Goal: Information Seeking & Learning: Understand process/instructions

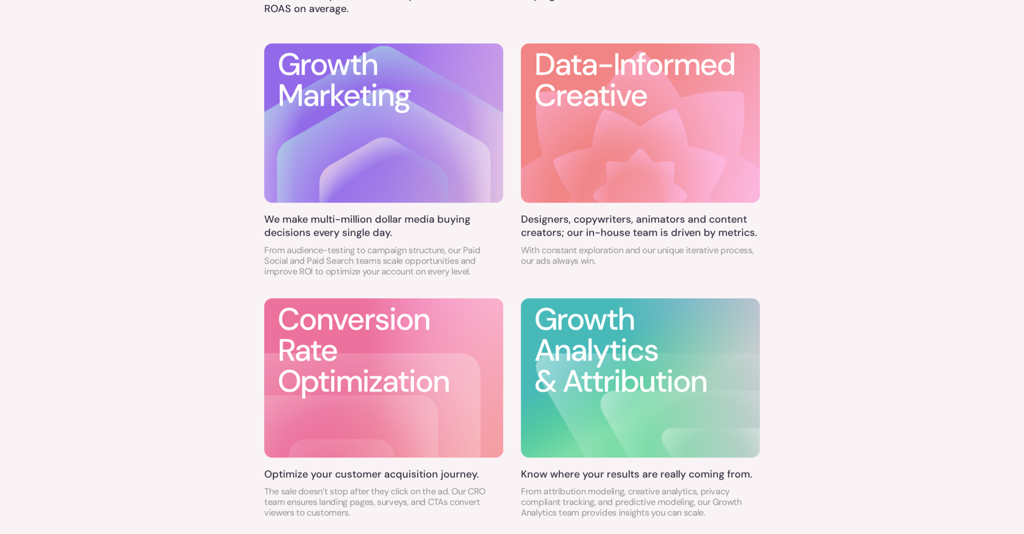
scroll to position [658, 0]
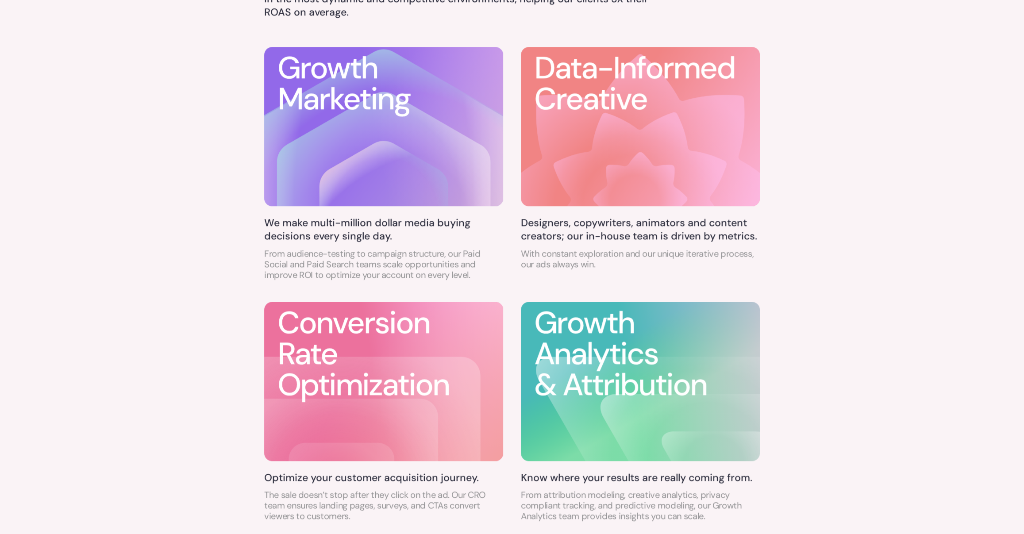
click at [796, 240] on div "End-to-end performance solutions Forged in the crucible of VC-funded startups, …" at bounding box center [512, 222] width 1024 height 692
drag, startPoint x: 796, startPoint y: 240, endPoint x: 777, endPoint y: 229, distance: 22.6
click at [796, 239] on div "End-to-end performance solutions Forged in the crucible of VC-funded startups, …" at bounding box center [512, 222] width 1024 height 692
click at [650, 234] on h5 "Designers, copywriters, animators and content creators; our in-house team is dr…" at bounding box center [640, 229] width 239 height 27
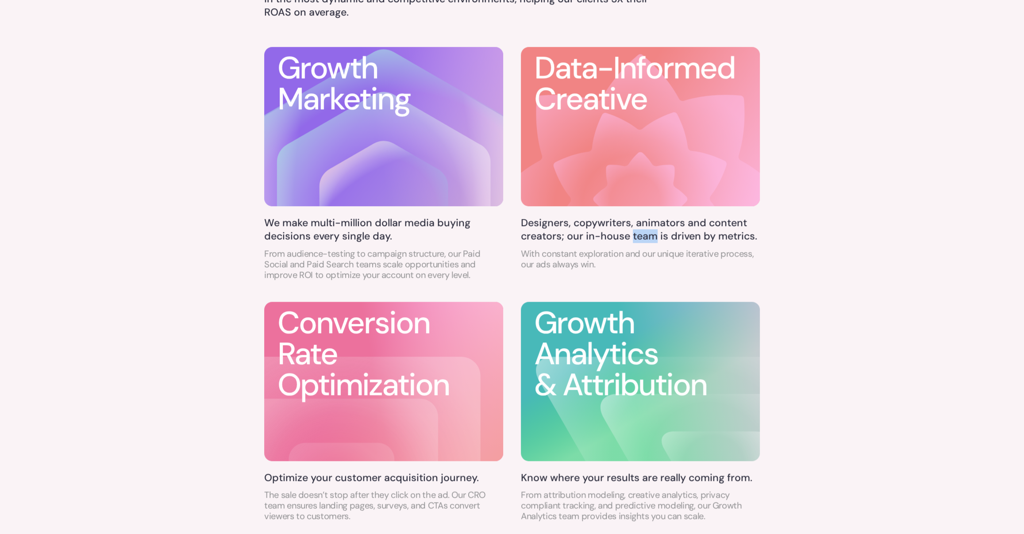
click at [650, 234] on h5 "Designers, copywriters, animators and content creators; our in-house team is dr…" at bounding box center [640, 229] width 239 height 27
click at [582, 254] on p "With constant exploration and our unique iterative process, our ads always win." at bounding box center [640, 258] width 239 height 21
click at [583, 254] on p "With constant exploration and our unique iterative process, our ads always win." at bounding box center [640, 258] width 239 height 21
drag, startPoint x: 583, startPoint y: 254, endPoint x: 506, endPoint y: 233, distance: 80.1
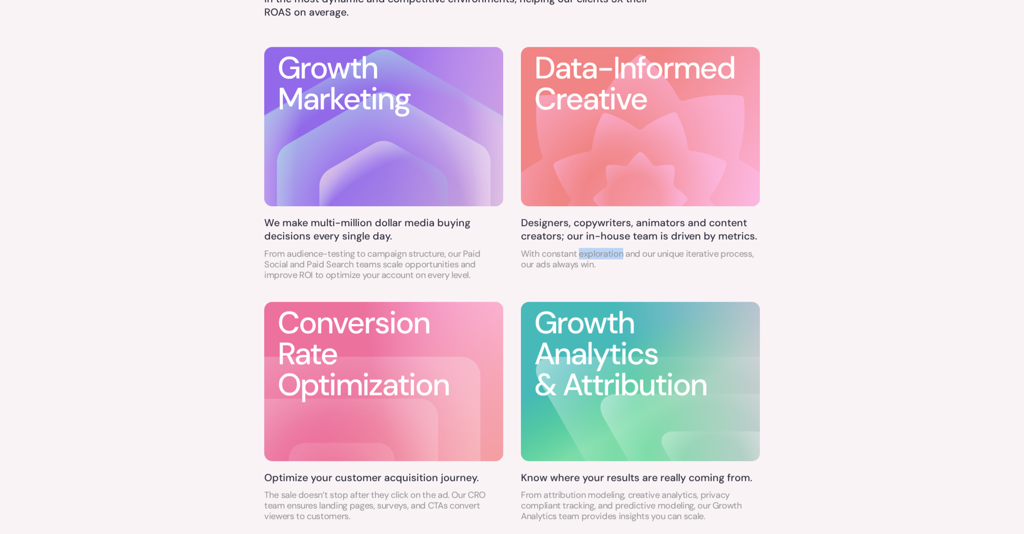
click at [583, 254] on p "With constant exploration and our unique iterative process, our ads always win." at bounding box center [640, 258] width 239 height 21
click at [426, 216] on div "Growth Marketing We make multi-million dollar media buying decisions every sing…" at bounding box center [383, 167] width 239 height 242
drag, startPoint x: 426, startPoint y: 216, endPoint x: 524, endPoint y: 328, distance: 149.1
click at [426, 216] on div "Growth Marketing We make multi-million dollar media buying decisions every sing…" at bounding box center [383, 167] width 239 height 242
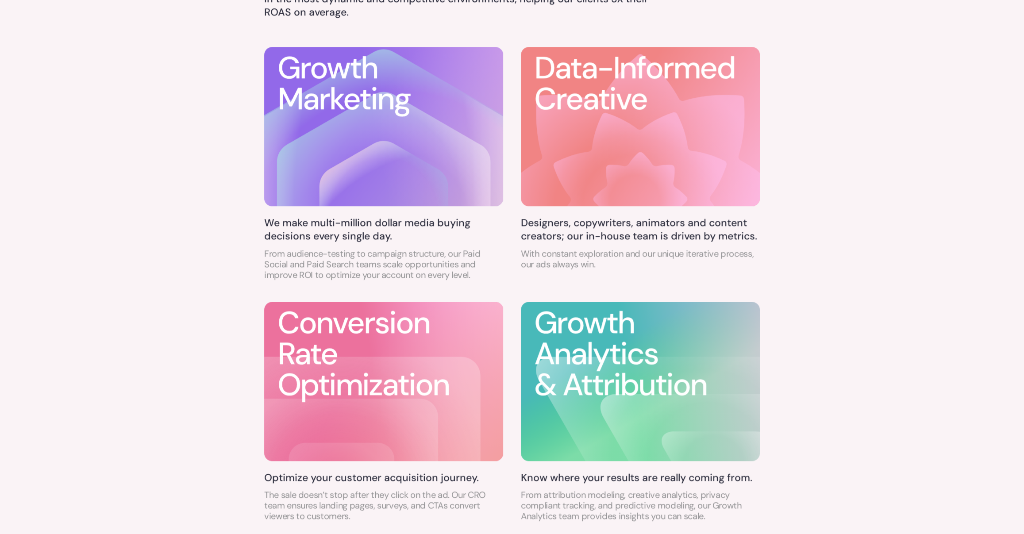
click at [634, 249] on p "With constant exploration and our unique iterative process, our ads always win." at bounding box center [640, 258] width 239 height 21
click at [633, 251] on p "With constant exploration and our unique iterative process, our ads always win." at bounding box center [640, 258] width 239 height 21
click at [597, 258] on p "With constant exploration and our unique iterative process, our ads always win." at bounding box center [640, 258] width 239 height 21
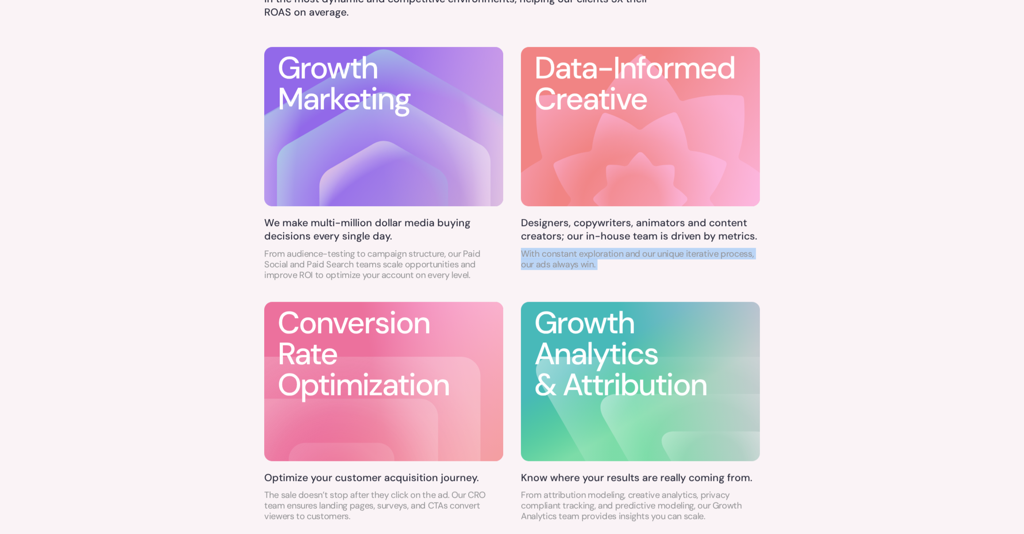
click at [597, 258] on p "With constant exploration and our unique iterative process, our ads always win." at bounding box center [640, 258] width 239 height 21
click at [656, 261] on p "With constant exploration and our unique iterative process, our ads always win." at bounding box center [640, 258] width 239 height 21
click at [656, 262] on p "With constant exploration and our unique iterative process, our ads always win." at bounding box center [640, 258] width 239 height 21
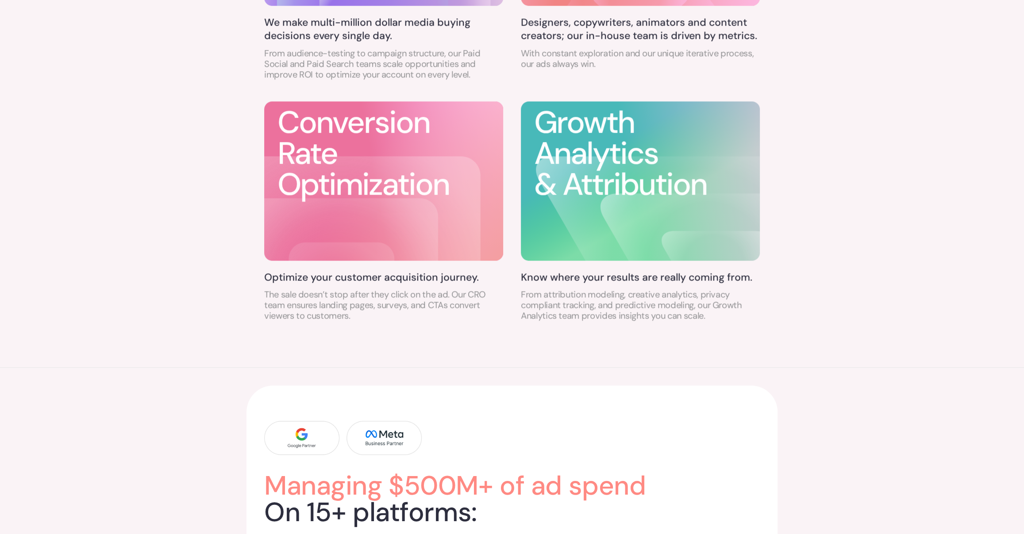
click at [436, 267] on div "Conversion Rate Optimization Optimize your customer acquisition journey. The sa…" at bounding box center [383, 214] width 239 height 228
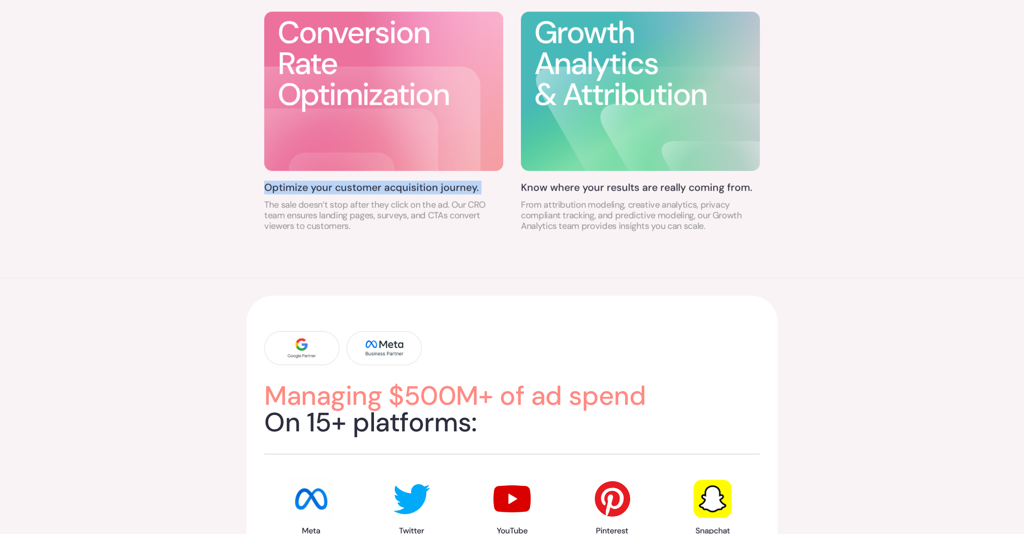
scroll to position [945, 0]
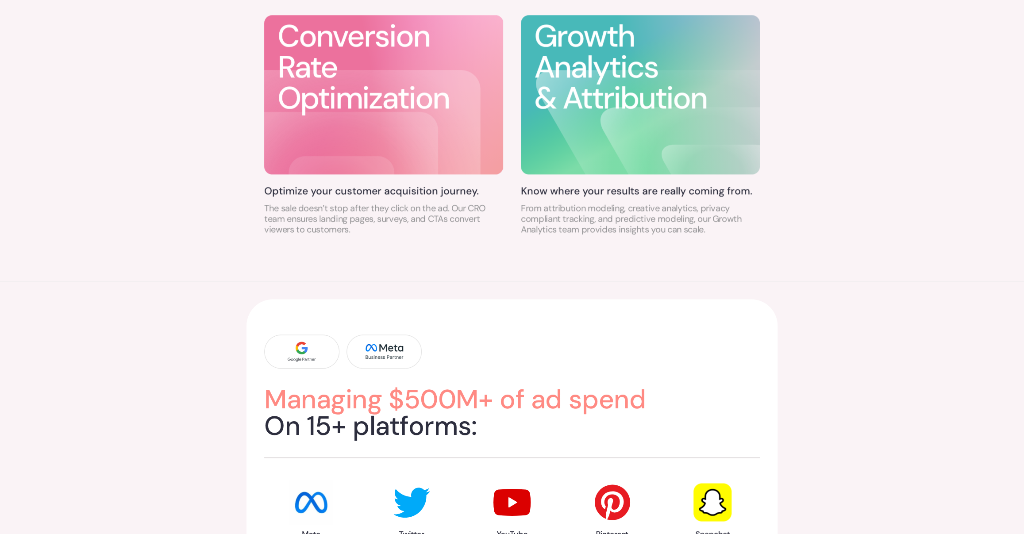
click at [429, 240] on div "Conversion Rate Optimization Optimize your customer acquisition journey. The sa…" at bounding box center [383, 128] width 239 height 228
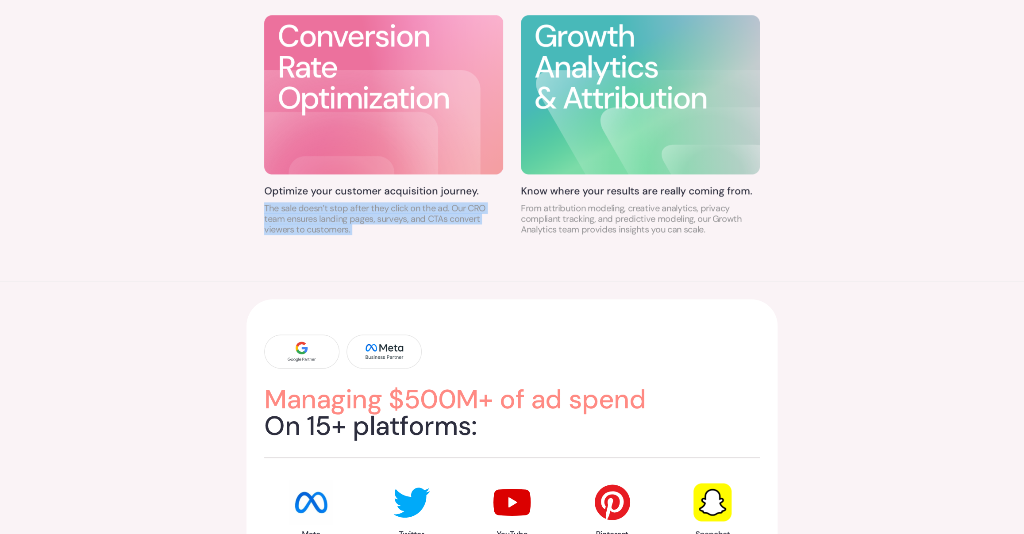
click at [429, 240] on div "Conversion Rate Optimization Optimize your customer acquisition journey. The sa…" at bounding box center [383, 128] width 239 height 228
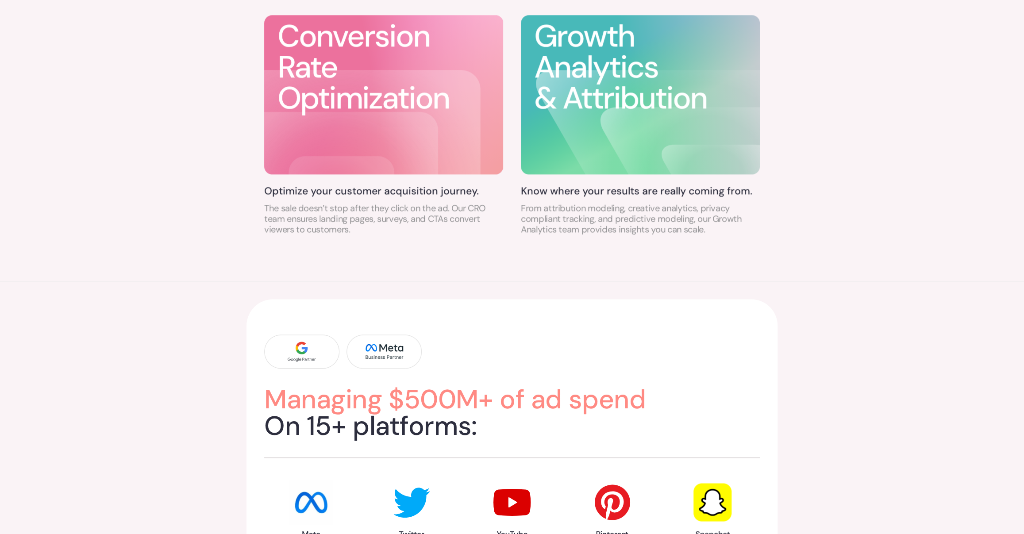
click at [582, 236] on div "Growth Analytics & Attribution Know where your results are really coming from. …" at bounding box center [640, 128] width 239 height 228
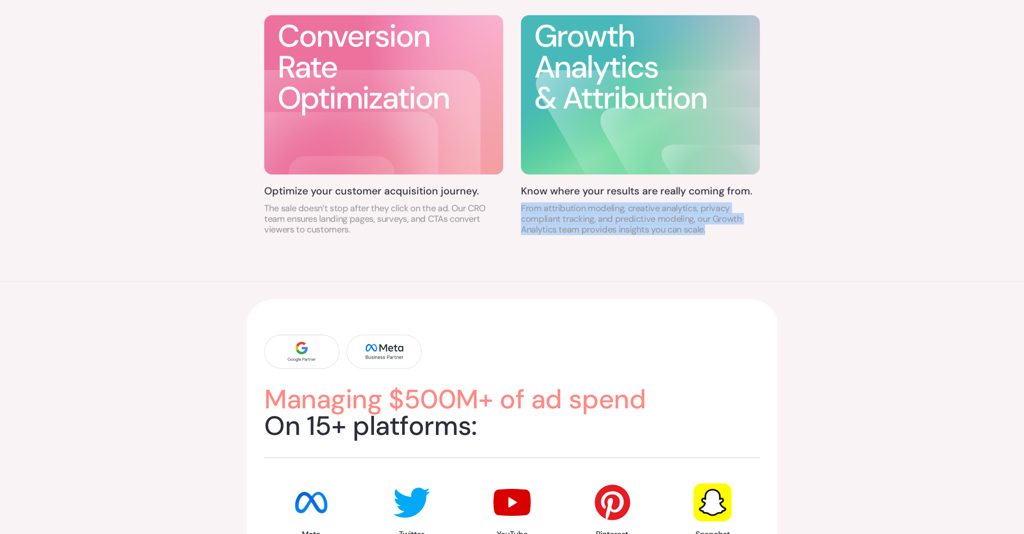
click at [582, 236] on div "Growth Analytics & Attribution Know where your results are really coming from. …" at bounding box center [640, 128] width 239 height 228
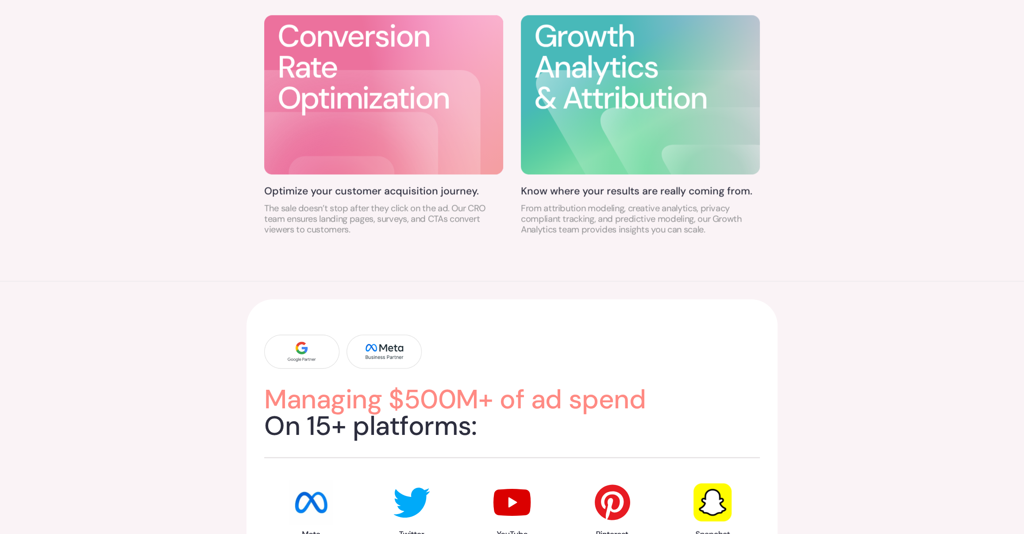
click at [408, 223] on p "The sale doesn’t stop after they click on the ad. Our CRO team ensures landing …" at bounding box center [383, 219] width 239 height 32
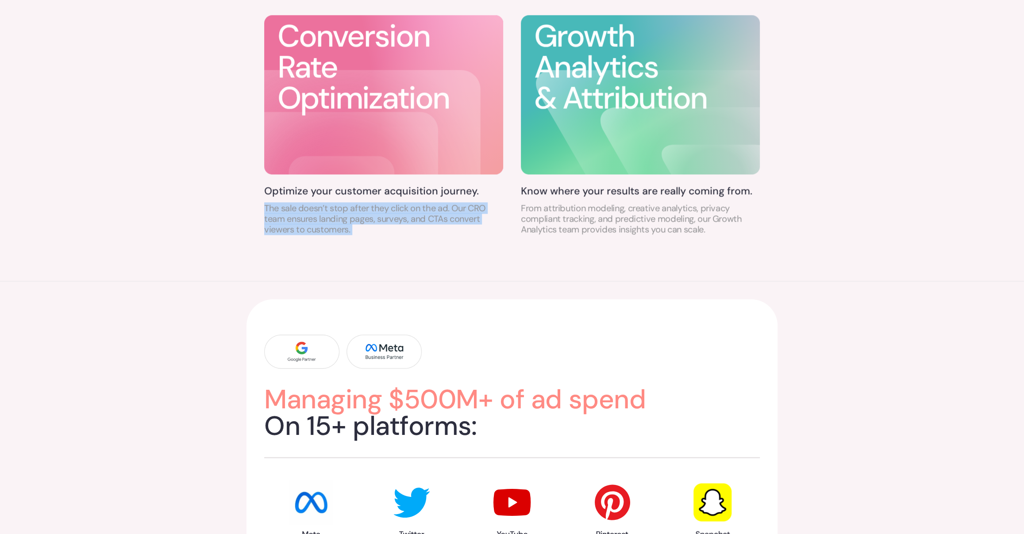
drag, startPoint x: 408, startPoint y: 223, endPoint x: 431, endPoint y: 223, distance: 23.5
click at [410, 223] on p "The sale doesn’t stop after they click on the ad. Our CRO team ensures landing …" at bounding box center [383, 219] width 239 height 32
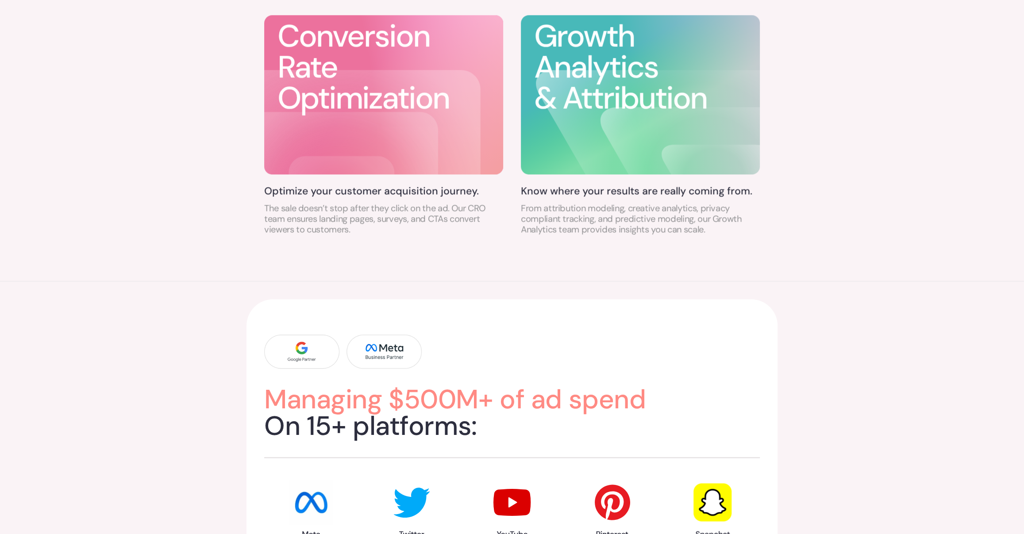
click at [594, 231] on p "From attribution modeling, creative analytics, privacy compliant tracking, and …" at bounding box center [640, 219] width 239 height 32
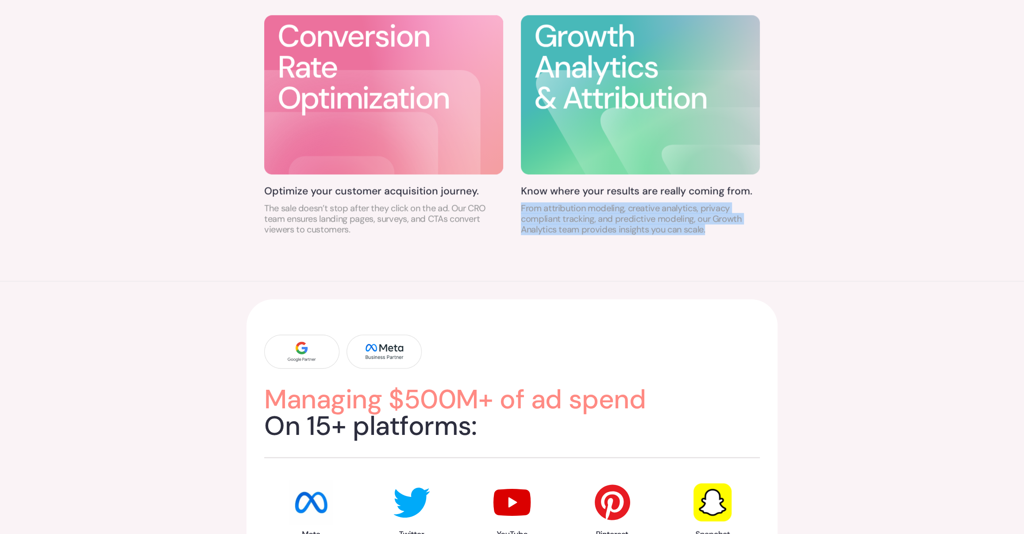
click at [594, 231] on p "From attribution modeling, creative analytics, privacy compliant tracking, and …" at bounding box center [640, 219] width 239 height 32
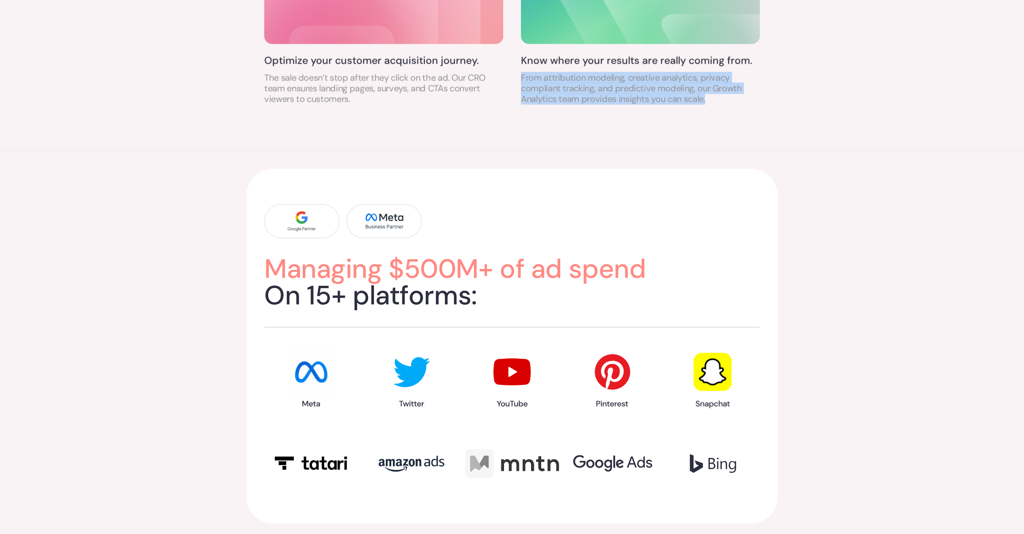
scroll to position [1099, 0]
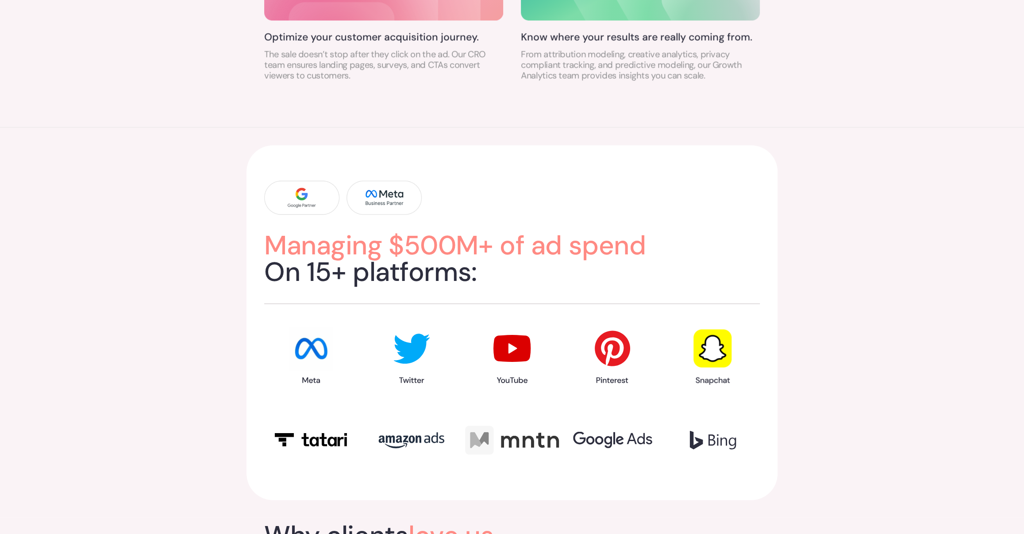
click at [452, 275] on h2 "Managing $500M+ of ad spend On 15+ platforms:" at bounding box center [512, 258] width 496 height 53
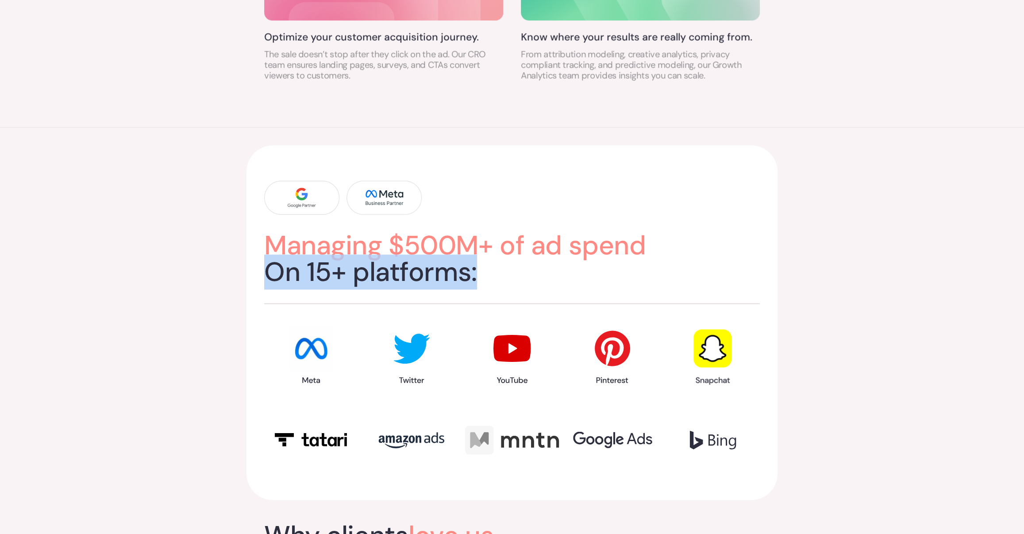
drag, startPoint x: 452, startPoint y: 275, endPoint x: 464, endPoint y: 267, distance: 14.4
click at [453, 275] on h2 "Managing $500M+ of ad spend On 15+ platforms:" at bounding box center [512, 258] width 496 height 53
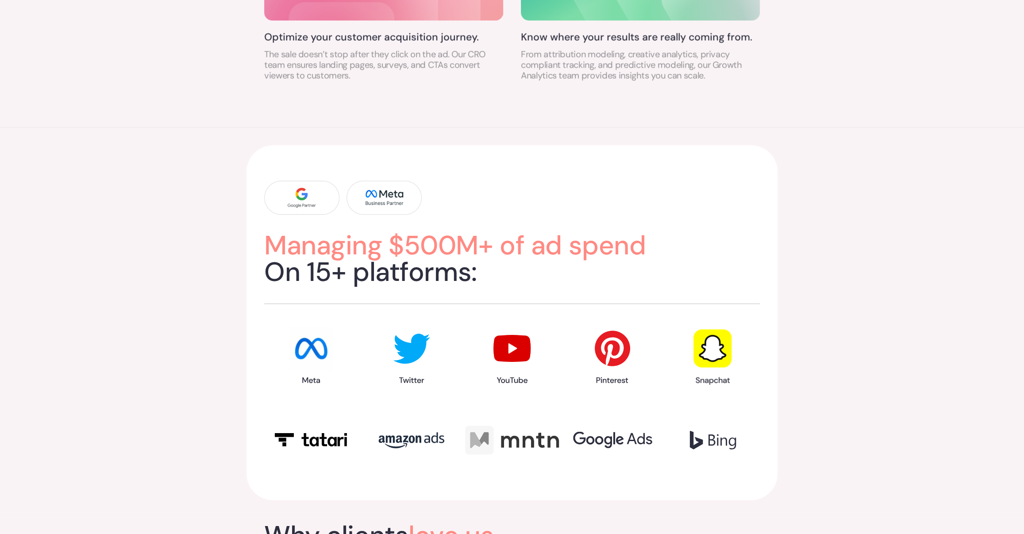
drag, startPoint x: 506, startPoint y: 248, endPoint x: 484, endPoint y: 244, distance: 22.5
click at [506, 248] on span "Managing $500M+ of ad spend" at bounding box center [455, 245] width 382 height 35
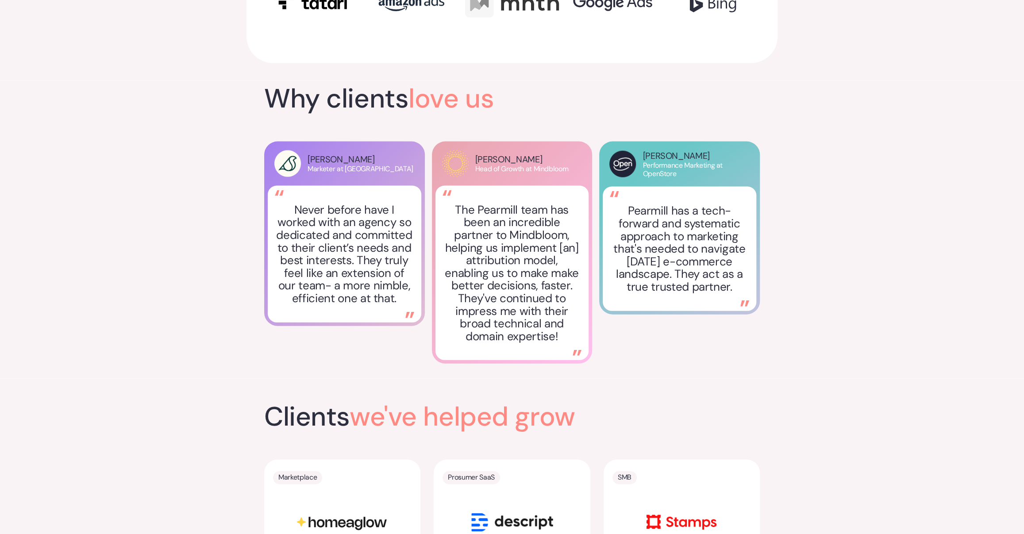
scroll to position [1532, 0]
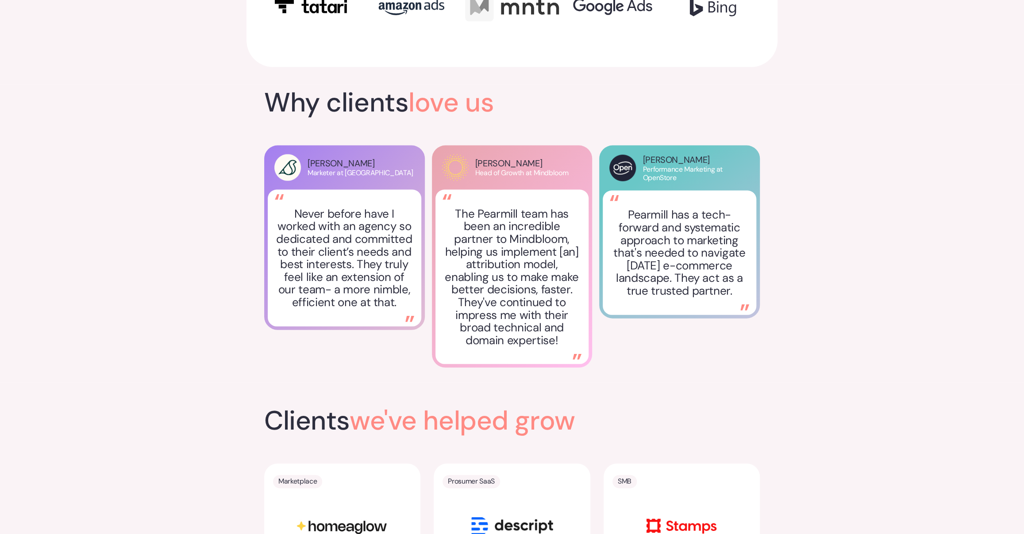
click at [466, 248] on p "The Pearmill team has been an incredible partner to Mindbloom, helping us imple…" at bounding box center [512, 277] width 138 height 139
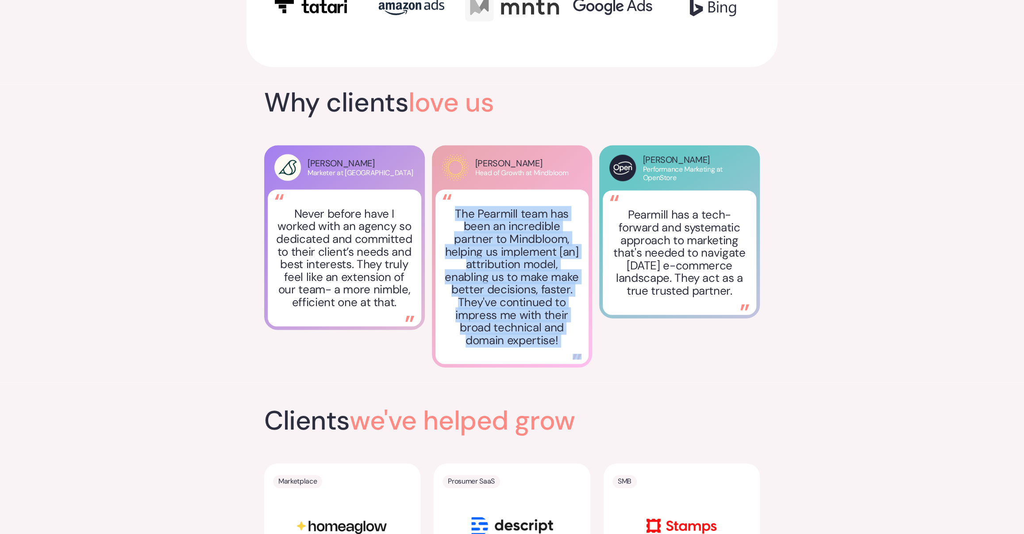
click at [466, 248] on p "The Pearmill team has been an incredible partner to Mindbloom, helping us imple…" at bounding box center [512, 277] width 138 height 139
click at [738, 240] on p "Pearmill has a tech-forward and systematic approach to marketing that's needed …" at bounding box center [680, 253] width 138 height 89
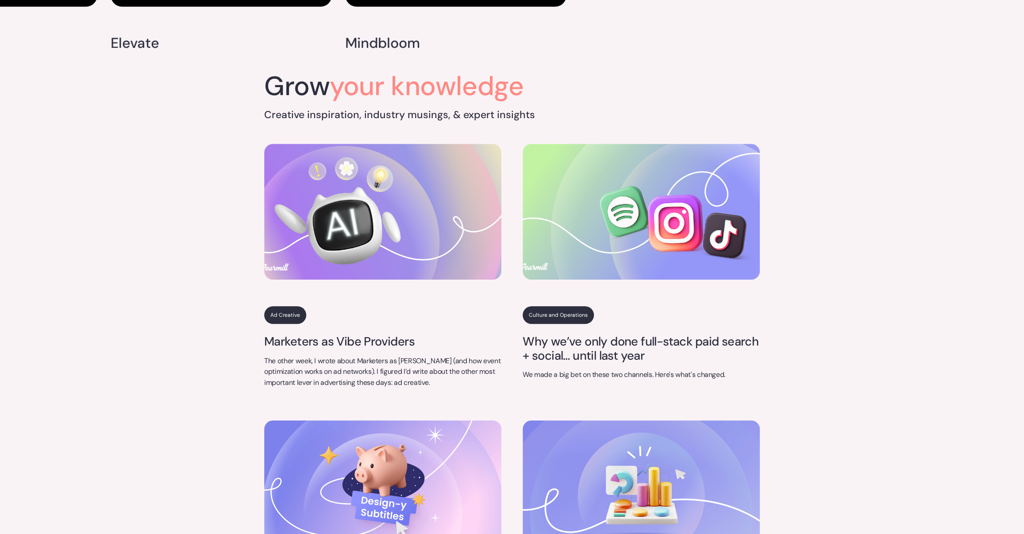
scroll to position [3447, 0]
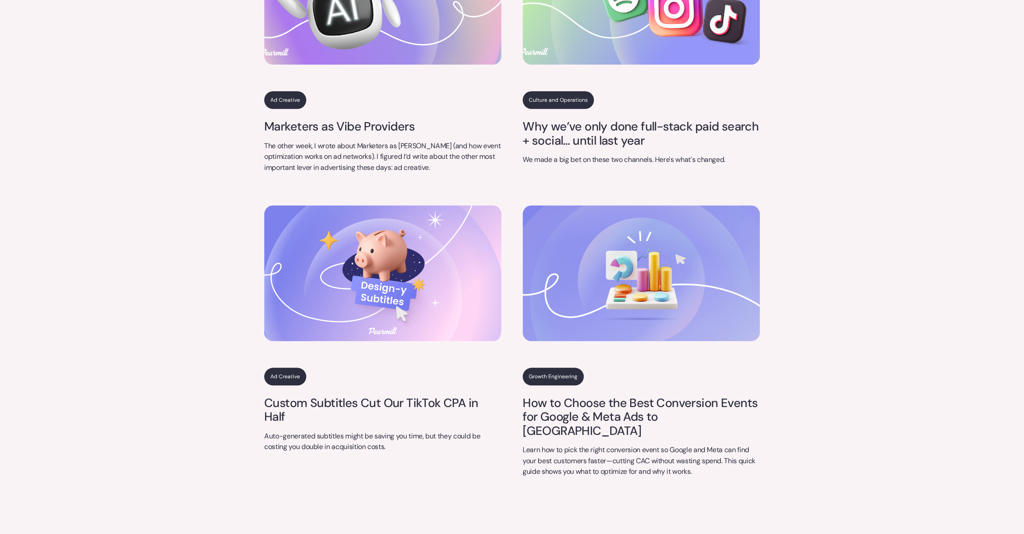
click at [297, 91] on link "Ad Creative" at bounding box center [285, 100] width 42 height 18
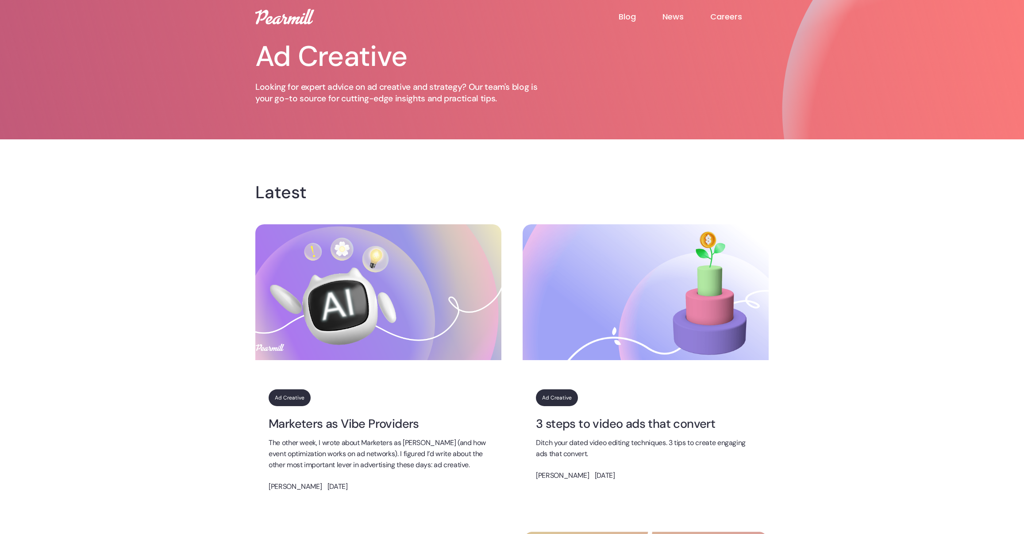
scroll to position [92, 0]
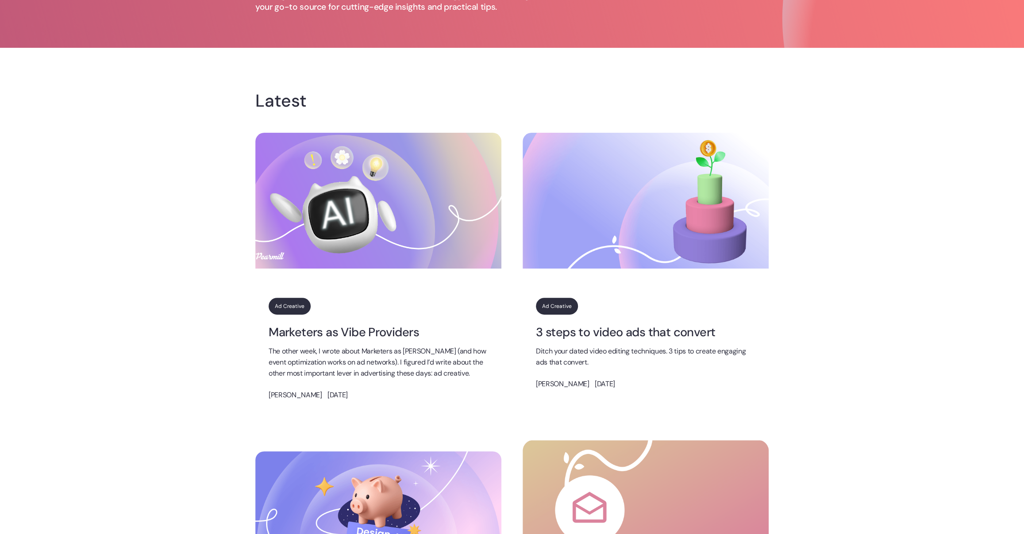
click at [285, 313] on link "Ad Creative" at bounding box center [290, 306] width 42 height 17
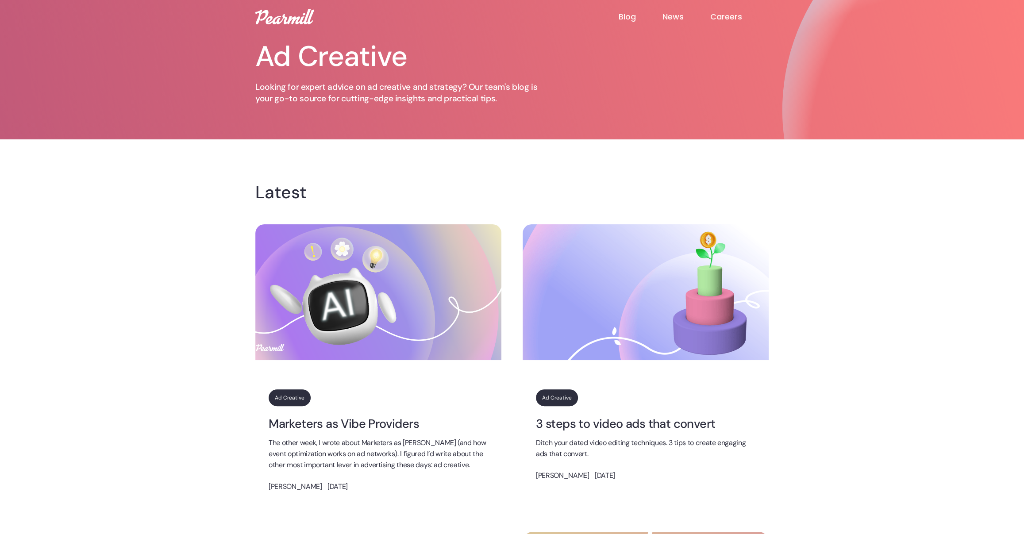
drag, startPoint x: 320, startPoint y: 320, endPoint x: 287, endPoint y: 401, distance: 87.6
click at [320, 320] on img at bounding box center [378, 292] width 246 height 136
click at [287, 401] on link "Ad Creative" at bounding box center [290, 398] width 42 height 17
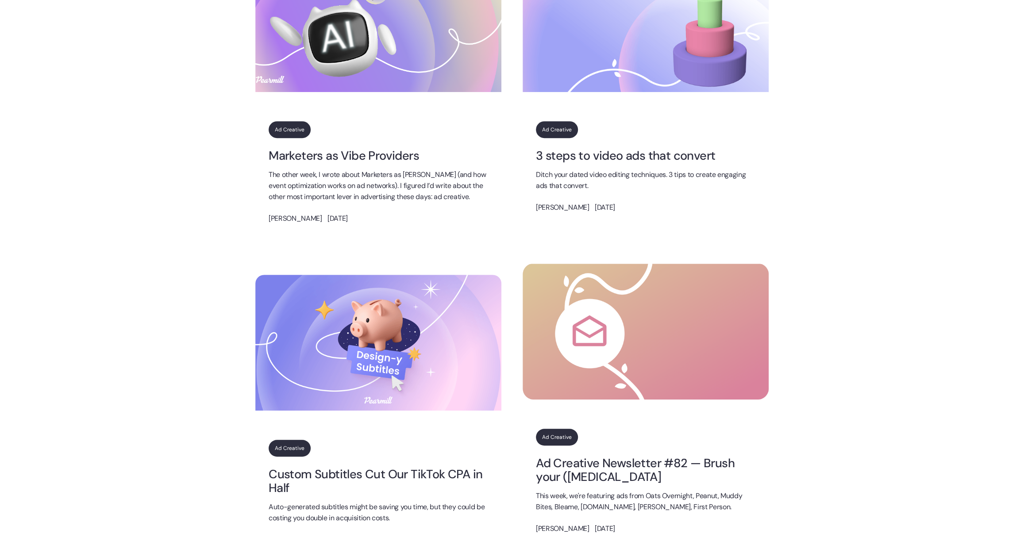
scroll to position [268, 0]
click at [363, 220] on div "Nima Gardideh July 10, 2025" at bounding box center [379, 218] width 220 height 11
click at [328, 183] on p "The other week, I wrote about Marketers as [PERSON_NAME] (and how event optimiz…" at bounding box center [379, 186] width 220 height 33
click at [350, 158] on link "Marketers as Vibe Providers" at bounding box center [379, 156] width 220 height 14
click at [356, 86] on img at bounding box center [378, 24] width 246 height 136
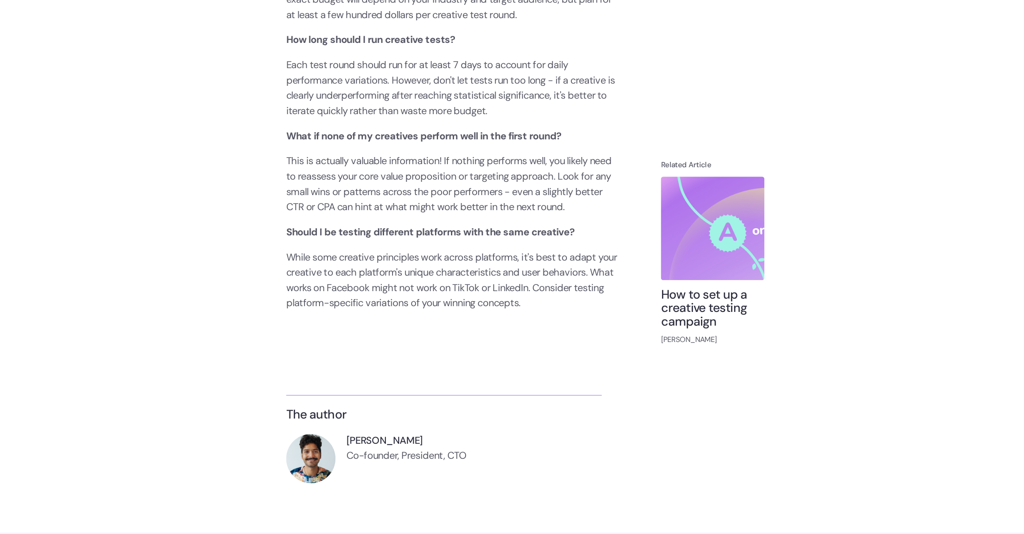
scroll to position [2296, 0]
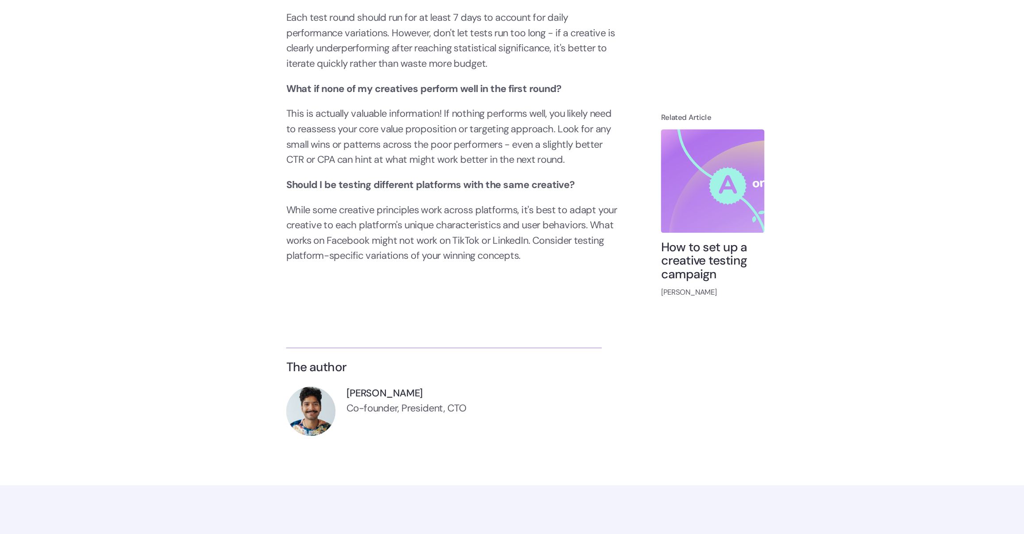
click at [516, 300] on p "‍" at bounding box center [448, 307] width 301 height 14
click at [491, 262] on p "While some creative principles work across platforms, it's best to adapt your c…" at bounding box center [448, 263] width 301 height 55
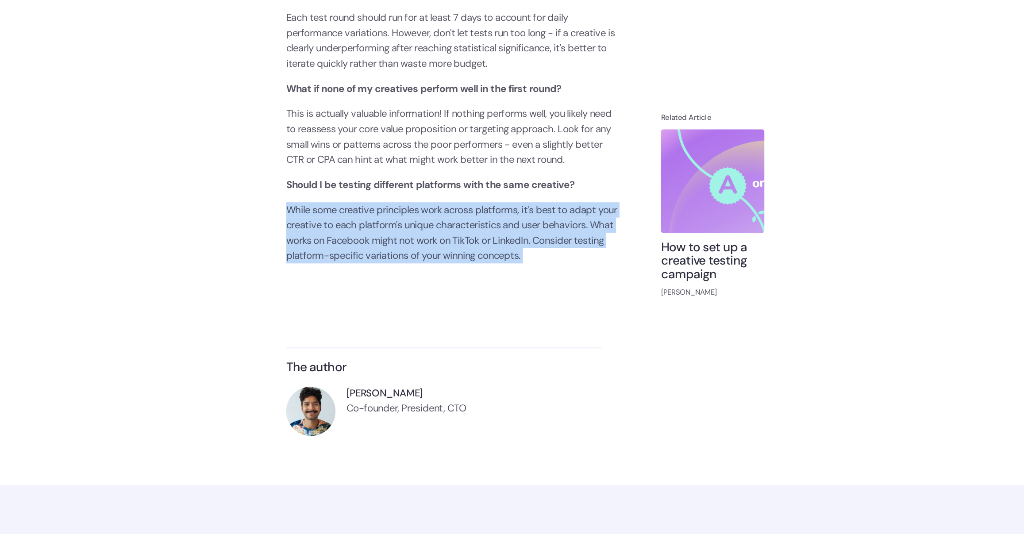
click at [491, 262] on p "While some creative principles work across platforms, it's best to adapt your c…" at bounding box center [448, 263] width 301 height 55
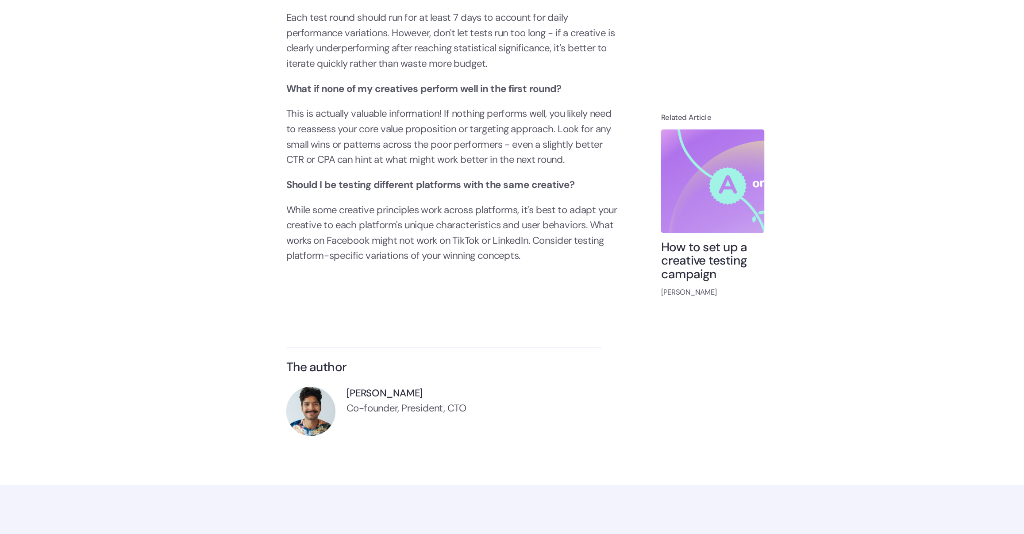
click at [639, 203] on img at bounding box center [680, 217] width 93 height 93
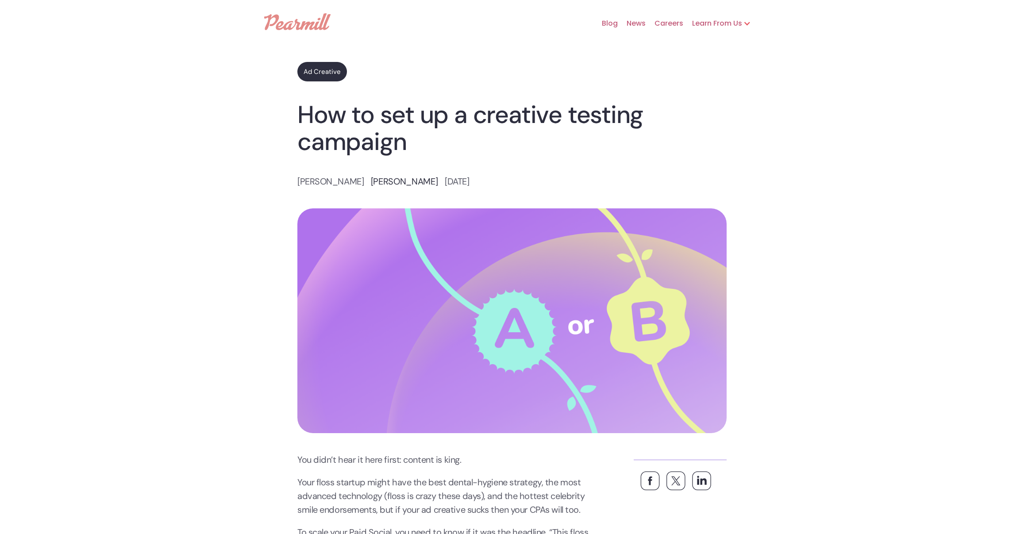
scroll to position [371, 0]
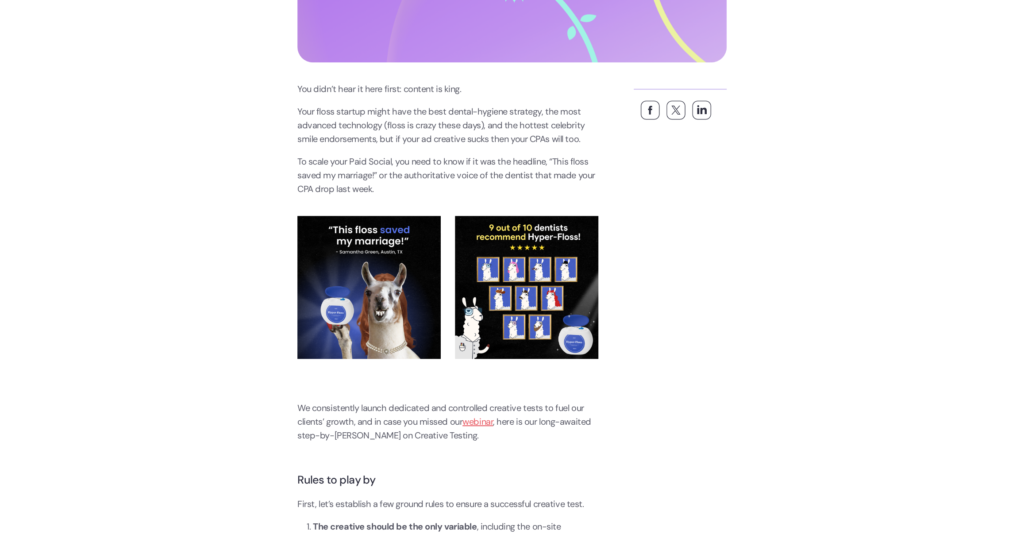
click at [507, 166] on p "To scale your Paid Social, you need to know if it was the headline, “This floss…" at bounding box center [448, 175] width 301 height 41
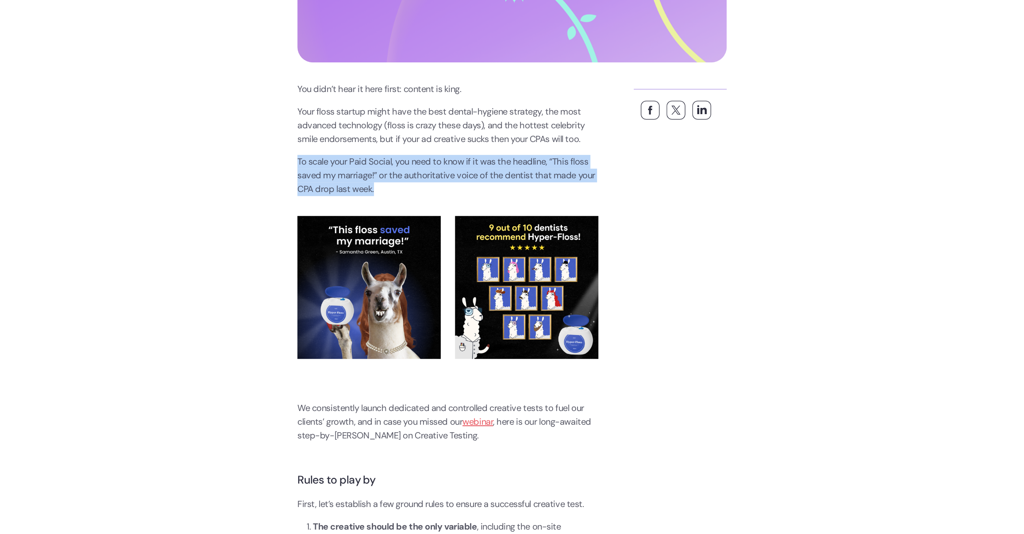
click at [507, 166] on p "To scale your Paid Social, you need to know if it was the headline, “This floss…" at bounding box center [448, 175] width 301 height 41
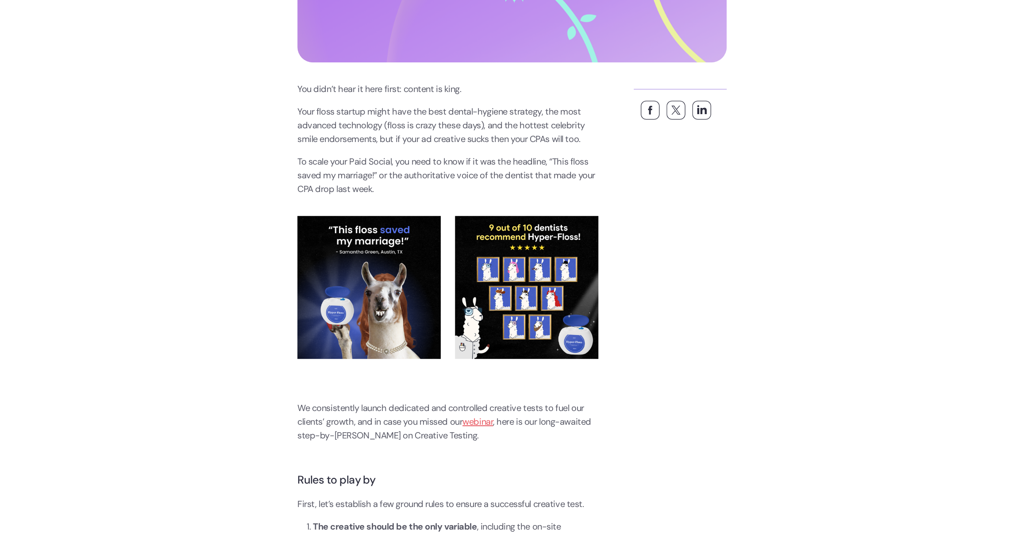
click at [490, 108] on p "Your floss startup might have the best dental-hygiene strategy, the most advanc…" at bounding box center [448, 125] width 301 height 41
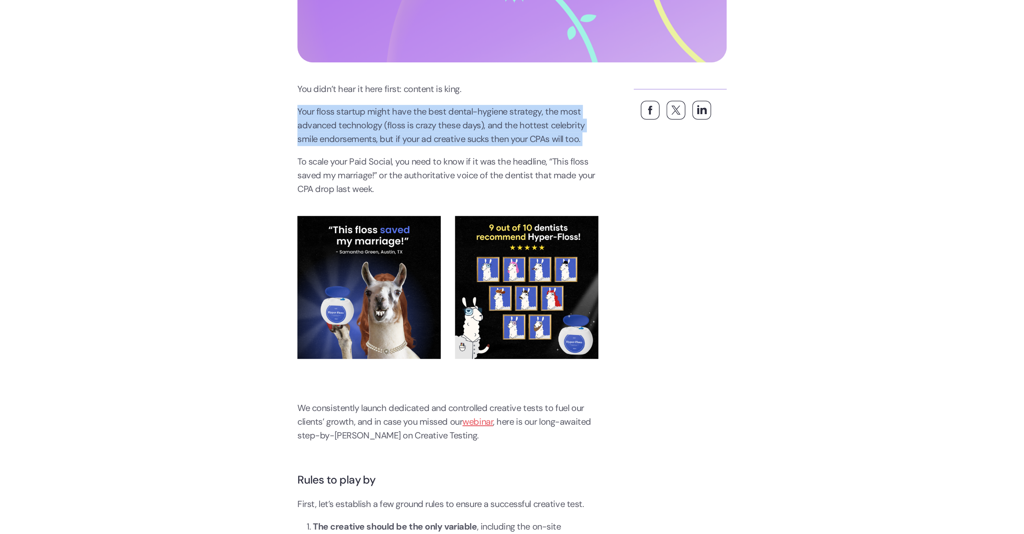
click at [490, 108] on p "Your floss startup might have the best dental-hygiene strategy, the most advanc…" at bounding box center [448, 125] width 301 height 41
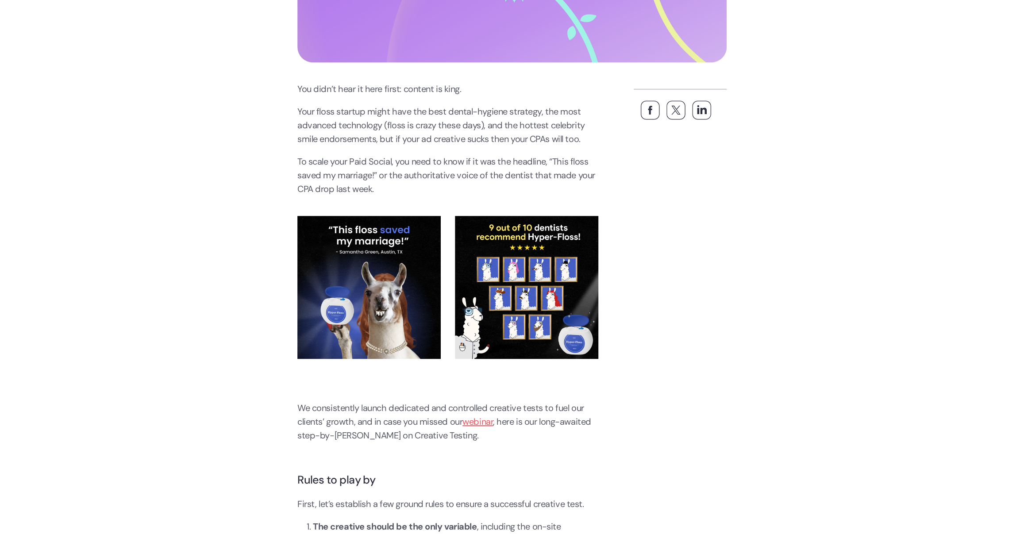
click at [481, 179] on p "To scale your Paid Social, you need to know if it was the headline, “This floss…" at bounding box center [448, 175] width 301 height 41
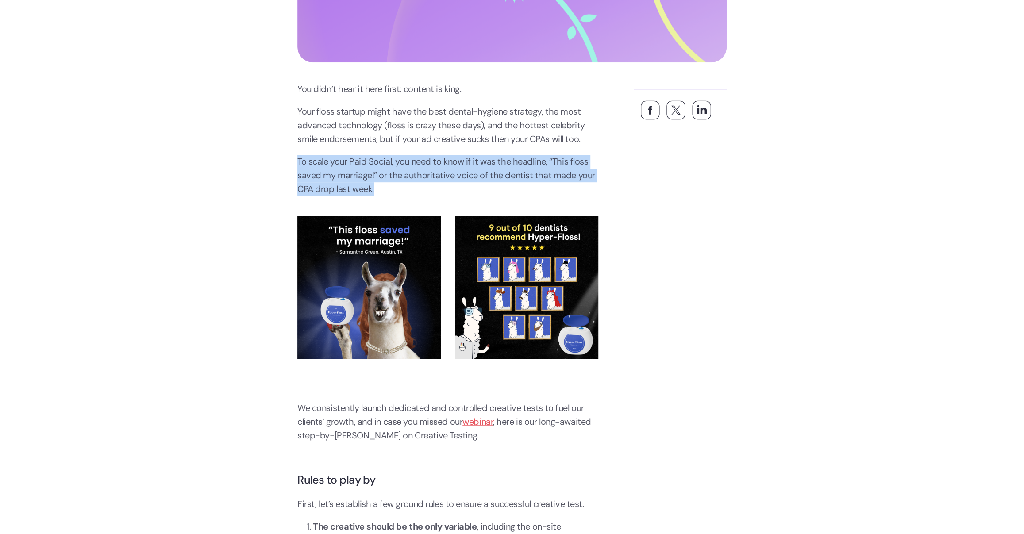
click at [481, 179] on p "To scale your Paid Social, you need to know if it was the headline, “This floss…" at bounding box center [448, 175] width 301 height 41
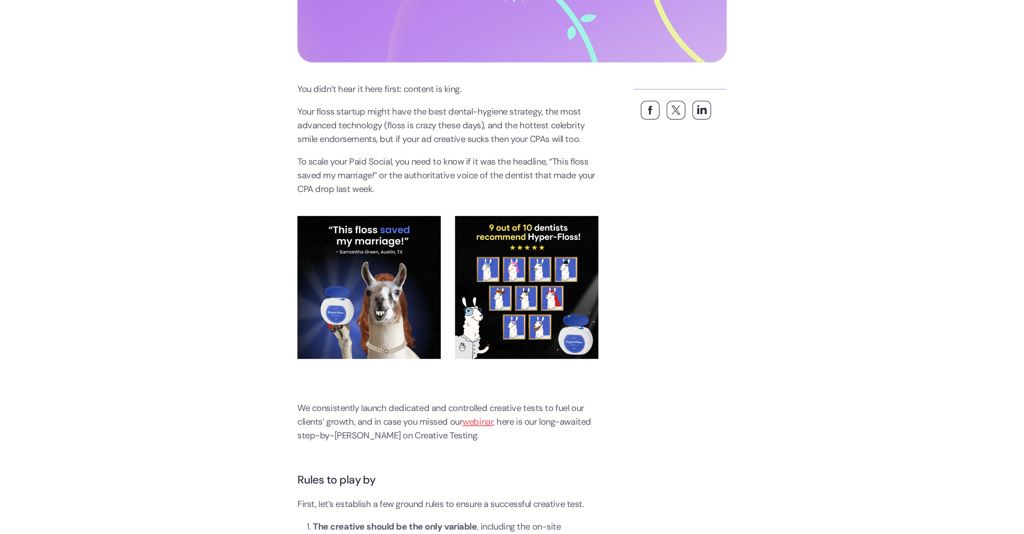
click at [465, 138] on p "Your floss startup might have the best dental-hygiene strategy, the most advanc…" at bounding box center [448, 125] width 301 height 41
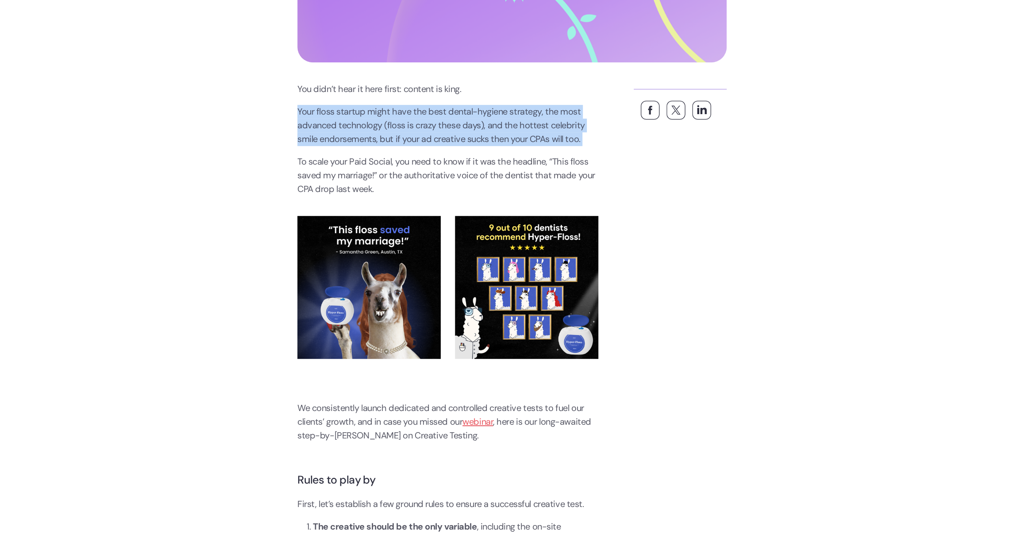
click at [465, 138] on p "Your floss startup might have the best dental-hygiene strategy, the most advanc…" at bounding box center [448, 125] width 301 height 41
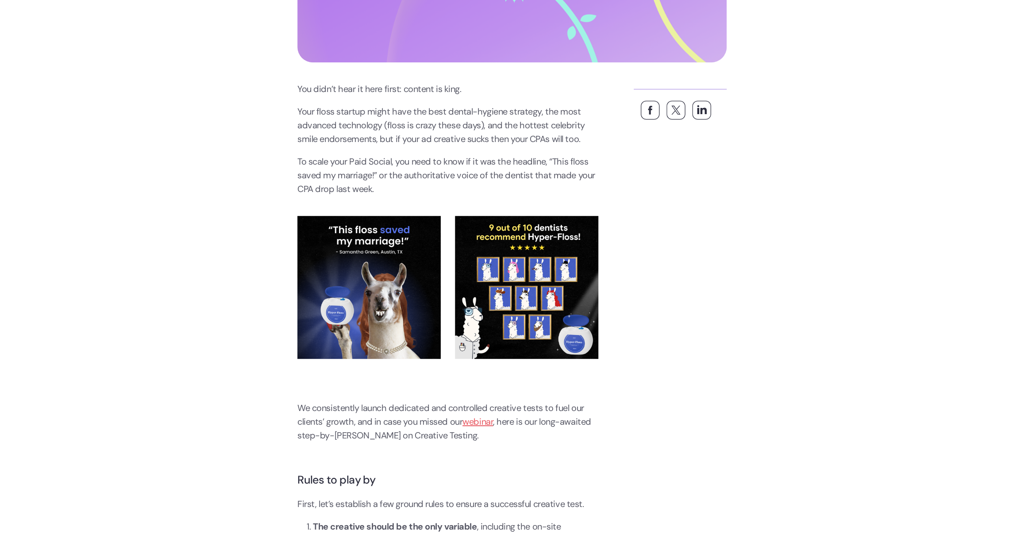
click at [465, 138] on p "Your floss startup might have the best dental-hygiene strategy, the most advanc…" at bounding box center [448, 125] width 301 height 41
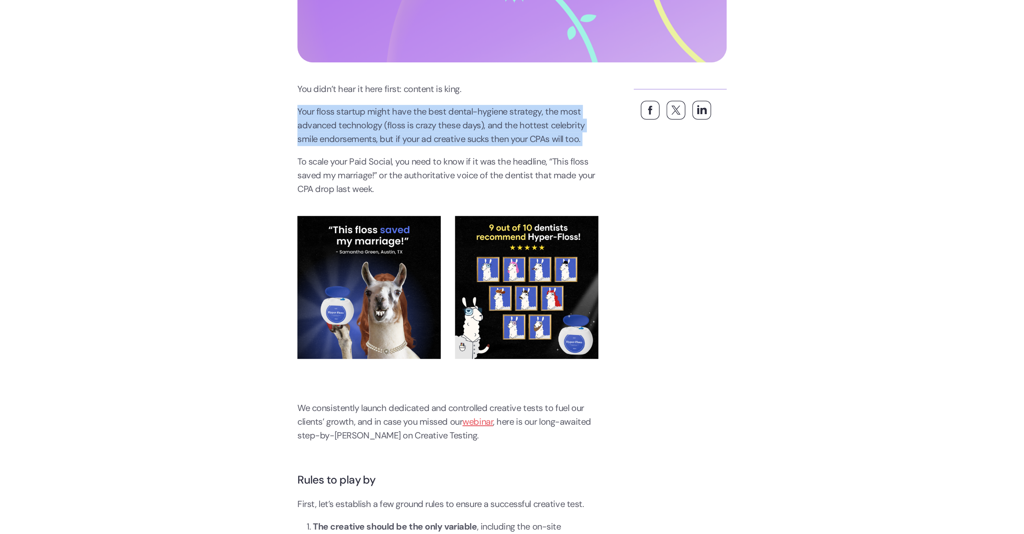
click at [465, 138] on p "Your floss startup might have the best dental-hygiene strategy, the most advanc…" at bounding box center [448, 125] width 301 height 41
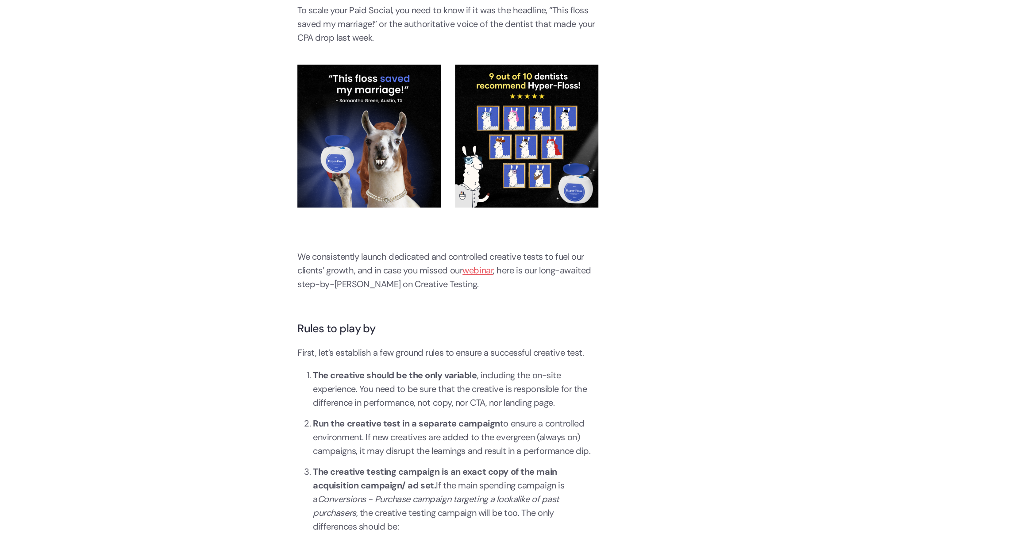
scroll to position [673, 0]
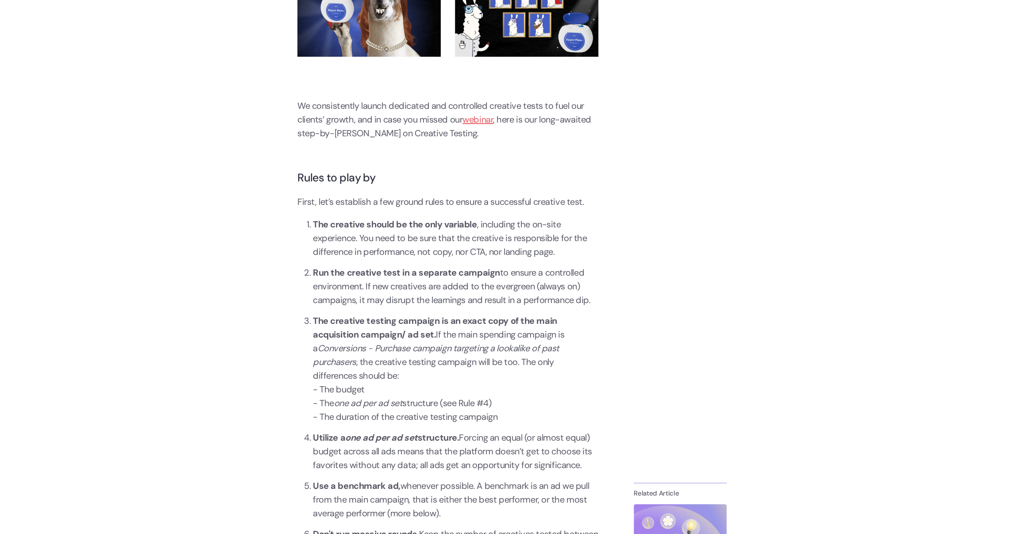
click at [522, 243] on li "The creative should be the only variable , including the on-site experience. Yo…" at bounding box center [456, 238] width 286 height 41
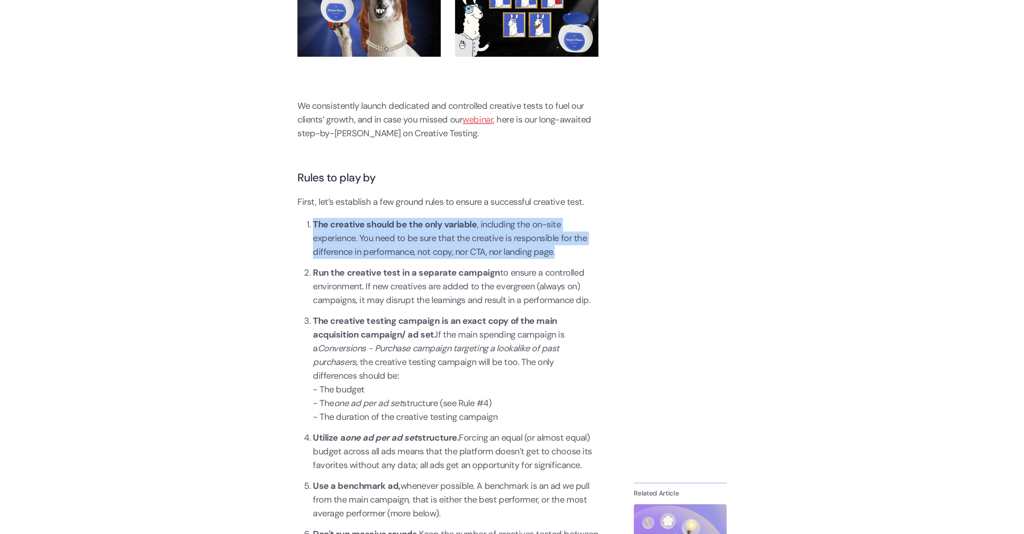
click at [522, 243] on li "The creative should be the only variable , including the on-site experience. Yo…" at bounding box center [456, 238] width 286 height 41
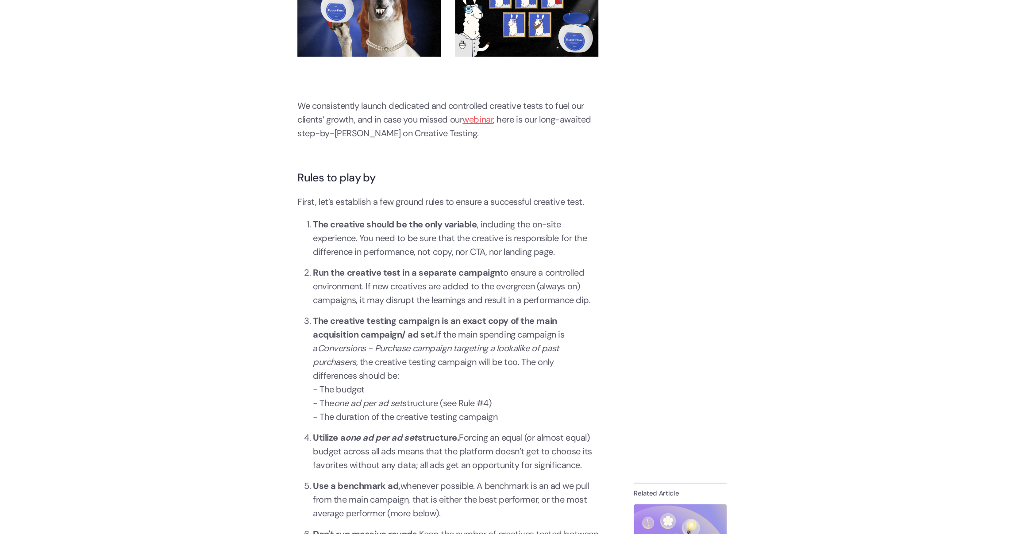
click at [495, 281] on li "Run the creative test in a separate campaign to ensure a controlled environment…" at bounding box center [456, 286] width 286 height 41
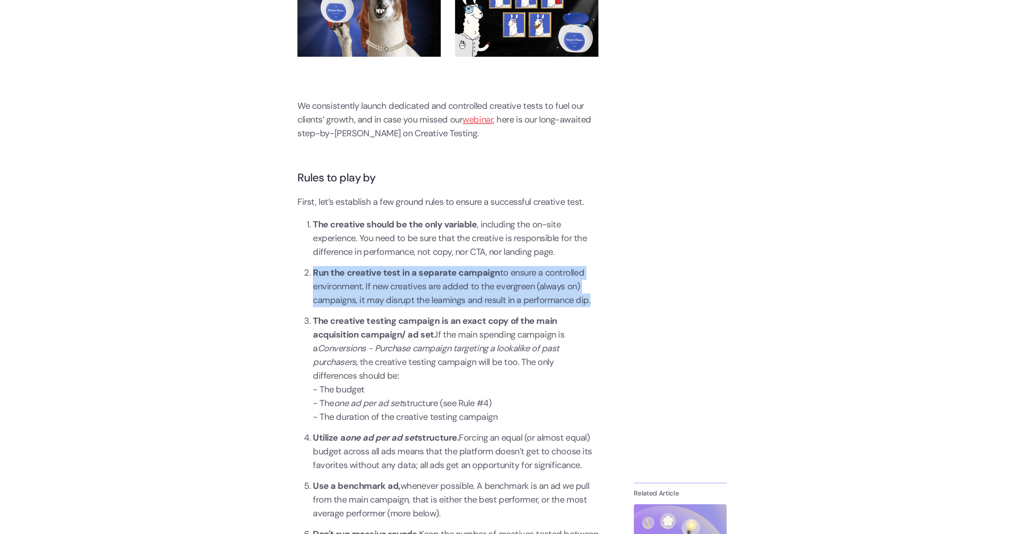
click at [495, 281] on li "Run the creative test in a separate campaign to ensure a controlled environment…" at bounding box center [456, 286] width 286 height 41
click at [488, 295] on li "Run the creative test in a separate campaign to ensure a controlled environment…" at bounding box center [456, 286] width 286 height 41
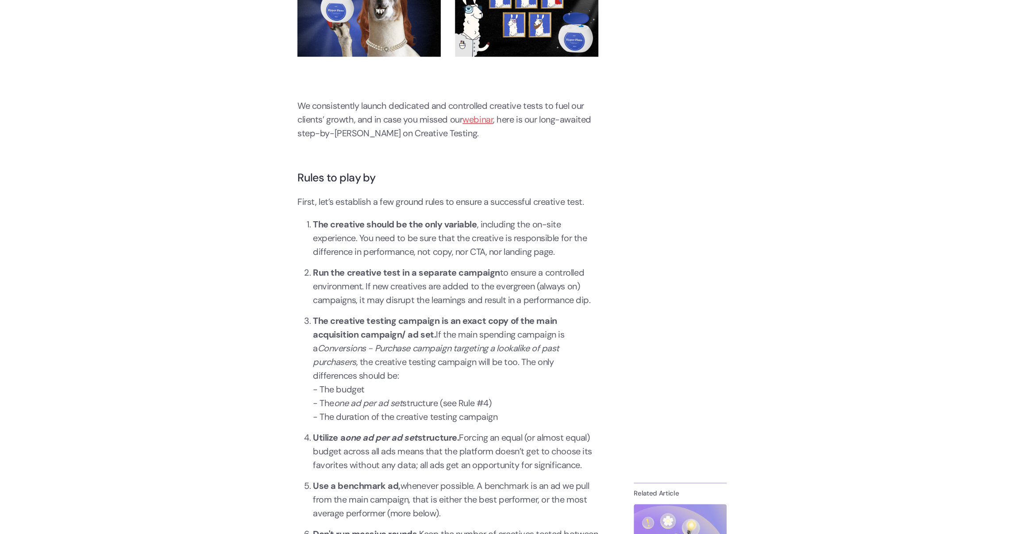
click at [488, 295] on li "Run the creative test in a separate campaign to ensure a controlled environment…" at bounding box center [456, 286] width 286 height 41
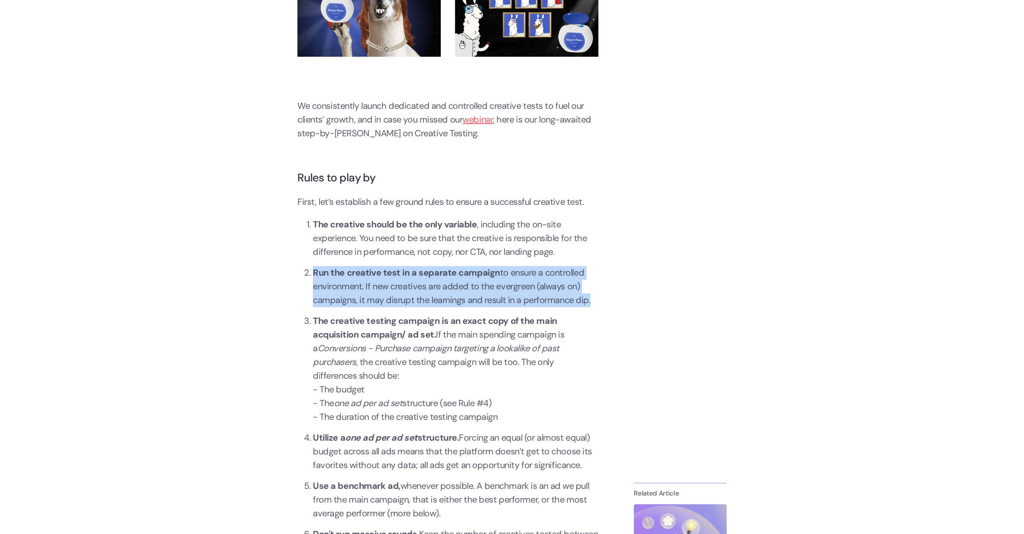
click at [475, 300] on li "Run the creative test in a separate campaign to ensure a controlled environment…" at bounding box center [456, 286] width 286 height 41
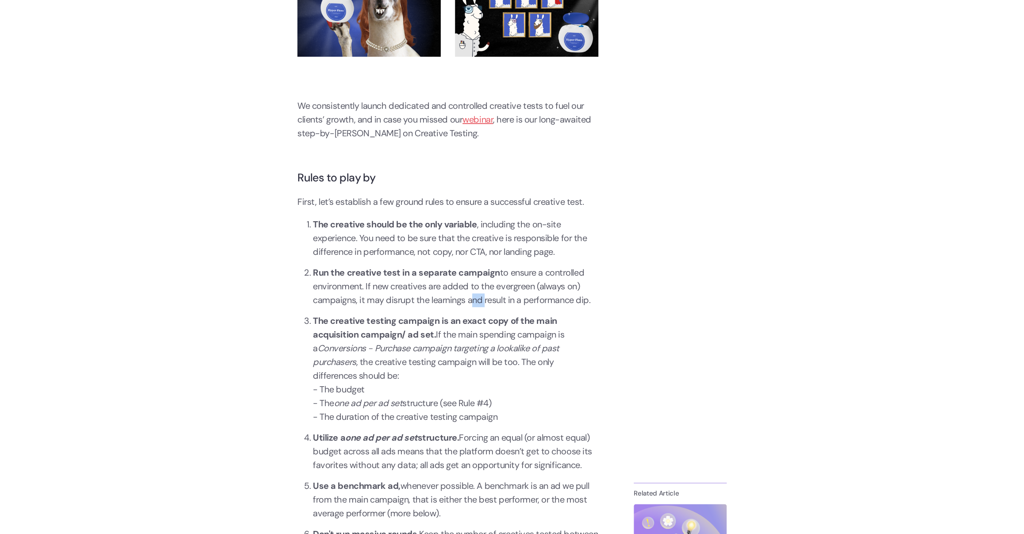
click at [475, 300] on li "Run the creative test in a separate campaign to ensure a controlled environment…" at bounding box center [456, 286] width 286 height 41
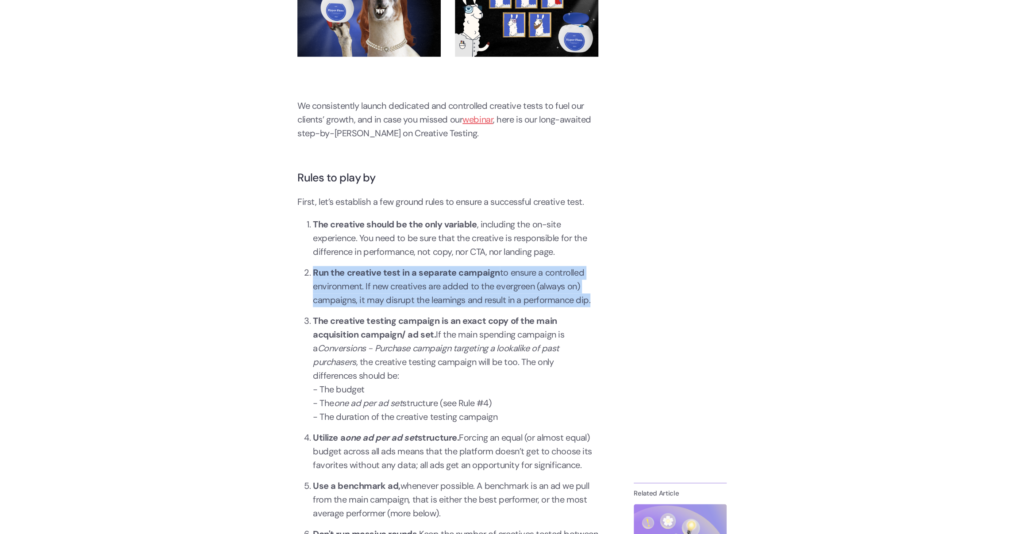
click at [483, 290] on li "Run the creative test in a separate campaign to ensure a controlled environment…" at bounding box center [456, 286] width 286 height 41
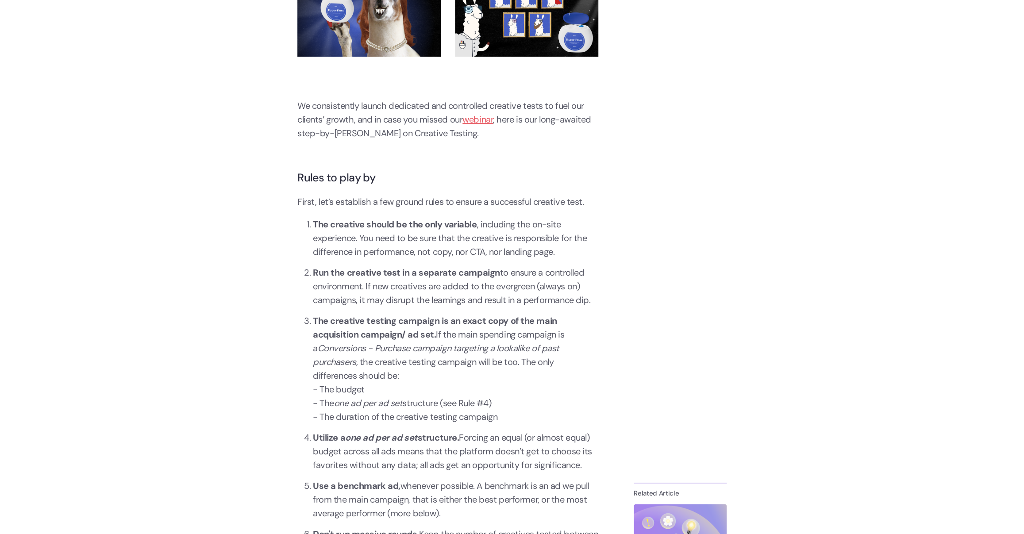
click at [483, 290] on li "Run the creative test in a separate campaign to ensure a controlled environment…" at bounding box center [456, 286] width 286 height 41
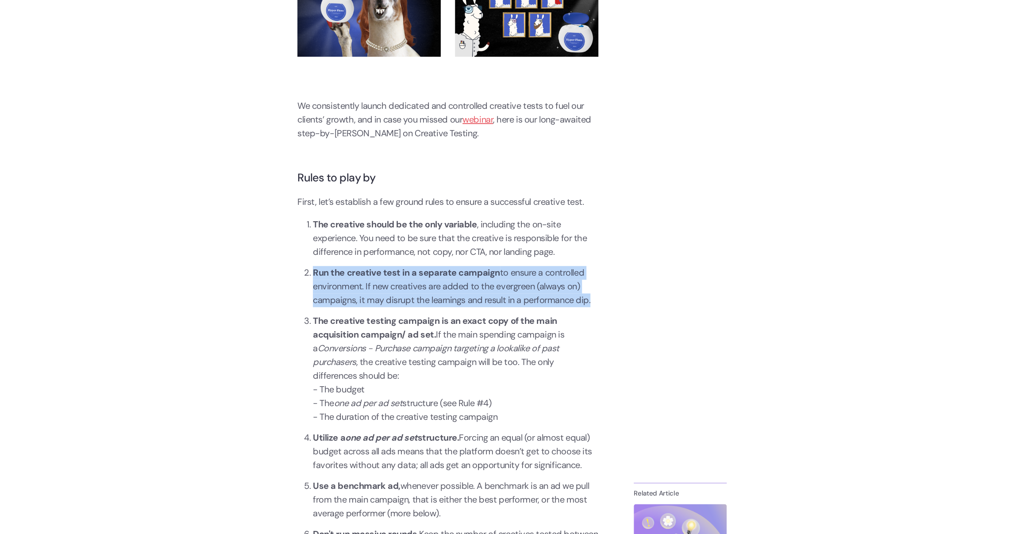
click at [483, 290] on li "Run the creative test in a separate campaign to ensure a controlled environment…" at bounding box center [456, 286] width 286 height 41
click at [454, 331] on li "The creative testing campaign is an exact copy of the main acquisition campaign…" at bounding box center [456, 369] width 286 height 110
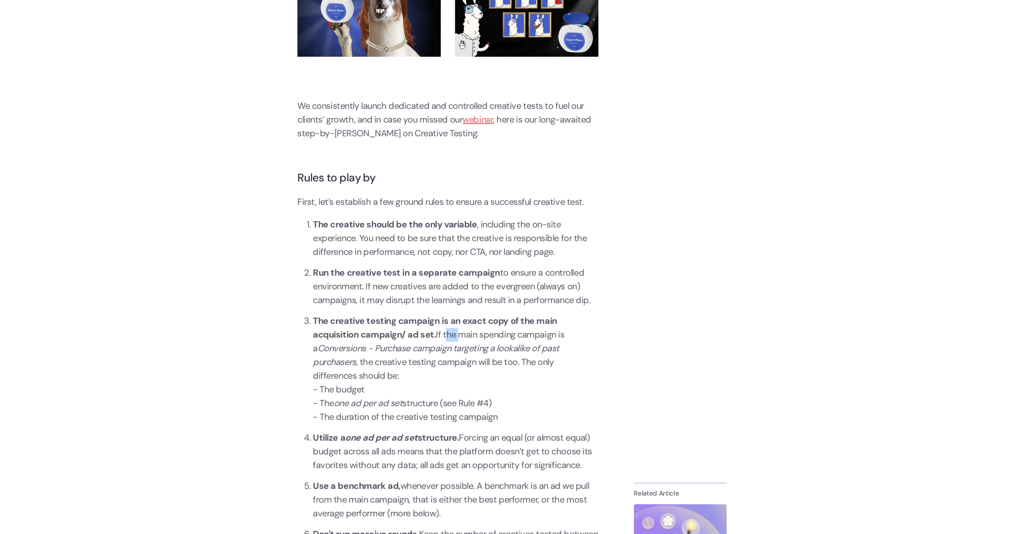
click at [454, 331] on li "The creative testing campaign is an exact copy of the main acquisition campaign…" at bounding box center [456, 369] width 286 height 110
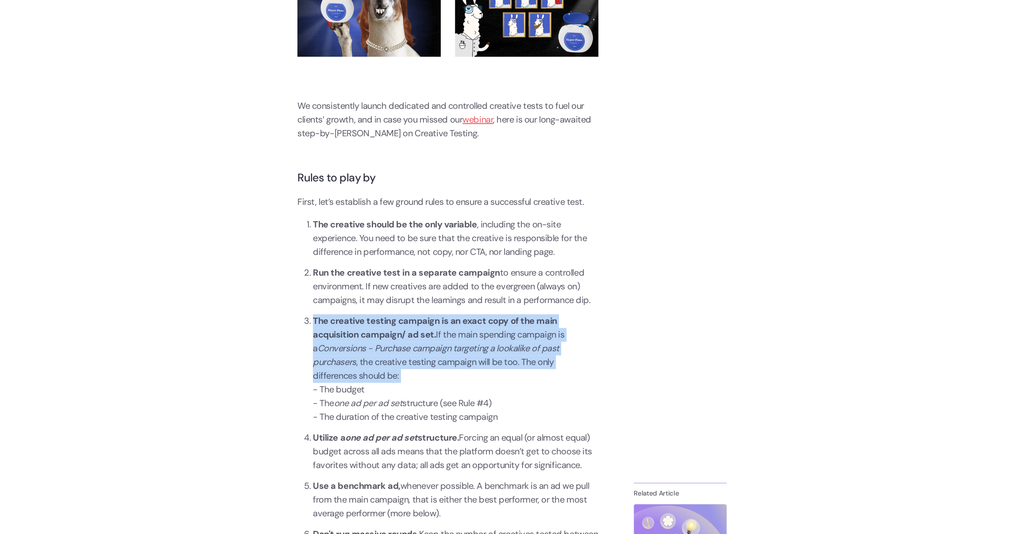
click at [454, 331] on li "The creative testing campaign is an exact copy of the main acquisition campaign…" at bounding box center [456, 369] width 286 height 110
click at [436, 348] on em "Conversions - Purchase campaign targeting a lookalike of past purchasers" at bounding box center [436, 355] width 247 height 25
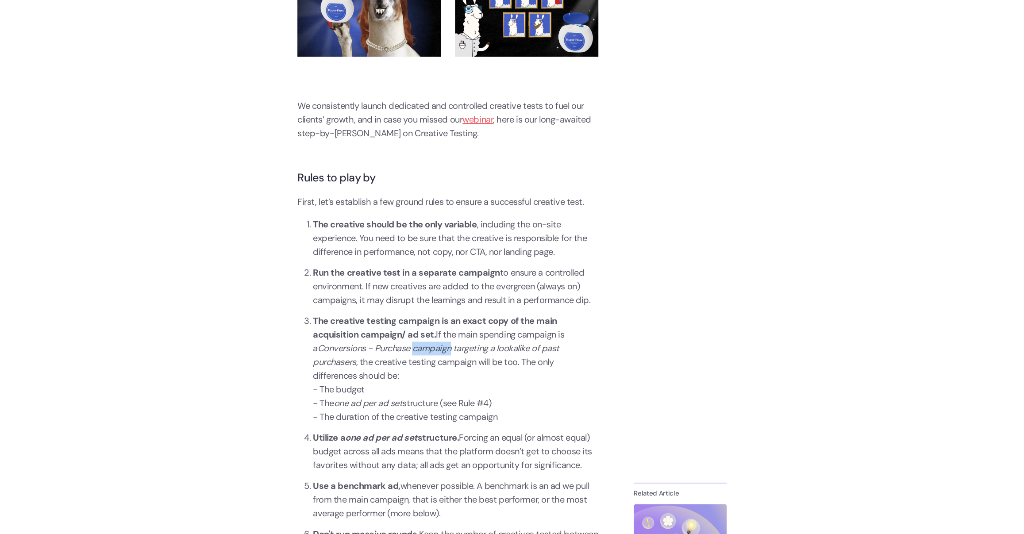
click at [436, 348] on em "Conversions - Purchase campaign targeting a lookalike of past purchasers" at bounding box center [436, 355] width 247 height 25
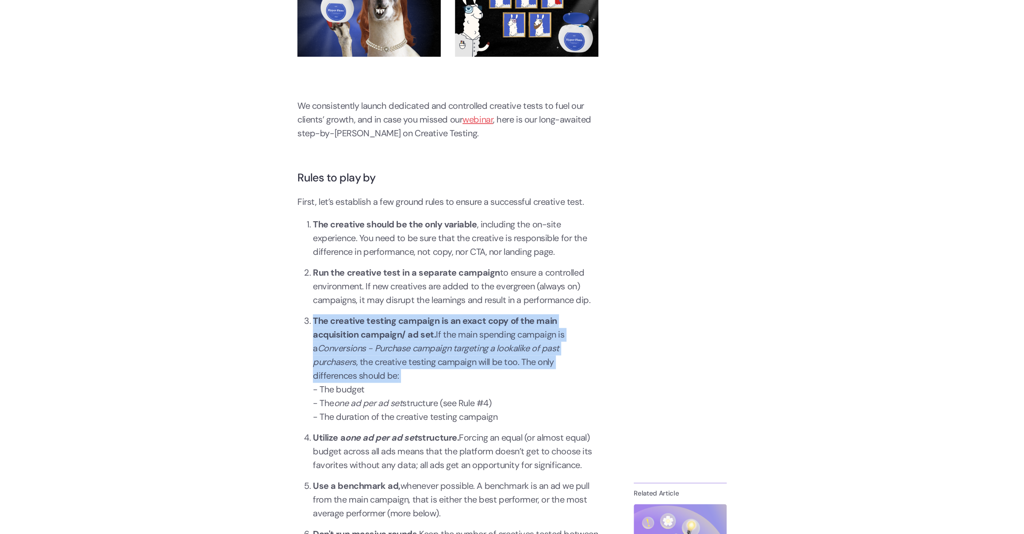
click at [436, 348] on em "Conversions - Purchase campaign targeting a lookalike of past purchasers" at bounding box center [436, 355] width 247 height 25
click at [450, 336] on li "The creative testing campaign is an exact copy of the main acquisition campaign…" at bounding box center [456, 369] width 286 height 110
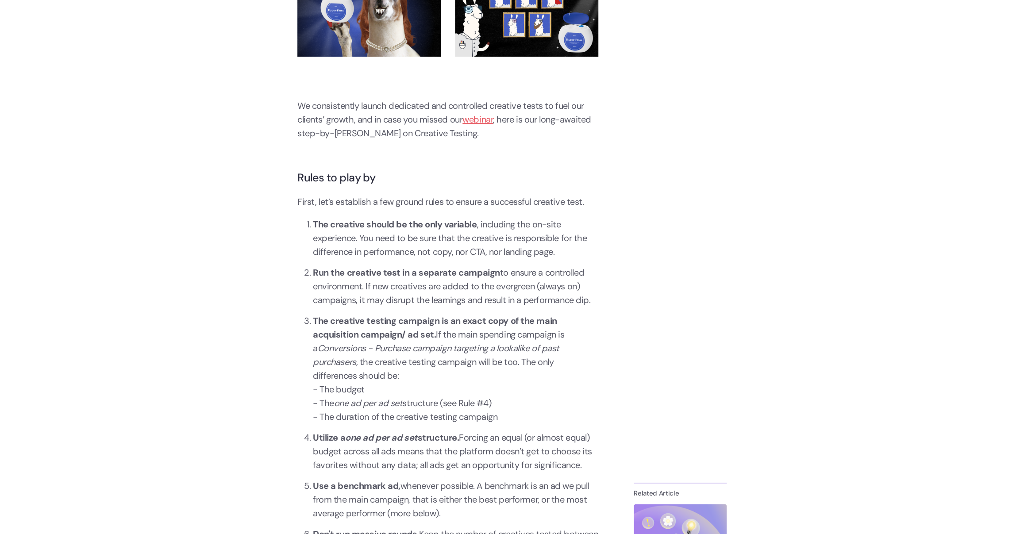
click at [450, 336] on li "The creative testing campaign is an exact copy of the main acquisition campaign…" at bounding box center [456, 369] width 286 height 110
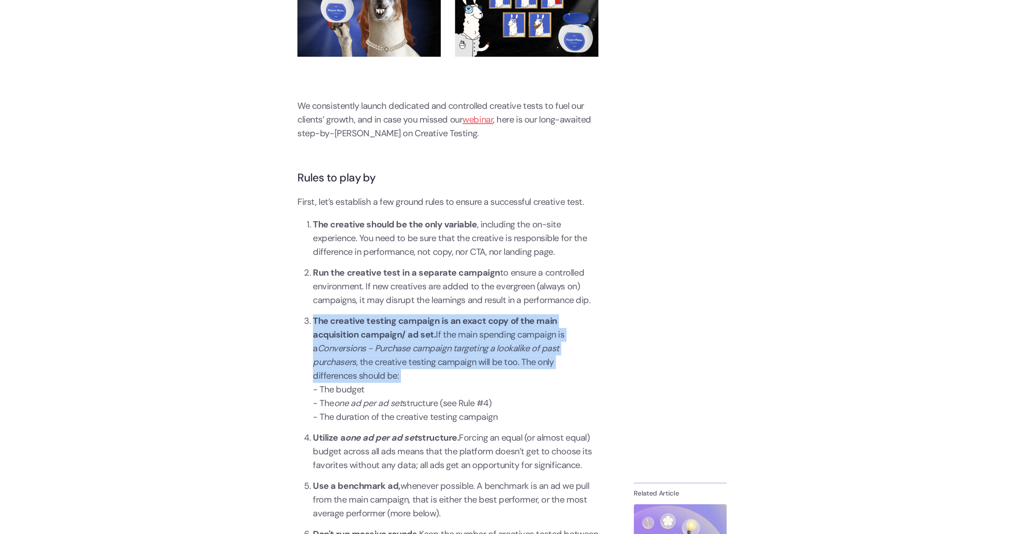
click at [450, 336] on li "The creative testing campaign is an exact copy of the main acquisition campaign…" at bounding box center [456, 369] width 286 height 110
click at [457, 331] on li "The creative testing campaign is an exact copy of the main acquisition campaign…" at bounding box center [456, 369] width 286 height 110
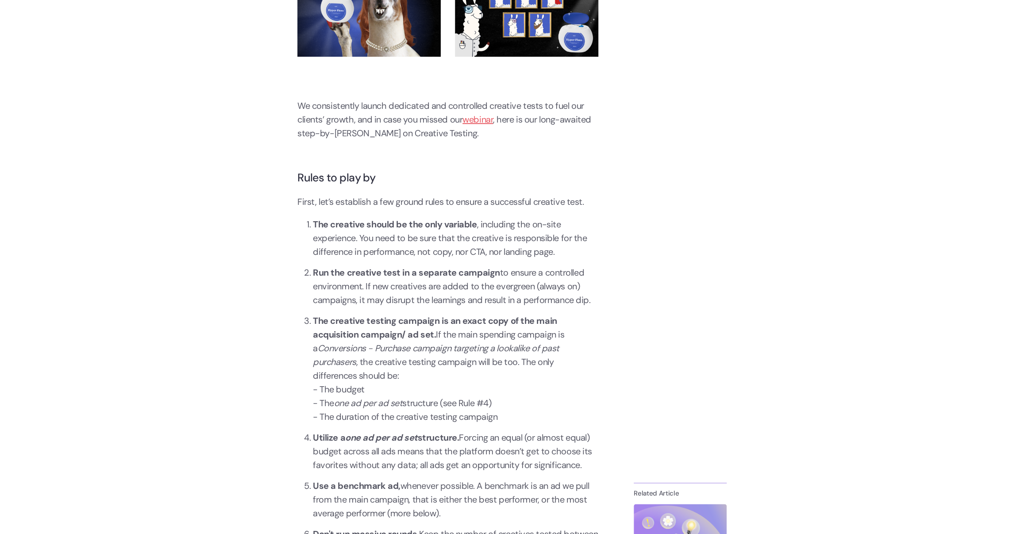
click at [457, 331] on li "The creative testing campaign is an exact copy of the main acquisition campaign…" at bounding box center [456, 369] width 286 height 110
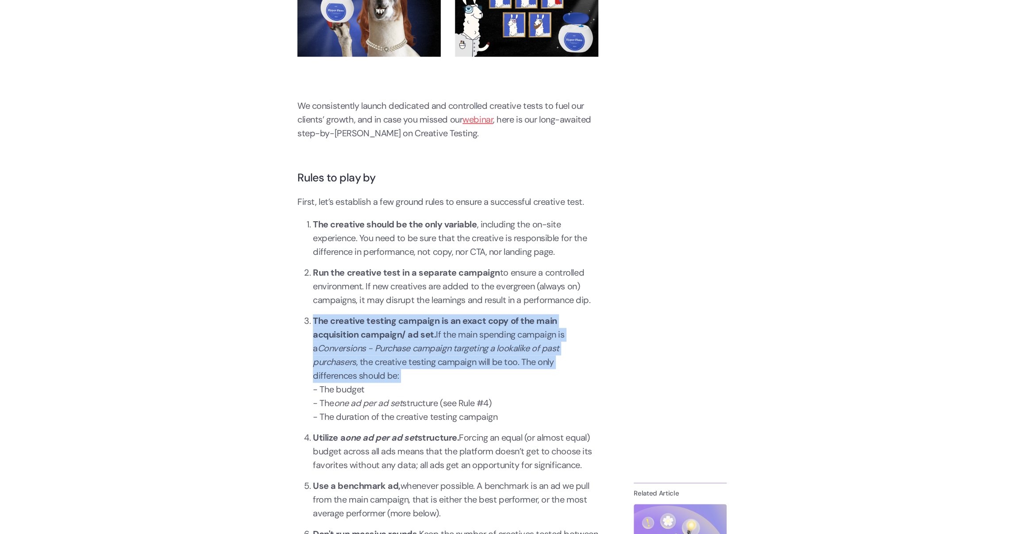
click at [457, 331] on li "The creative testing campaign is an exact copy of the main acquisition campaign…" at bounding box center [456, 369] width 286 height 110
click at [430, 391] on li "The creative testing campaign is an exact copy of the main acquisition campaign…" at bounding box center [456, 369] width 286 height 110
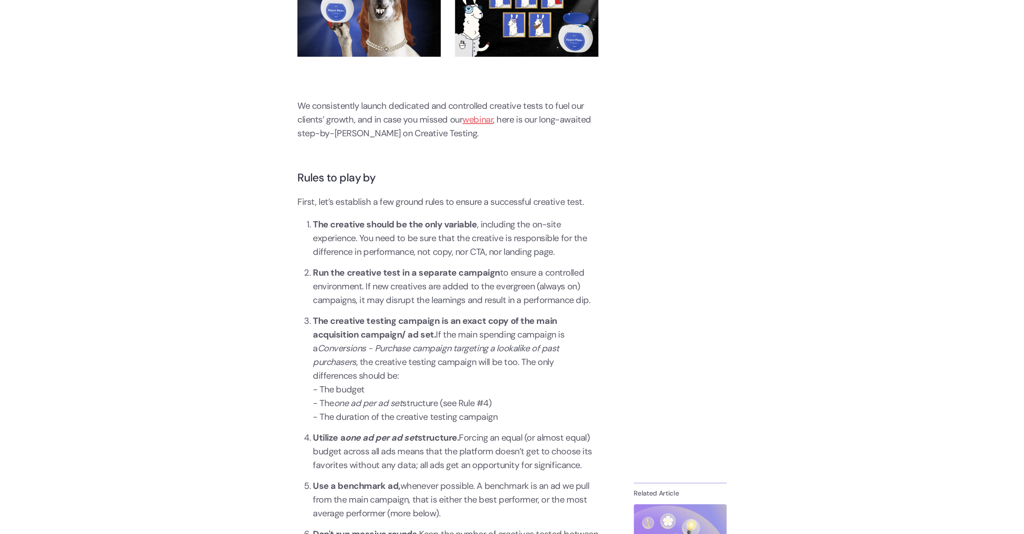
click at [430, 391] on li "The creative testing campaign is an exact copy of the main acquisition campaign…" at bounding box center [456, 369] width 286 height 110
click at [433, 397] on li "The creative testing campaign is an exact copy of the main acquisition campaign…" at bounding box center [456, 369] width 286 height 110
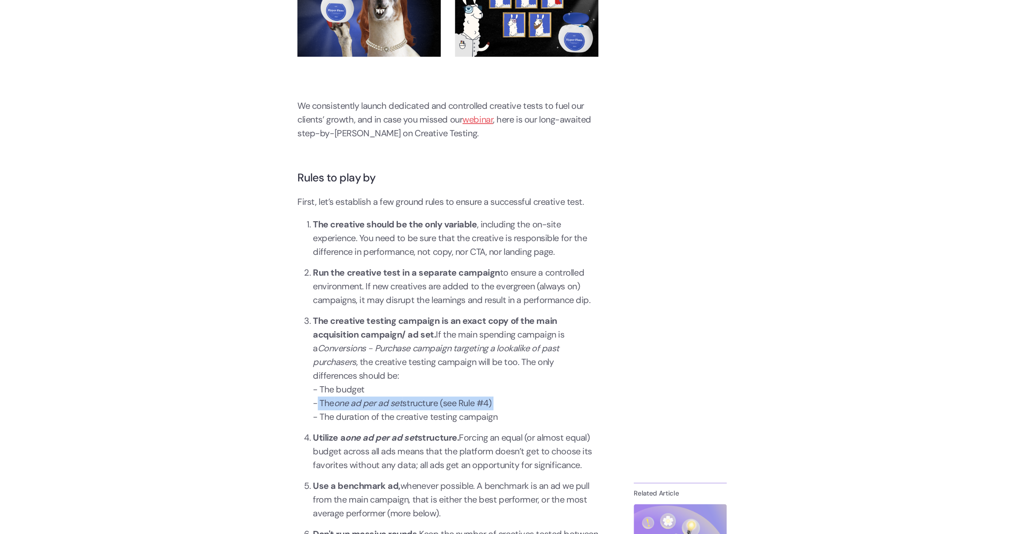
click at [452, 375] on li "The creative testing campaign is an exact copy of the main acquisition campaign…" at bounding box center [456, 369] width 286 height 110
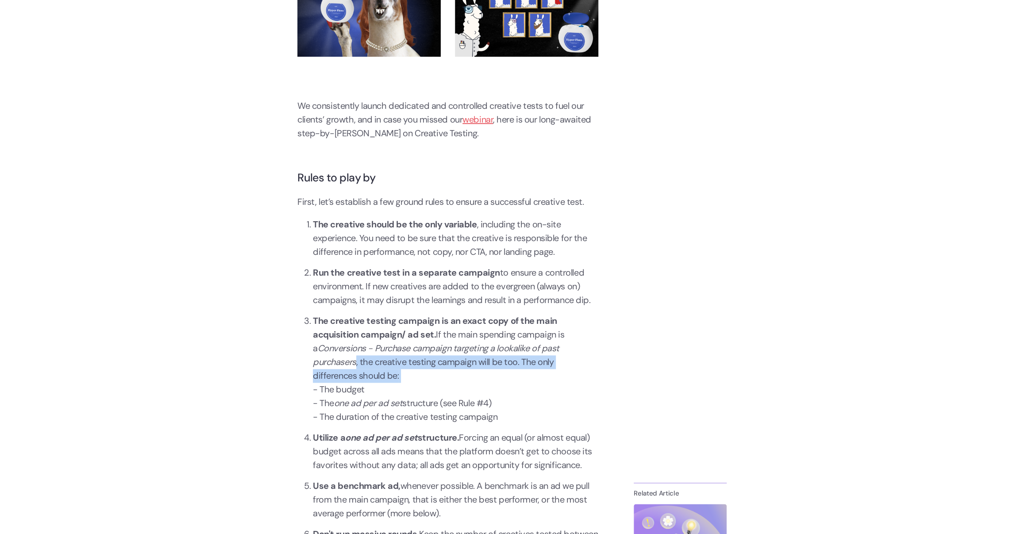
click at [452, 375] on li "The creative testing campaign is an exact copy of the main acquisition campaign…" at bounding box center [456, 369] width 286 height 110
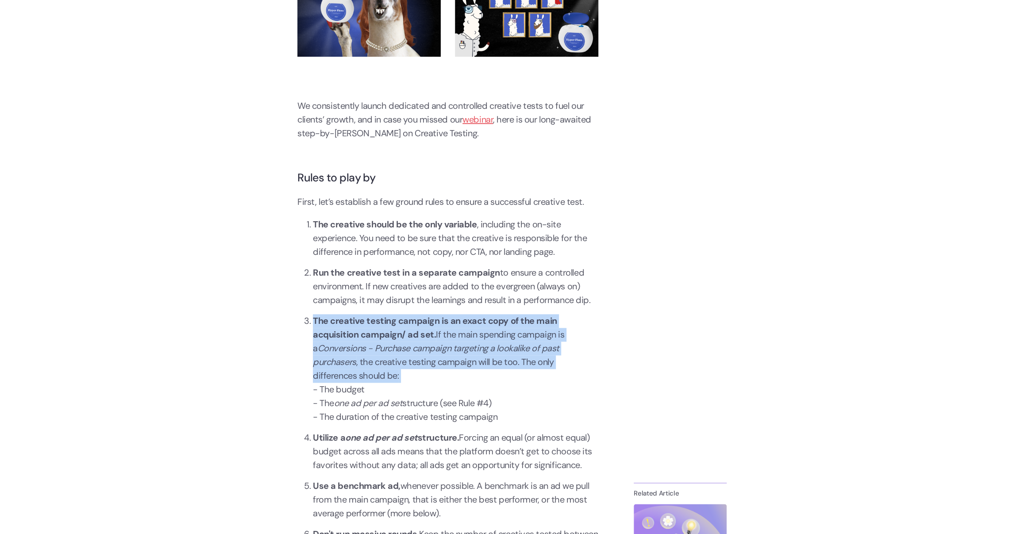
click at [458, 365] on li "The creative testing campaign is an exact copy of the main acquisition campaign…" at bounding box center [456, 369] width 286 height 110
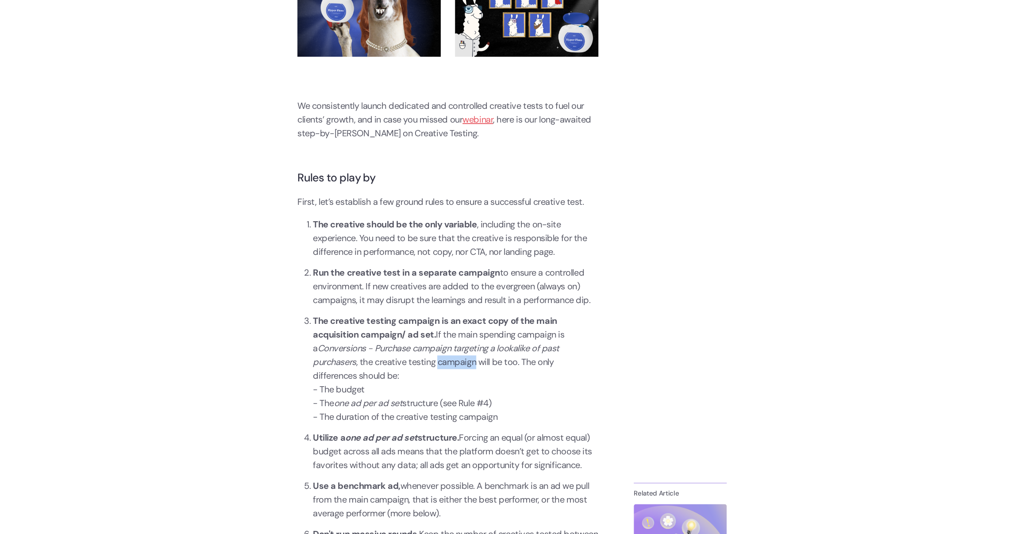
click at [458, 365] on li "The creative testing campaign is an exact copy of the main acquisition campaign…" at bounding box center [456, 369] width 286 height 110
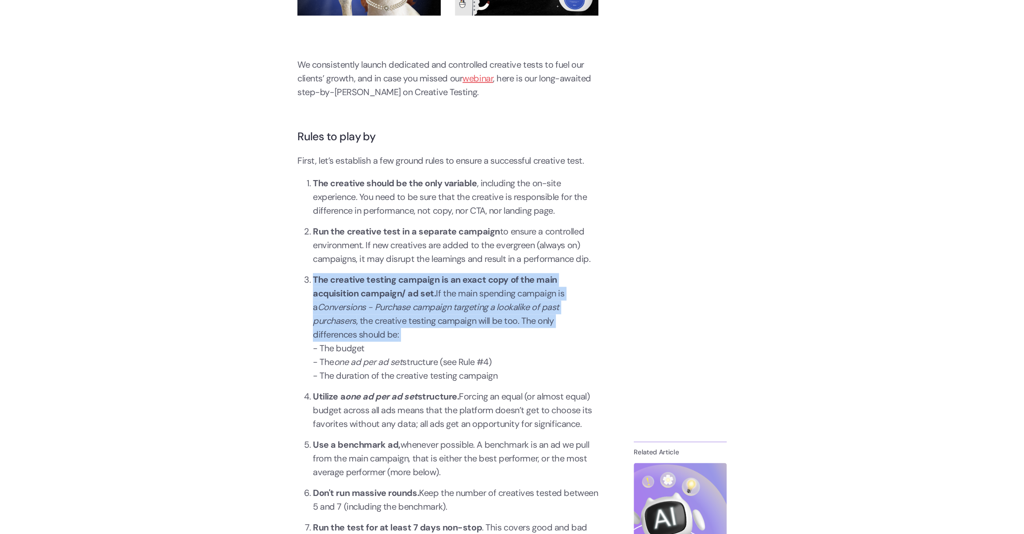
scroll to position [761, 0]
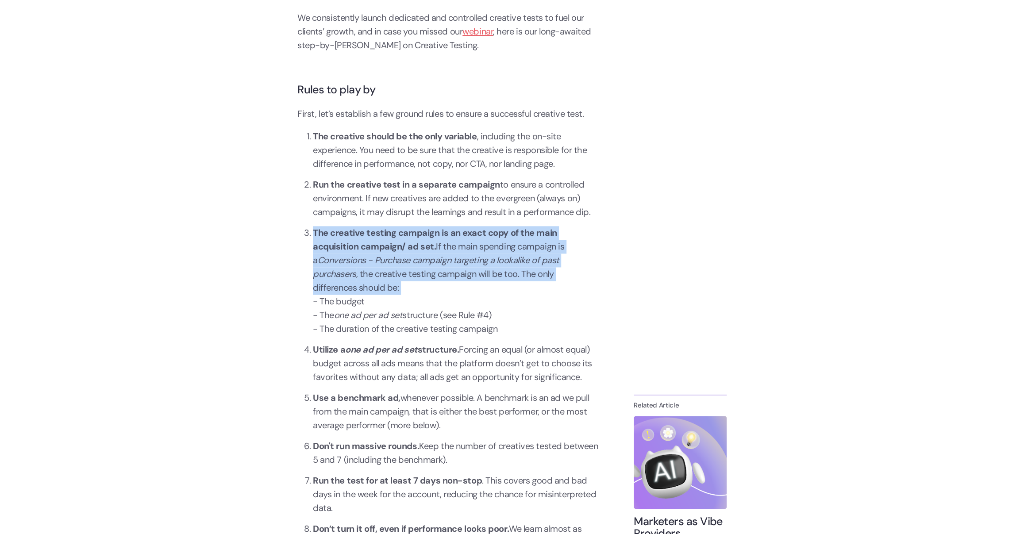
click at [460, 328] on li "The creative testing campaign is an exact copy of the main acquisition campaign…" at bounding box center [456, 281] width 286 height 110
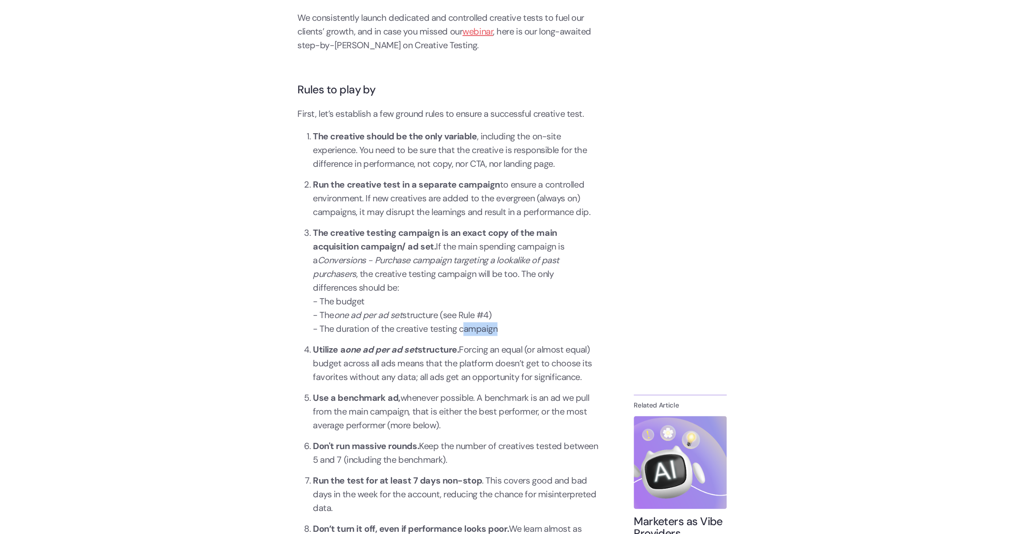
click at [460, 328] on li "The creative testing campaign is an exact copy of the main acquisition campaign…" at bounding box center [456, 281] width 286 height 110
click at [468, 313] on li "The creative testing campaign is an exact copy of the main acquisition campaign…" at bounding box center [456, 281] width 286 height 110
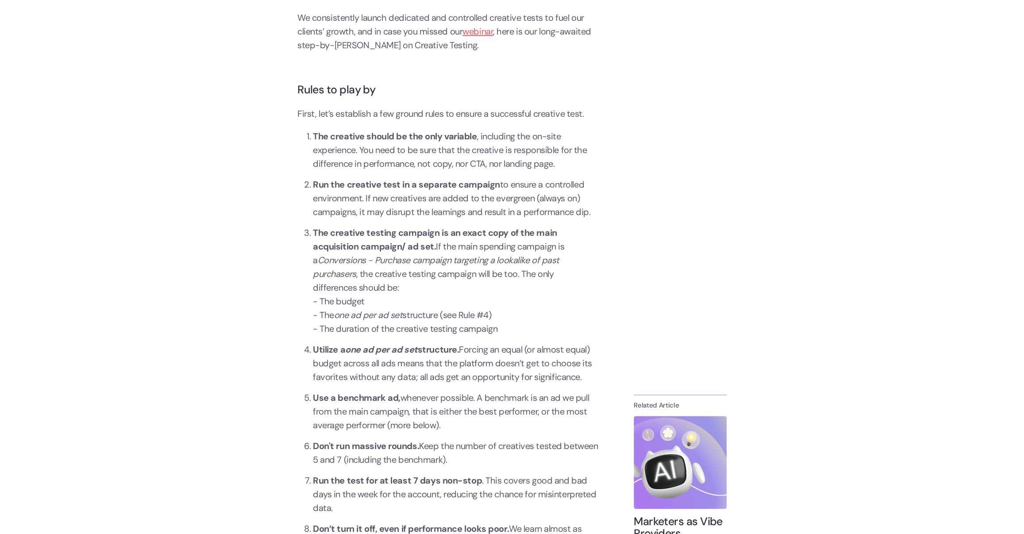
click at [395, 331] on li "The creative testing campaign is an exact copy of the main acquisition campaign…" at bounding box center [456, 281] width 286 height 110
click at [417, 364] on li "Utilize a one ad per ad set structure. Forcing an equal (or almost equal) budge…" at bounding box center [456, 363] width 286 height 41
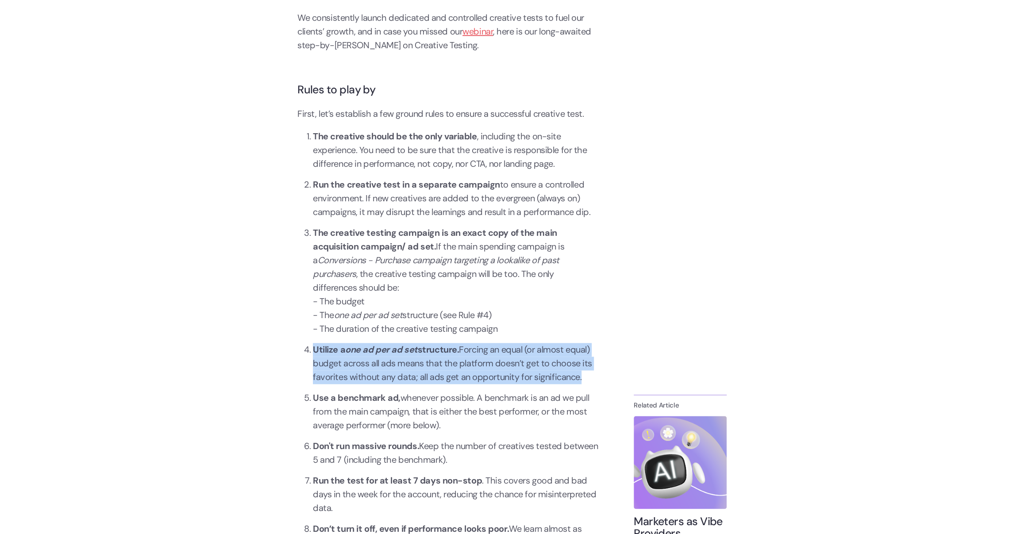
click at [417, 364] on li "Utilize a one ad per ad set structure. Forcing an equal (or almost equal) budge…" at bounding box center [456, 363] width 286 height 41
click at [478, 356] on li "Utilize a one ad per ad set structure. Forcing an equal (or almost equal) budge…" at bounding box center [456, 363] width 286 height 41
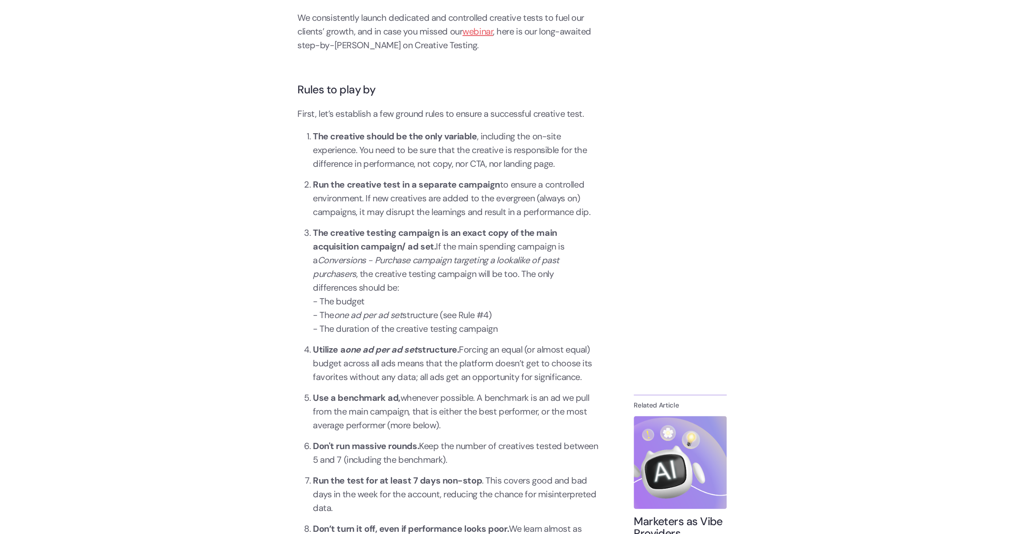
scroll to position [907, 0]
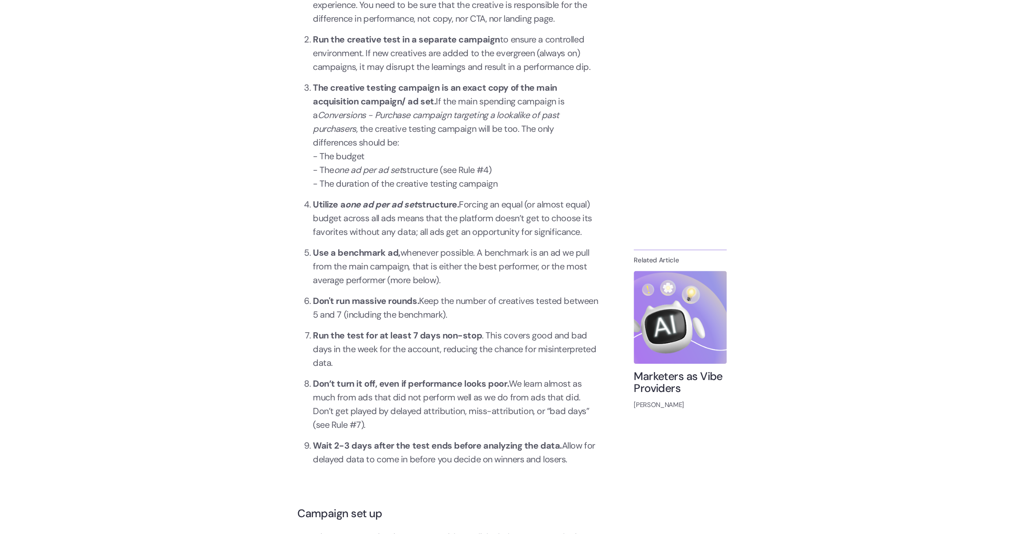
click at [516, 321] on li "Don't run massive rounds. Keep the number of creatives tested between 5 and 7 (…" at bounding box center [456, 307] width 286 height 27
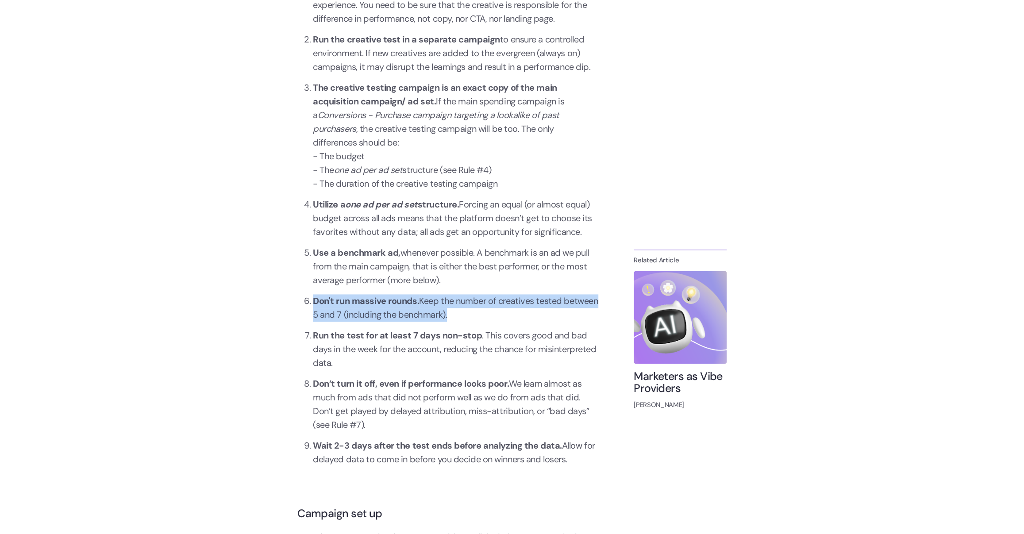
click at [506, 274] on li "Use a benchmark ad, whenever possible. A benchmark is an ad we pull from the ma…" at bounding box center [456, 266] width 286 height 41
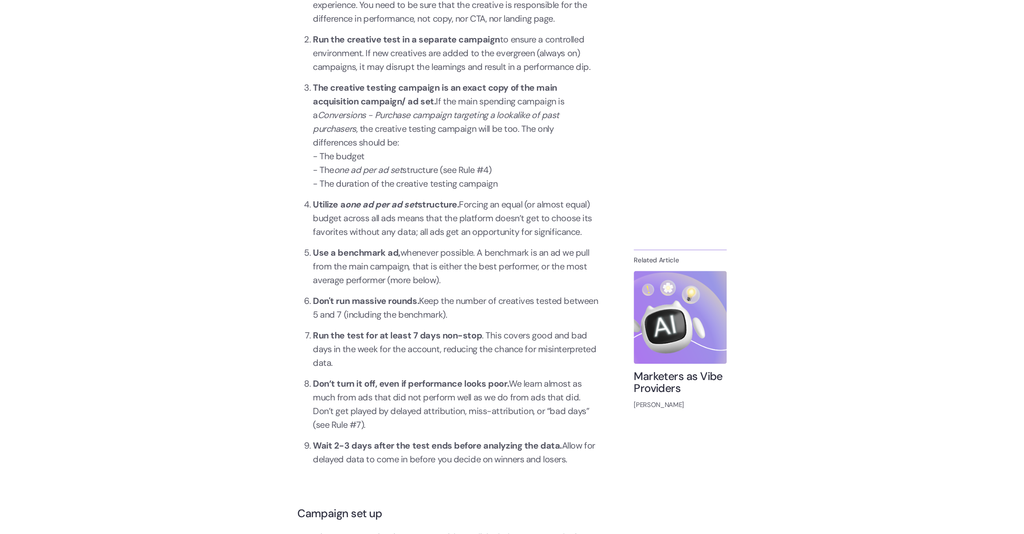
click at [504, 215] on li "Utilize a one ad per ad set structure. Forcing an equal (or almost equal) budge…" at bounding box center [456, 218] width 286 height 41
click at [315, 205] on strong "Utilize a one ad per ad set structure." at bounding box center [386, 205] width 146 height 12
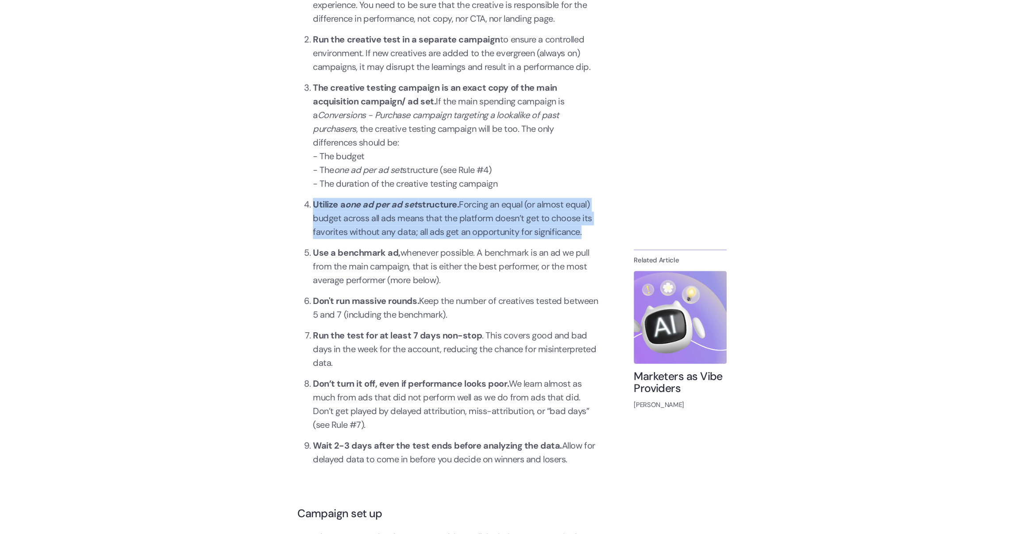
click at [315, 205] on strong "Utilize a one ad per ad set structure." at bounding box center [386, 205] width 146 height 12
click at [415, 212] on li "Utilize a one ad per ad set structure. Forcing an equal (or almost equal) budge…" at bounding box center [456, 218] width 286 height 41
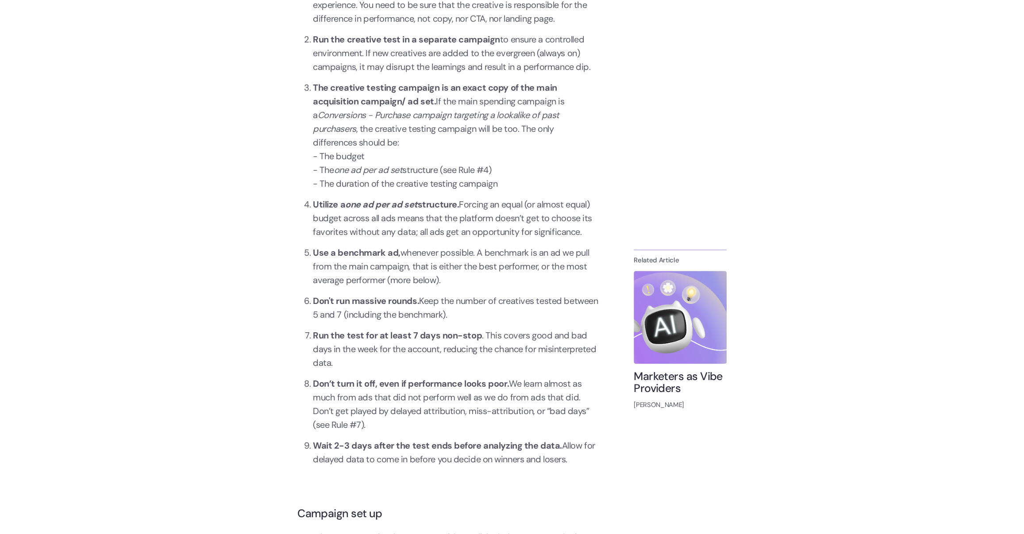
click at [415, 212] on li "Utilize a one ad per ad set structure. Forcing an equal (or almost equal) budge…" at bounding box center [456, 218] width 286 height 41
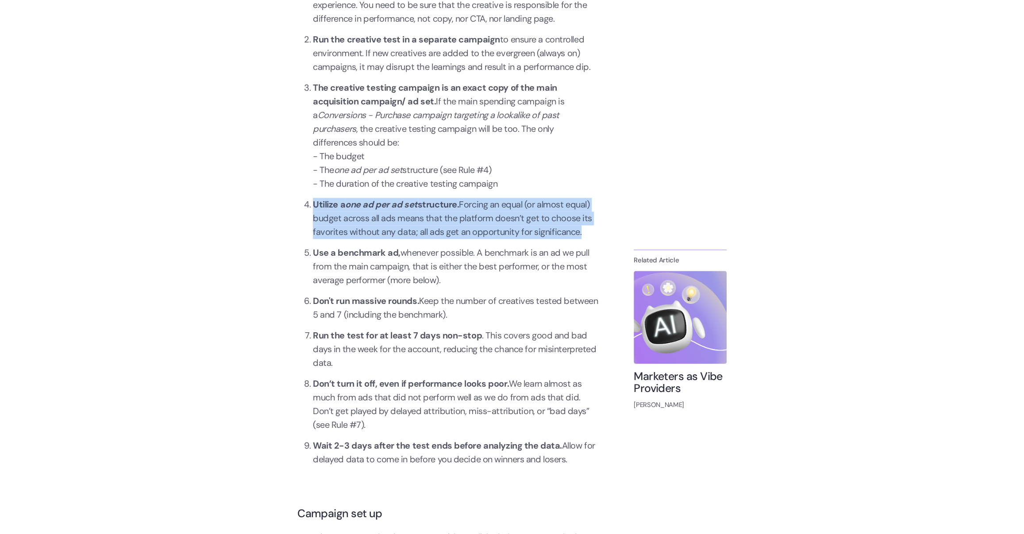
click at [415, 212] on li "Utilize a one ad per ad set structure. Forcing an equal (or almost equal) budge…" at bounding box center [456, 218] width 286 height 41
click at [415, 213] on li "Utilize a one ad per ad set structure. Forcing an equal (or almost equal) budge…" at bounding box center [456, 218] width 286 height 41
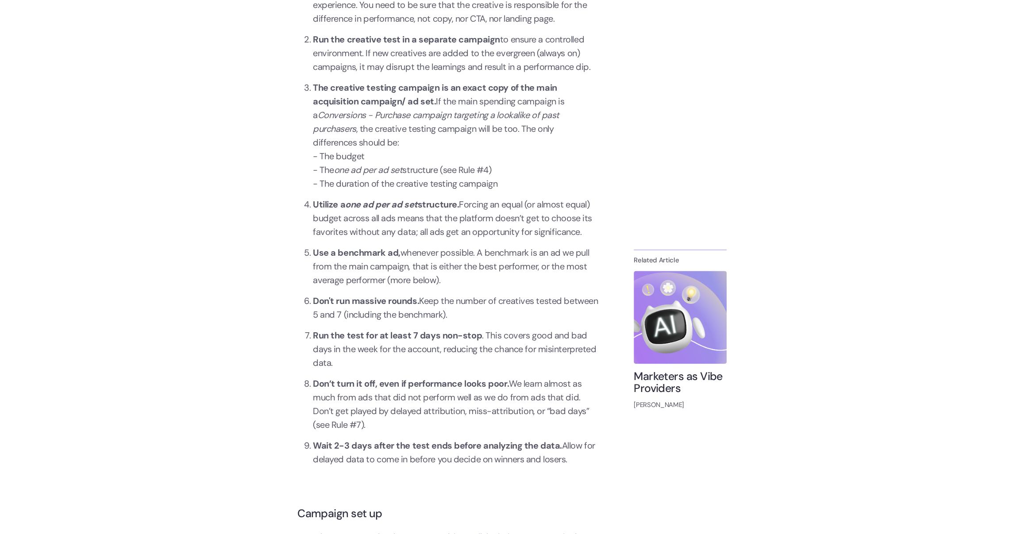
click at [415, 213] on li "Utilize a one ad per ad set structure. Forcing an equal (or almost equal) budge…" at bounding box center [456, 218] width 286 height 41
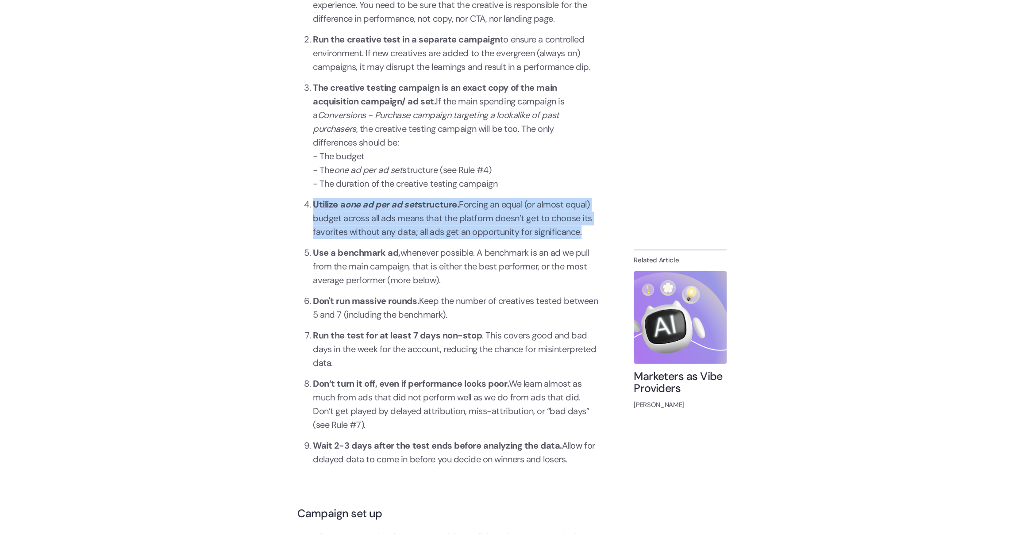
click at [415, 213] on li "Utilize a one ad per ad set structure. Forcing an equal (or almost equal) budge…" at bounding box center [456, 218] width 286 height 41
click at [409, 266] on li "Use a benchmark ad, whenever possible. A benchmark is an ad we pull from the ma…" at bounding box center [456, 266] width 286 height 41
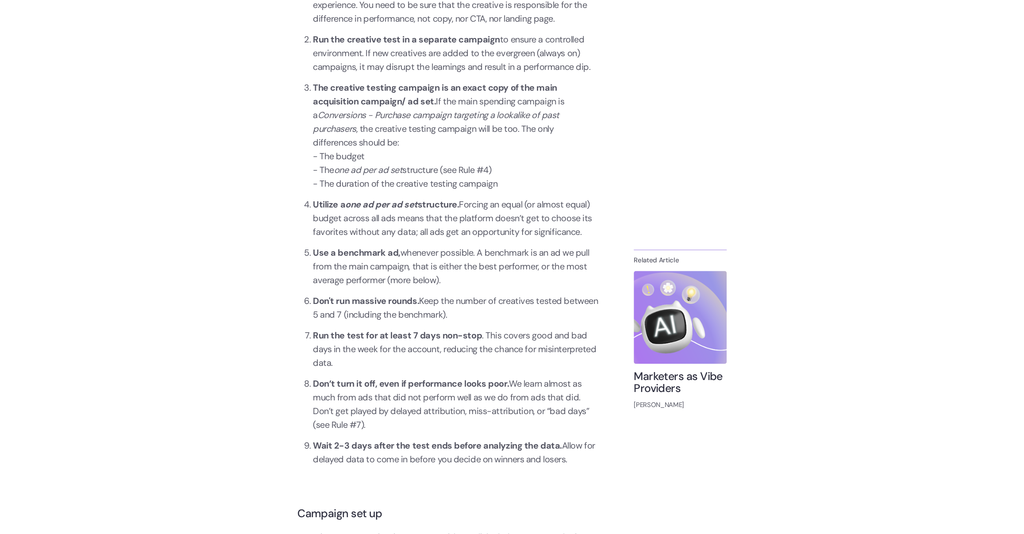
click at [409, 266] on li "Use a benchmark ad, whenever possible. A benchmark is an ad we pull from the ma…" at bounding box center [456, 266] width 286 height 41
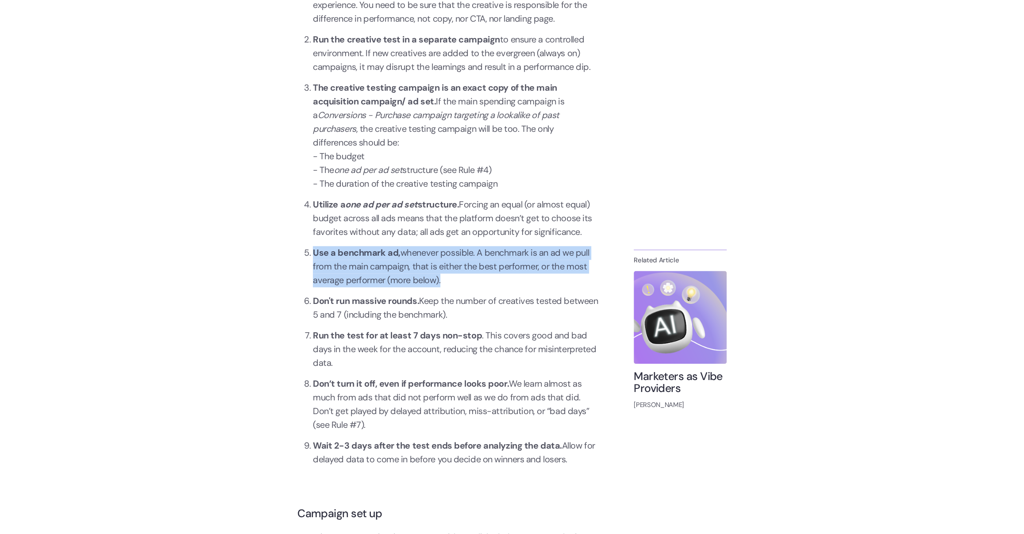
click at [409, 266] on li "Use a benchmark ad, whenever possible. A benchmark is an ad we pull from the ma…" at bounding box center [456, 266] width 286 height 41
click at [400, 314] on li "Don't run massive rounds. Keep the number of creatives tested between 5 and 7 (…" at bounding box center [456, 307] width 286 height 27
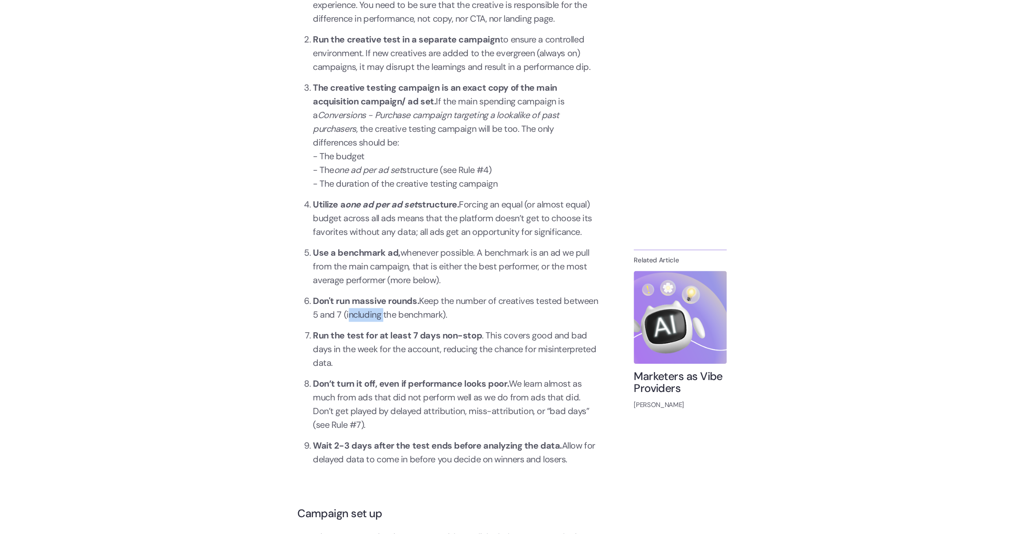
click at [400, 314] on li "Don't run massive rounds. Keep the number of creatives tested between 5 and 7 (…" at bounding box center [456, 307] width 286 height 27
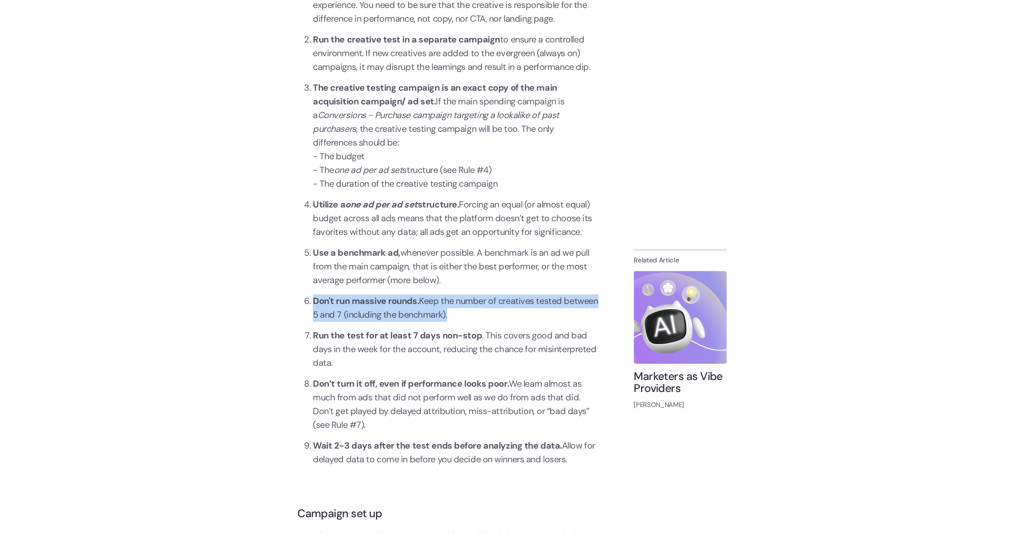
click at [400, 314] on li "Don't run massive rounds. Keep the number of creatives tested between 5 and 7 (…" at bounding box center [456, 307] width 286 height 27
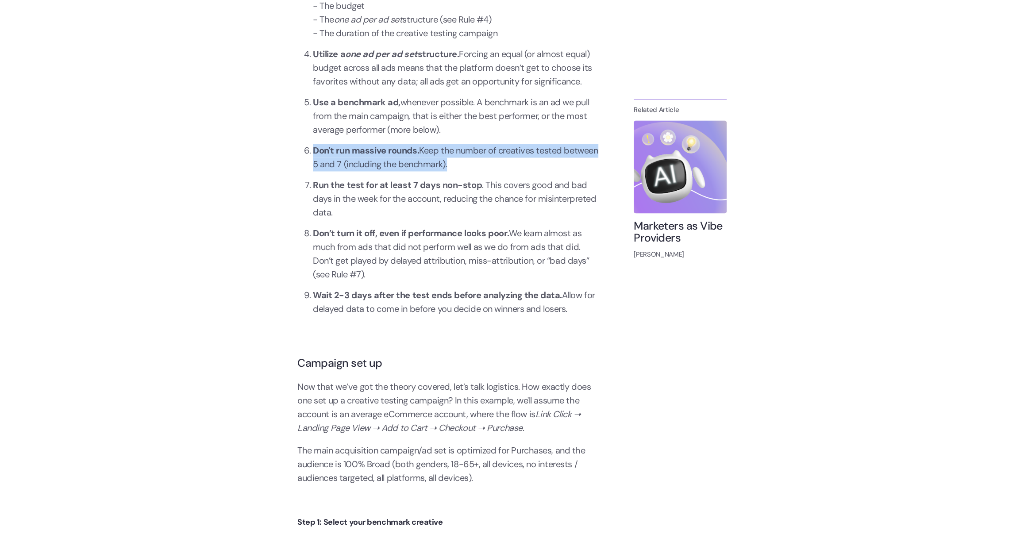
scroll to position [1054, 0]
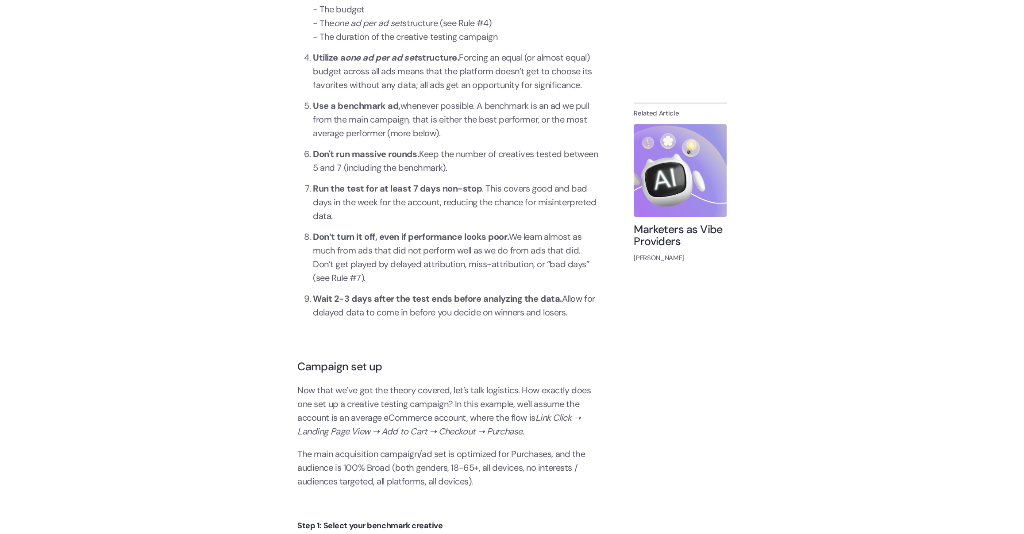
click at [375, 213] on li "Run the test for at least 7 days non-stop . This covers good and bad days in th…" at bounding box center [456, 202] width 286 height 41
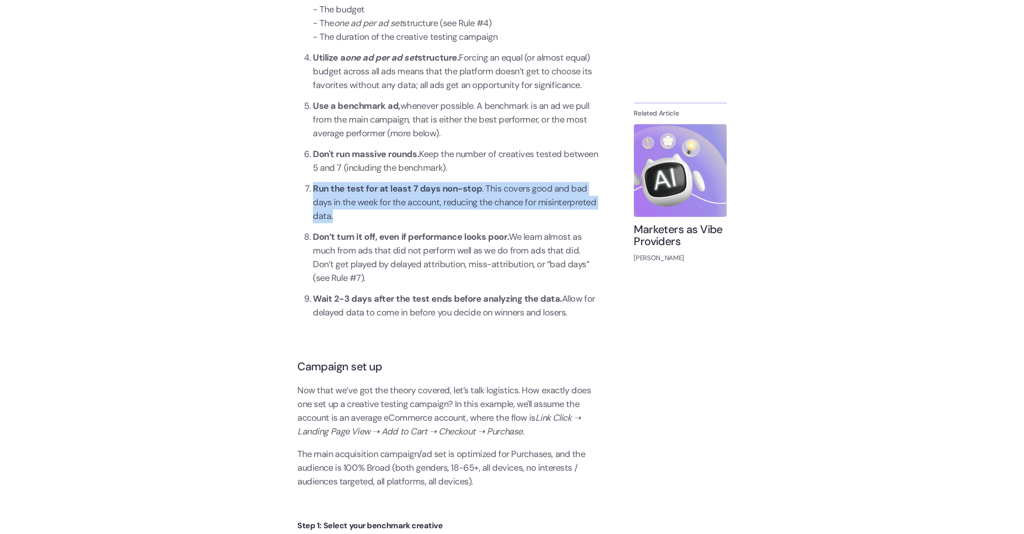
click at [375, 213] on li "Run the test for at least 7 days non-stop . This covers good and bad days in th…" at bounding box center [456, 202] width 286 height 41
click at [371, 230] on li "Don’t turn it off, even if performance looks poor. We learn almost as much from…" at bounding box center [456, 257] width 286 height 55
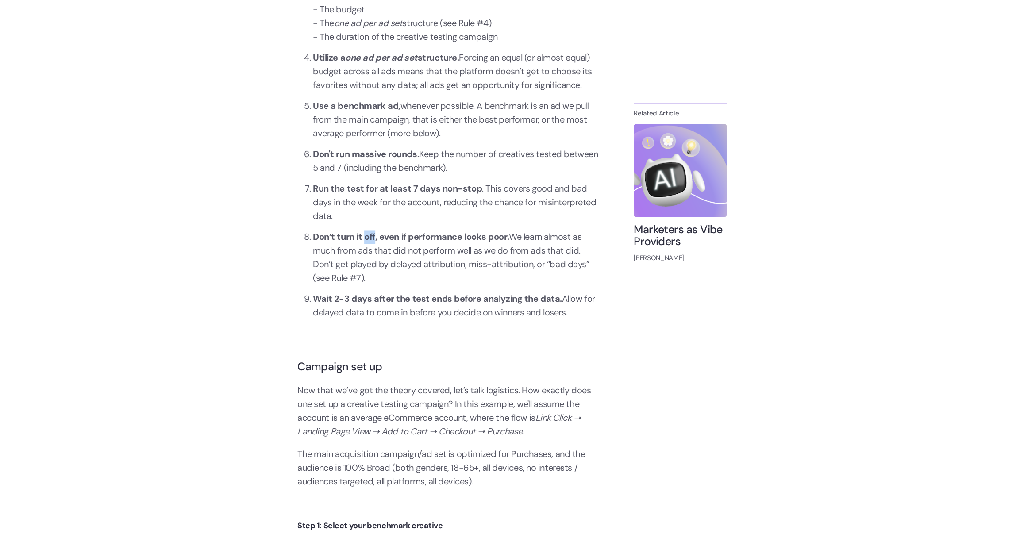
click at [371, 230] on li "Don’t turn it off, even if performance looks poor. We learn almost as much from…" at bounding box center [456, 257] width 286 height 55
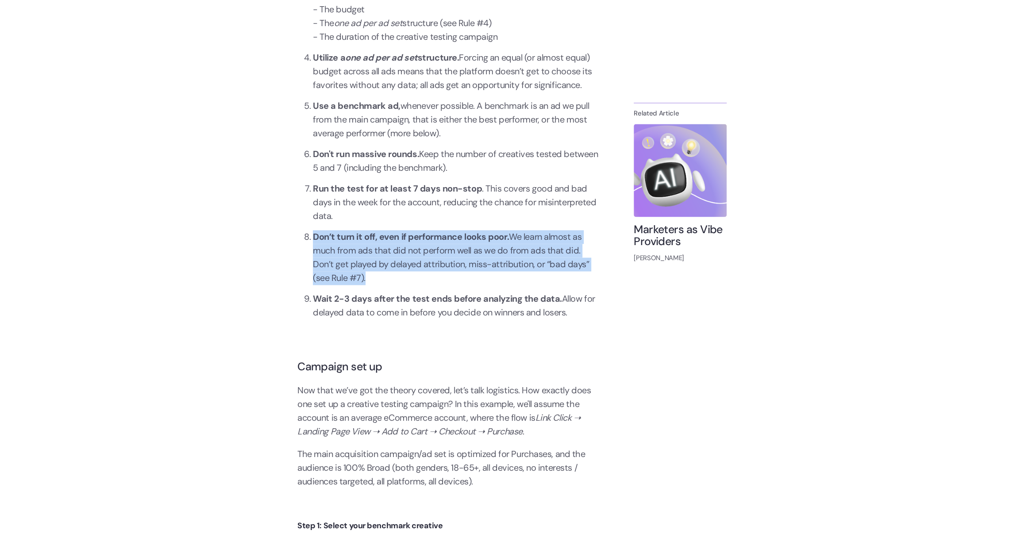
click at [371, 230] on li "Don’t turn it off, even if performance looks poor. We learn almost as much from…" at bounding box center [456, 257] width 286 height 55
click at [384, 270] on li "Don’t turn it off, even if performance looks poor. We learn almost as much from…" at bounding box center [456, 257] width 286 height 55
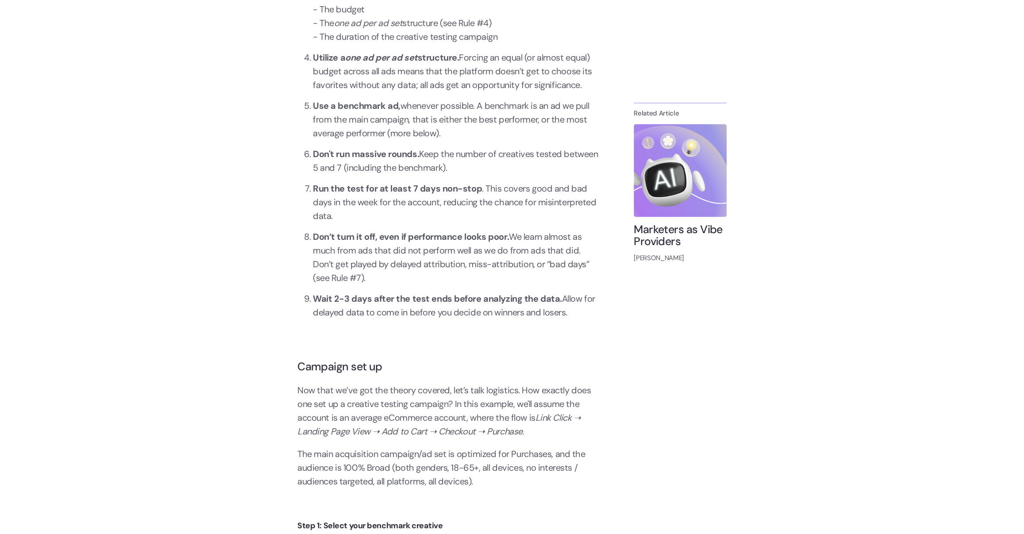
click at [384, 270] on li "Don’t turn it off, even if performance looks poor. We learn almost as much from…" at bounding box center [456, 257] width 286 height 55
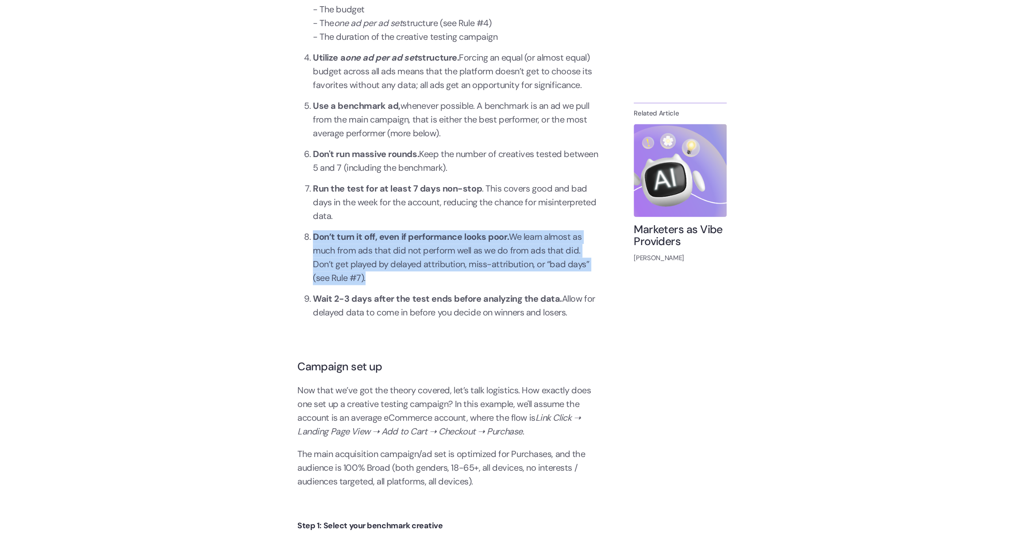
click at [384, 270] on li "Don’t turn it off, even if performance looks poor. We learn almost as much from…" at bounding box center [456, 257] width 286 height 55
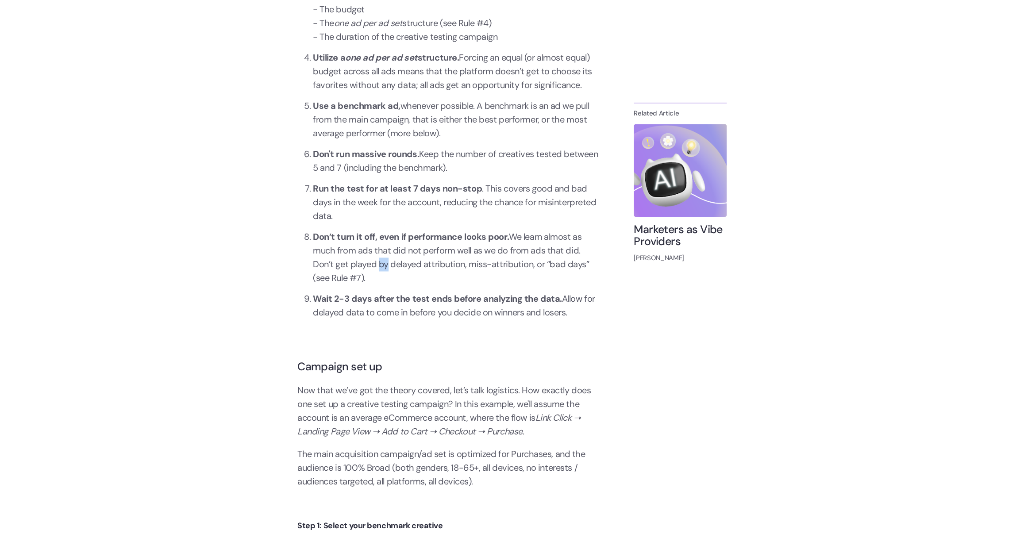
click at [384, 270] on li "Don’t turn it off, even if performance looks poor. We learn almost as much from…" at bounding box center [456, 257] width 286 height 55
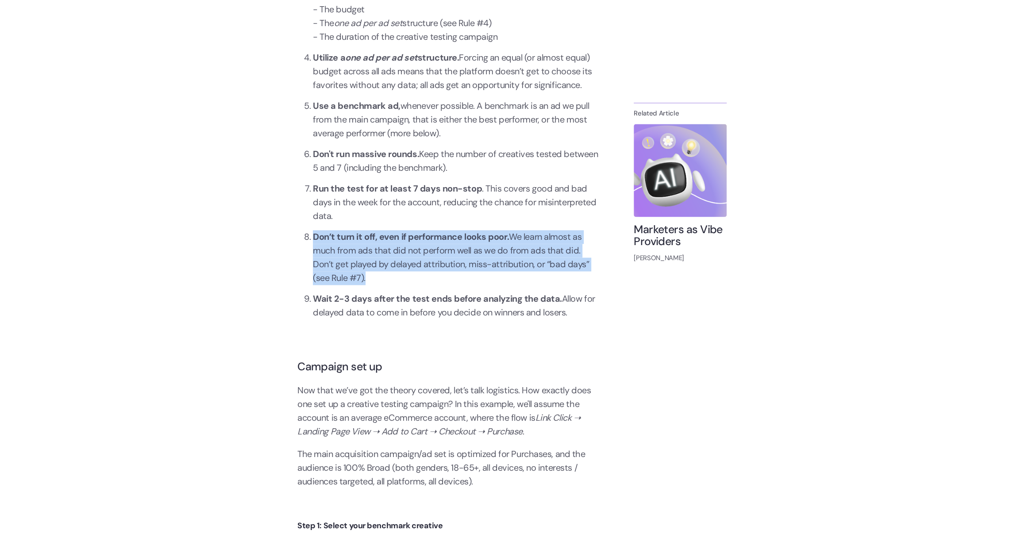
click at [384, 270] on li "Don’t turn it off, even if performance looks poor. We learn almost as much from…" at bounding box center [456, 257] width 286 height 55
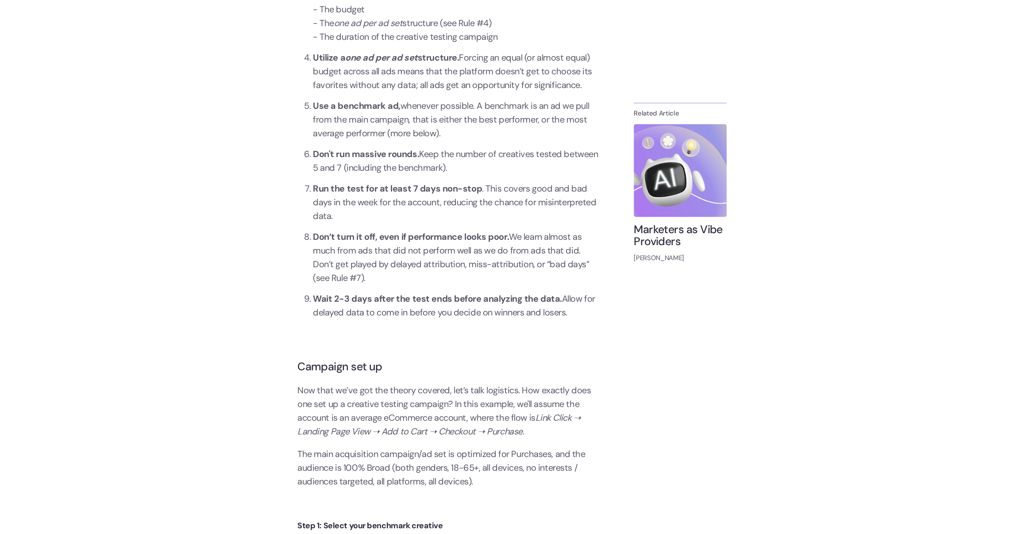
click at [387, 304] on strong "Wait 2-3 days after the test ends before analyzing the data." at bounding box center [437, 299] width 249 height 12
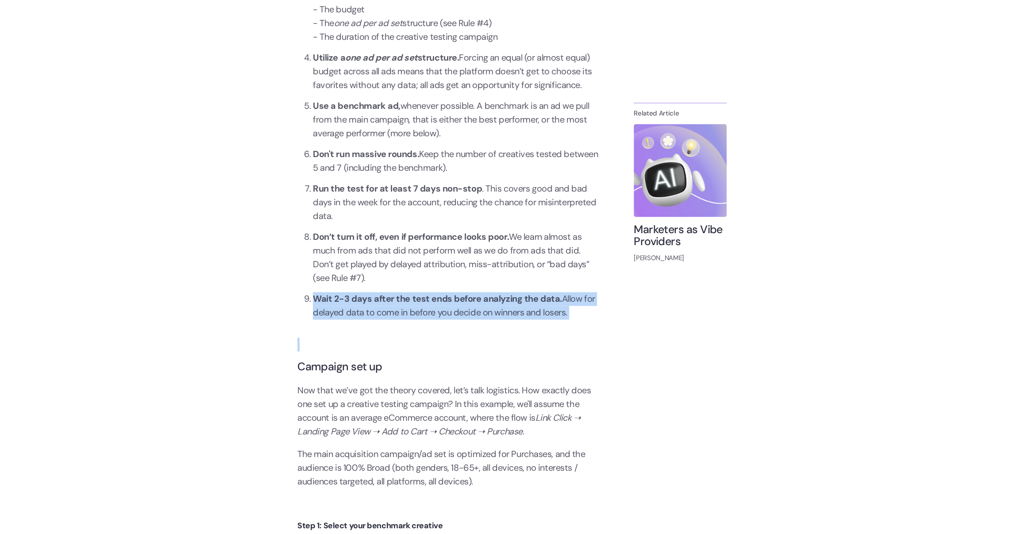
click at [393, 319] on li "Wait 2-3 days after the test ends before analyzing the data. Allow for delayed …" at bounding box center [456, 305] width 286 height 27
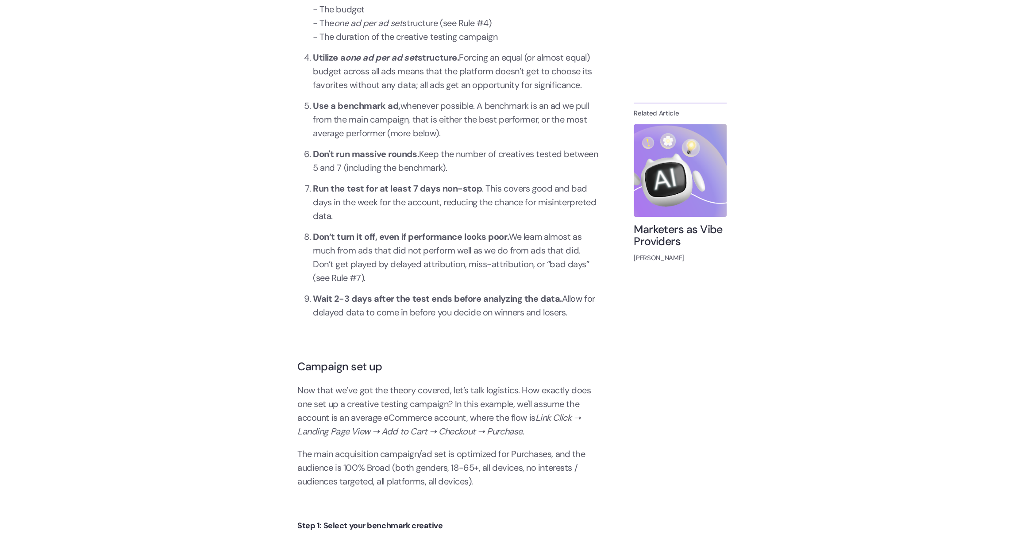
click at [393, 319] on li "Wait 2-3 days after the test ends before analyzing the data. Allow for delayed …" at bounding box center [456, 305] width 286 height 27
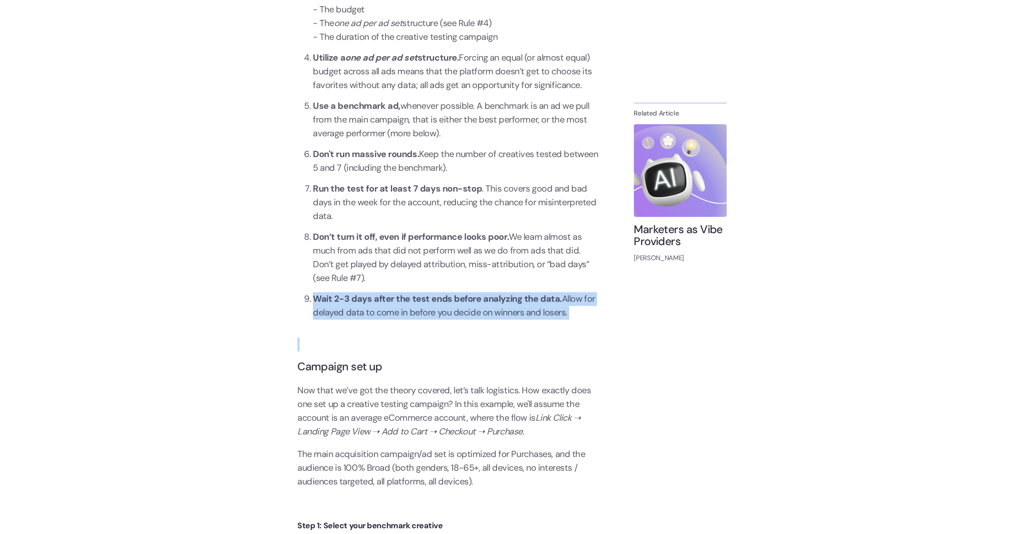
click at [393, 319] on li "Wait 2-3 days after the test ends before analyzing the data. Allow for delayed …" at bounding box center [456, 305] width 286 height 27
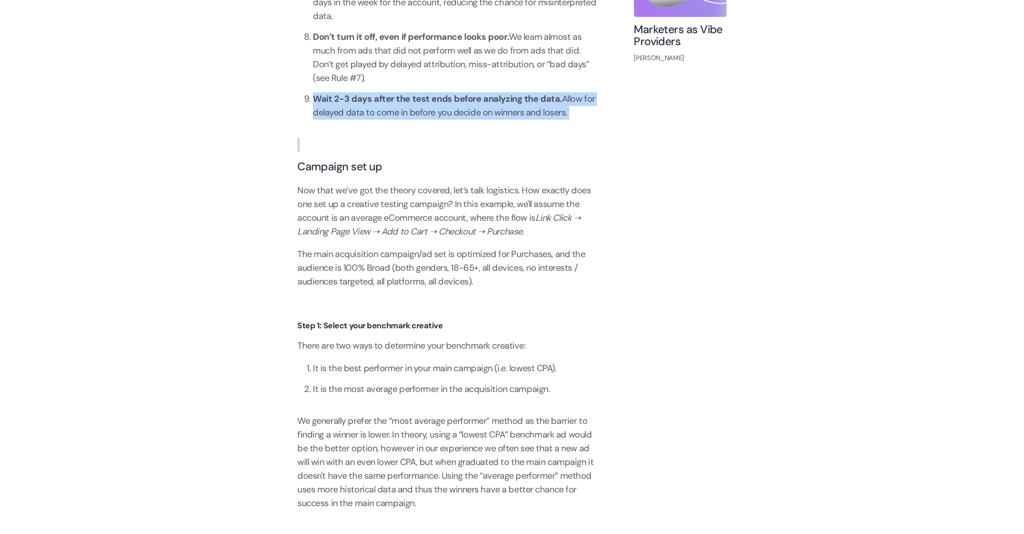
click at [417, 247] on p "The main acquisition campaign/ad set is optimized for Purchases, and the audien…" at bounding box center [448, 267] width 301 height 41
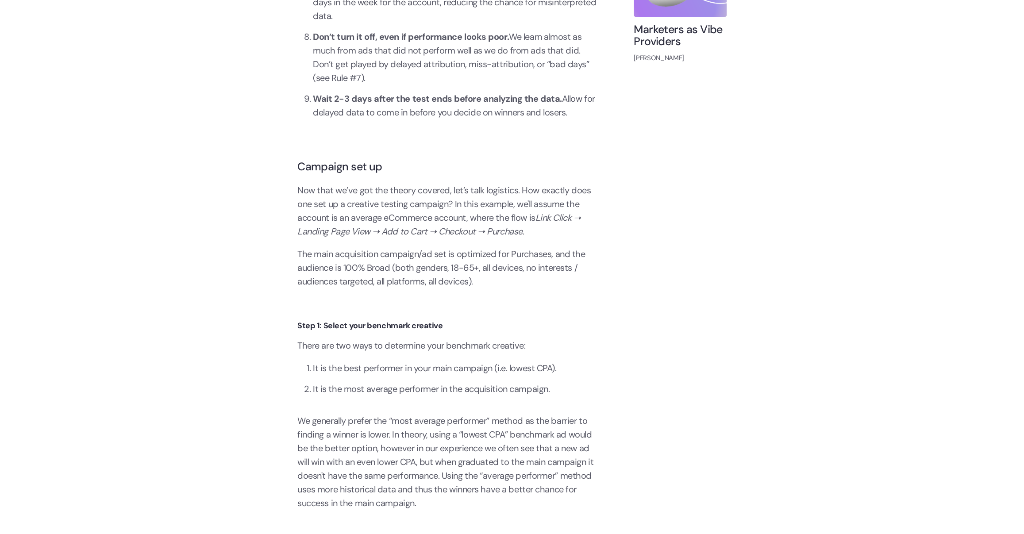
click at [421, 218] on p "Now that we’ve got the theory covered, let’s talk logistics. How exactly does o…" at bounding box center [448, 210] width 301 height 55
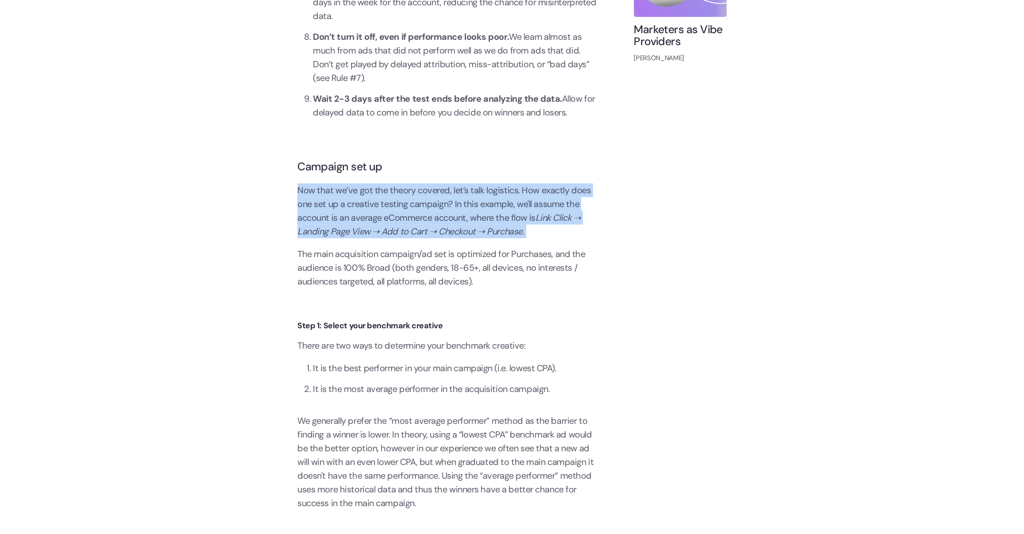
click at [421, 218] on p "Now that we’ve got the theory covered, let’s talk logistics. How exactly does o…" at bounding box center [448, 210] width 301 height 55
click at [408, 234] on em "Link Click ➝ Landing Page View ➝ Add to Cart ➝ Checkout ➝ Purchase" at bounding box center [439, 224] width 283 height 25
click at [408, 235] on em "Link Click ➝ Landing Page View ➝ Add to Cart ➝ Checkout ➝ Purchase" at bounding box center [439, 224] width 283 height 25
click at [479, 233] on em "Link Click ➝ Landing Page View ➝ Add to Cart ➝ Checkout ➝ Purchase" at bounding box center [439, 224] width 283 height 25
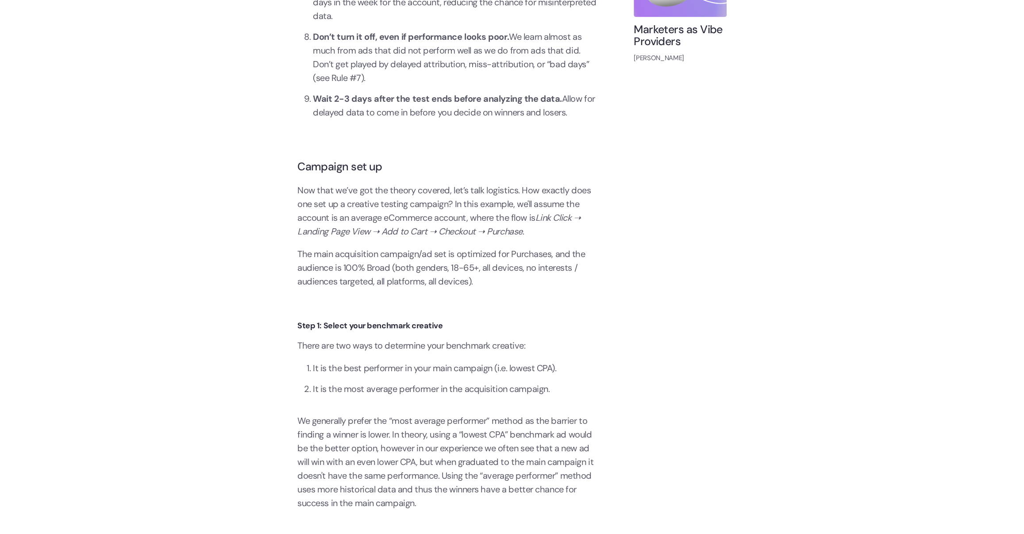
click at [487, 233] on em "Link Click ➝ Landing Page View ➝ Add to Cart ➝ Checkout ➝ Purchase" at bounding box center [439, 224] width 283 height 25
drag, startPoint x: 536, startPoint y: 232, endPoint x: 557, endPoint y: 239, distance: 22.1
click at [536, 233] on p "Now that we’ve got the theory covered, let’s talk logistics. How exactly does o…" at bounding box center [448, 210] width 301 height 55
drag, startPoint x: 549, startPoint y: 219, endPoint x: 559, endPoint y: 234, distance: 18.1
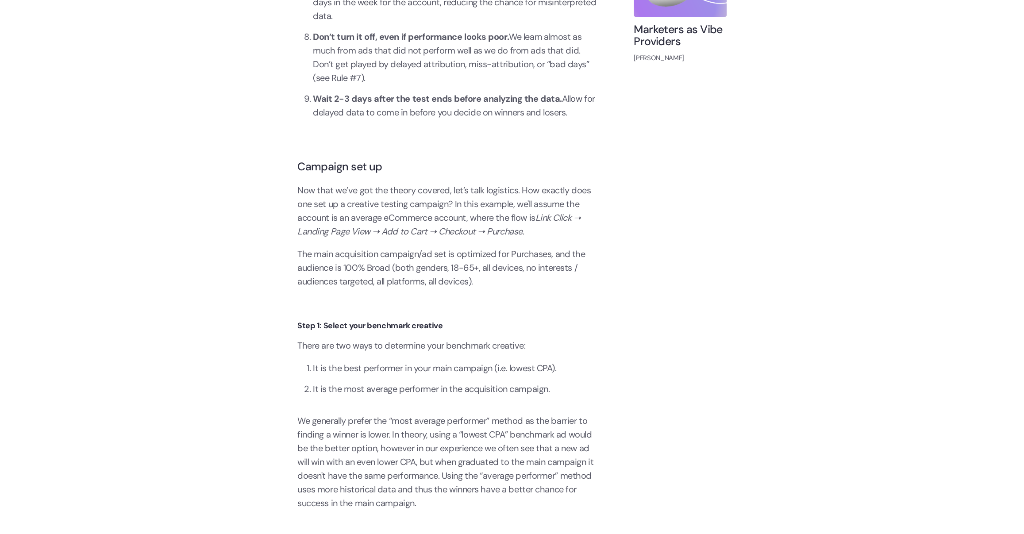
click at [559, 234] on p "Now that we’ve got the theory covered, let’s talk logistics. How exactly does o…" at bounding box center [448, 210] width 301 height 55
click at [530, 248] on p "The main acquisition campaign/ad set is optimized for Purchases, and the audien…" at bounding box center [448, 267] width 301 height 41
drag, startPoint x: 540, startPoint y: 223, endPoint x: 448, endPoint y: 282, distance: 109.3
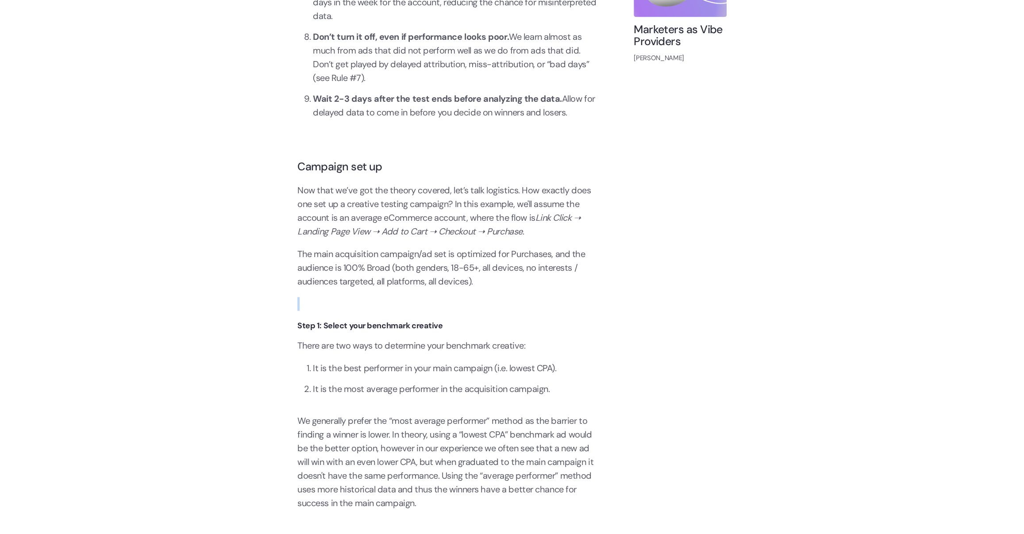
click at [462, 258] on p "The main acquisition campaign/ad set is optimized for Purchases, and the audien…" at bounding box center [448, 267] width 301 height 41
click at [461, 258] on p "The main acquisition campaign/ad set is optimized for Purchases, and the audien…" at bounding box center [448, 267] width 301 height 41
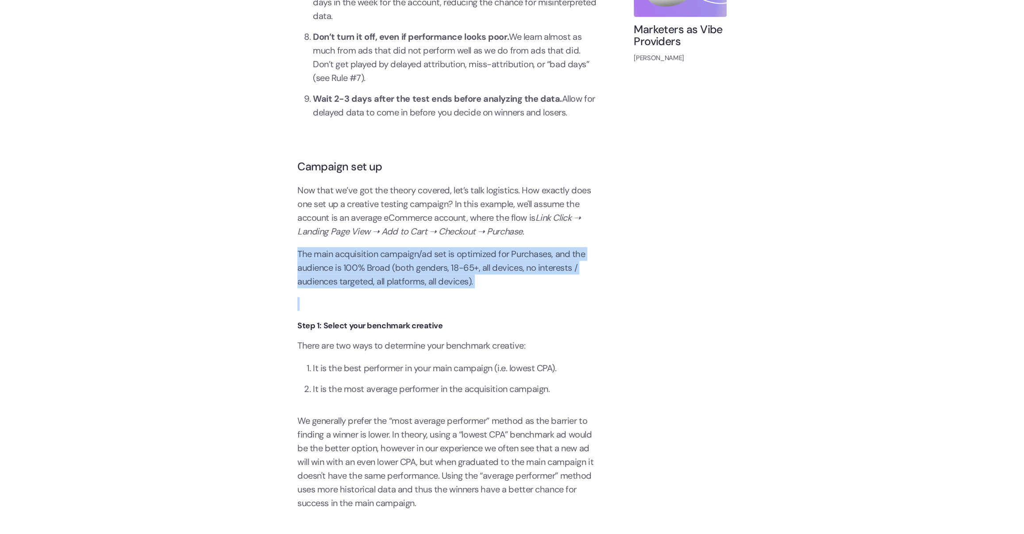
click at [461, 258] on p "The main acquisition campaign/ad set is optimized for Purchases, and the audien…" at bounding box center [448, 267] width 301 height 41
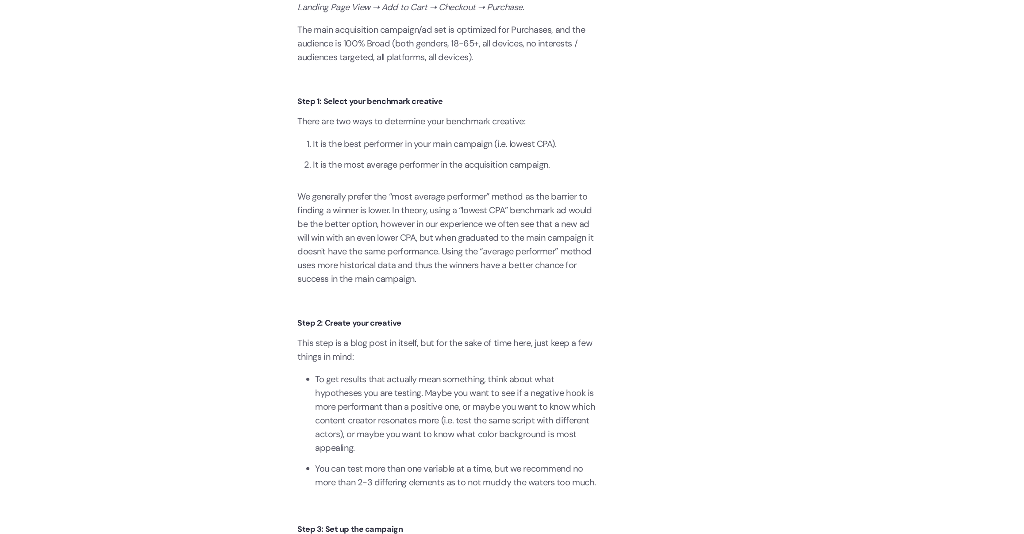
click at [504, 227] on p "We generally prefer the “most average performer” method as the barrier to findi…" at bounding box center [448, 238] width 301 height 96
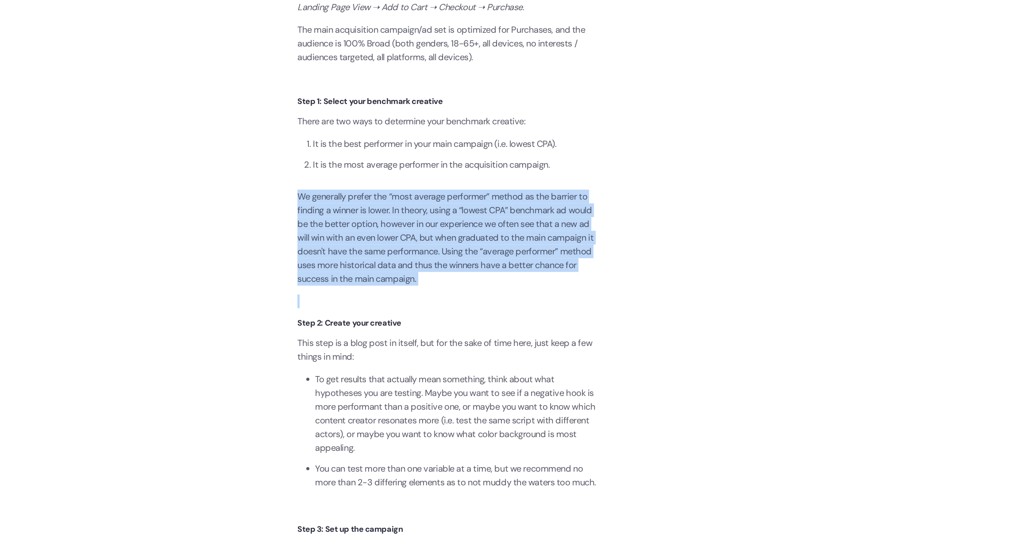
click at [504, 227] on p "We generally prefer the “most average performer” method as the barrier to findi…" at bounding box center [448, 238] width 301 height 96
click at [587, 268] on p "We generally prefer the “most average performer” method as the barrier to findi…" at bounding box center [448, 238] width 301 height 96
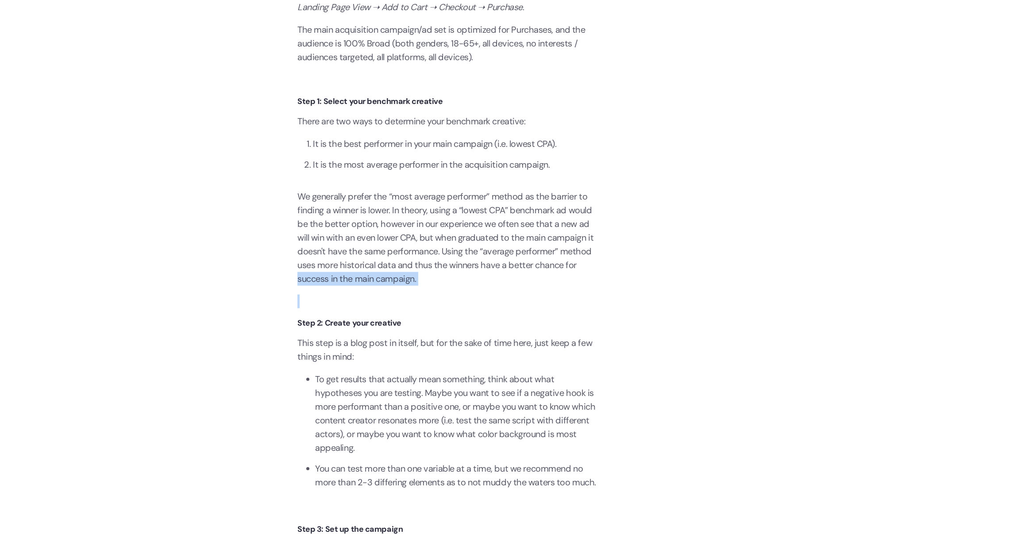
click at [587, 269] on p "We generally prefer the “most average performer” method as the barrier to findi…" at bounding box center [448, 238] width 301 height 96
click at [499, 234] on p "We generally prefer the “most average performer” method as the barrier to findi…" at bounding box center [448, 238] width 301 height 96
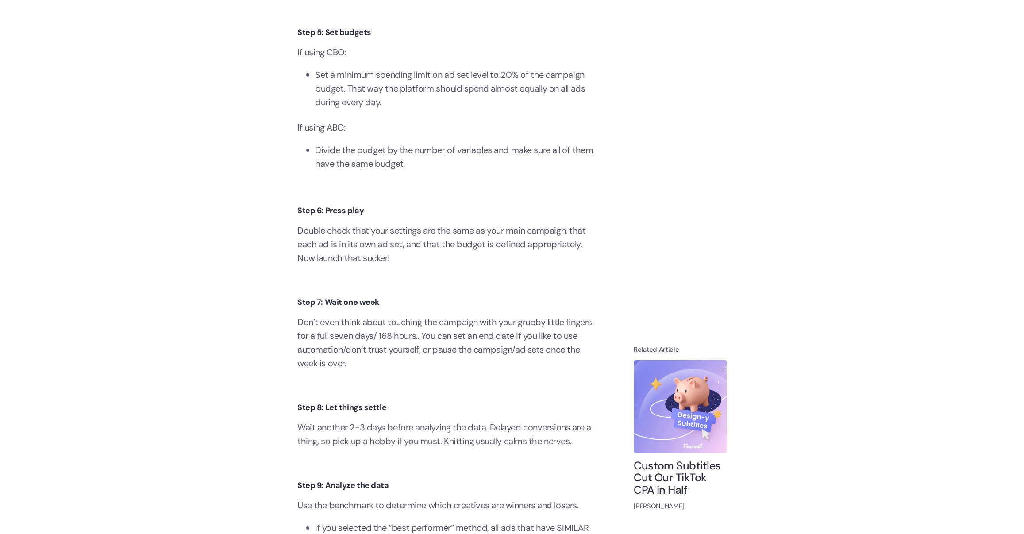
scroll to position [2272, 0]
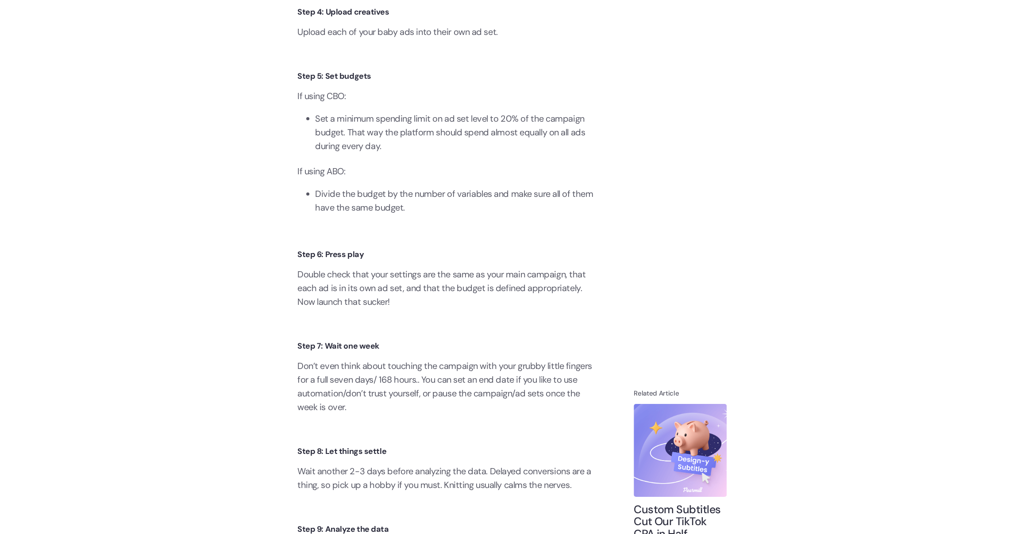
click at [413, 153] on li "Set a minimum spending limit on ad set level to 20% of the campaign budget. Tha…" at bounding box center [456, 132] width 283 height 41
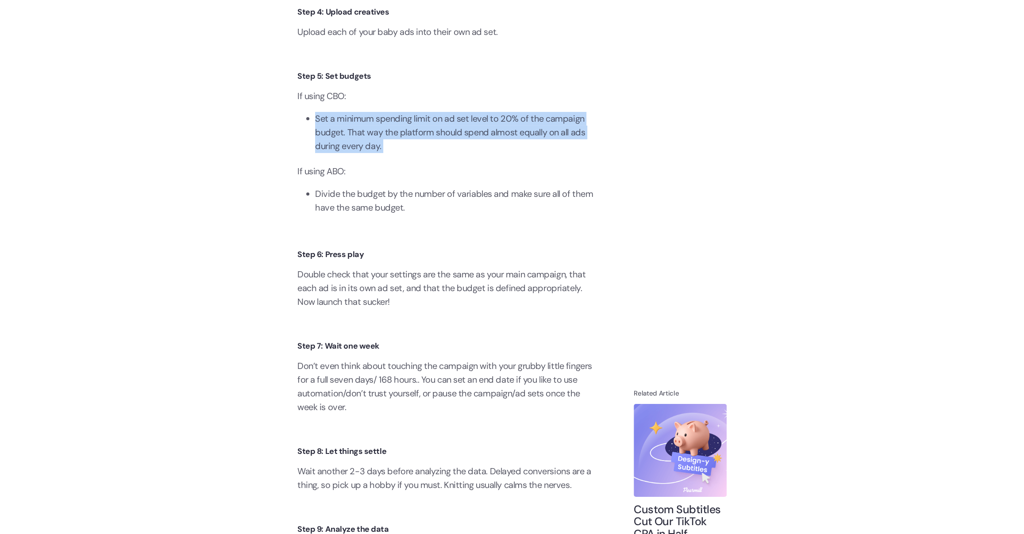
click at [426, 178] on p "If using ABO:" at bounding box center [448, 172] width 301 height 14
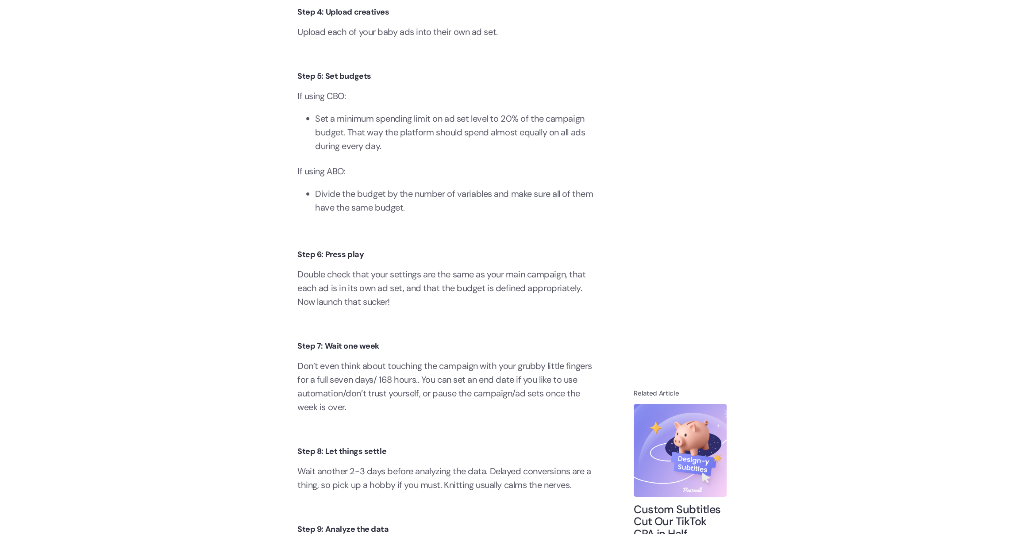
click at [408, 215] on li "Divide the budget by the number of variables and make sure all of them have the…" at bounding box center [456, 200] width 283 height 27
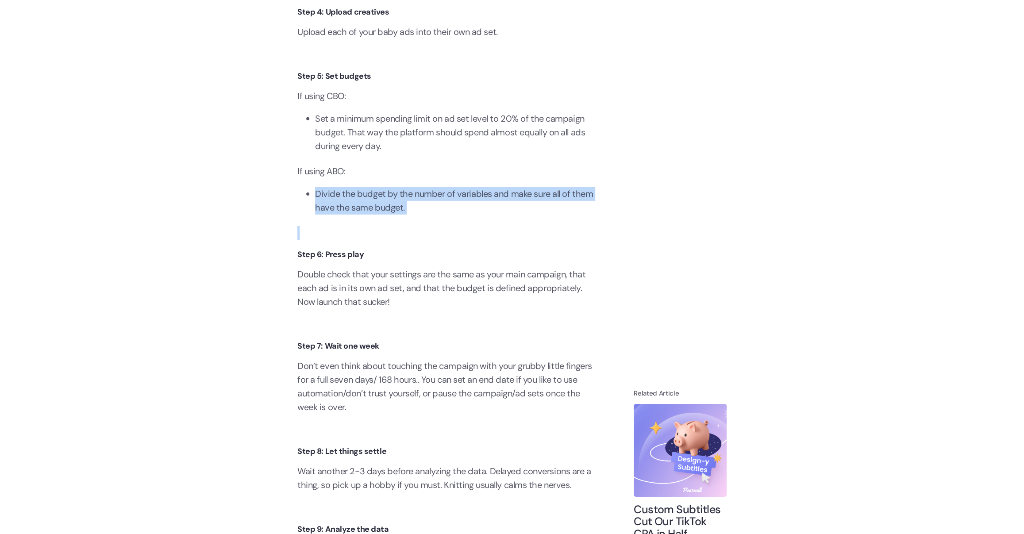
click at [408, 215] on li "Divide the budget by the number of variables and make sure all of them have the…" at bounding box center [456, 200] width 283 height 27
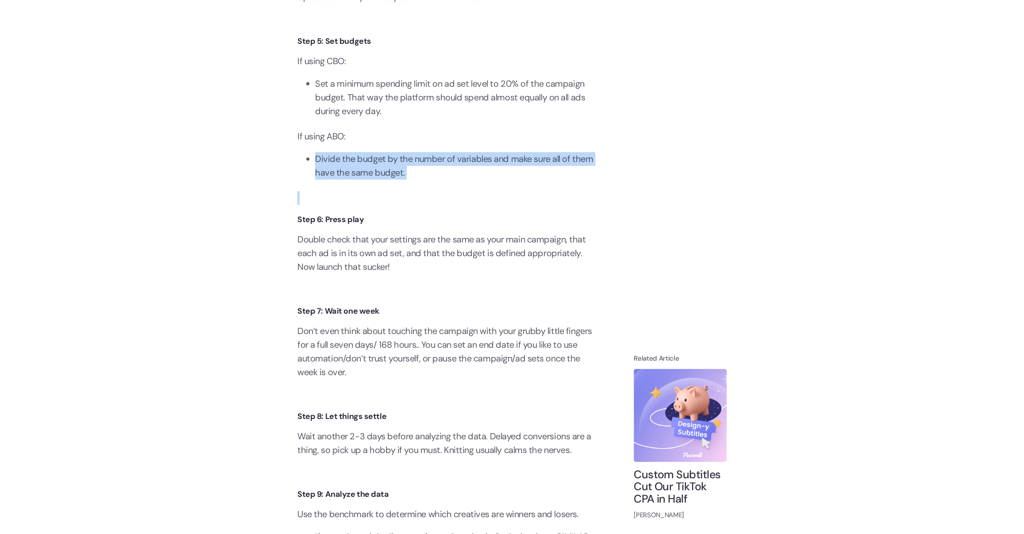
scroll to position [2380, 0]
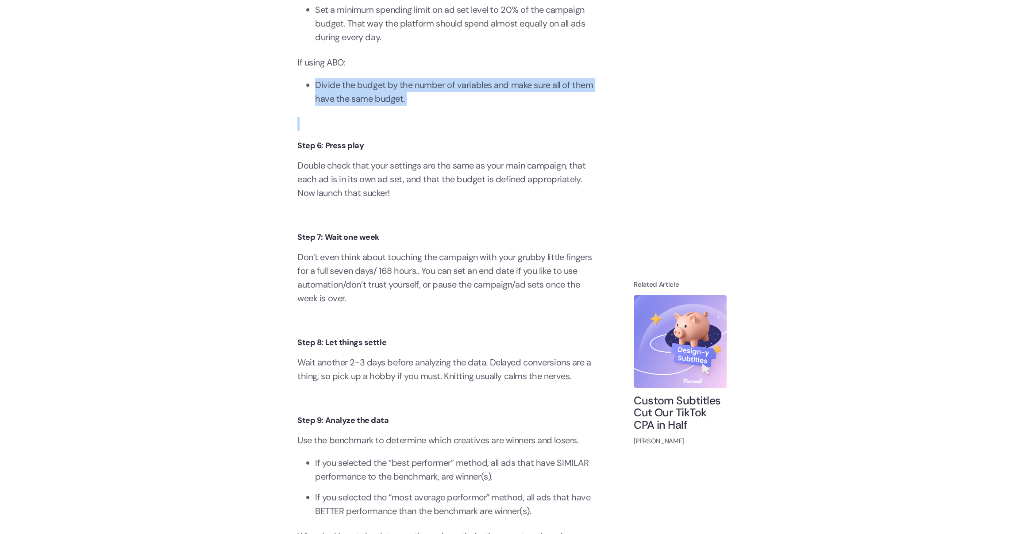
click at [413, 244] on h4 "Step 7: Wait one week" at bounding box center [448, 238] width 301 height 12
click at [404, 270] on p "Don’t even think about touching the campaign with your grubby little fingers fo…" at bounding box center [448, 278] width 301 height 55
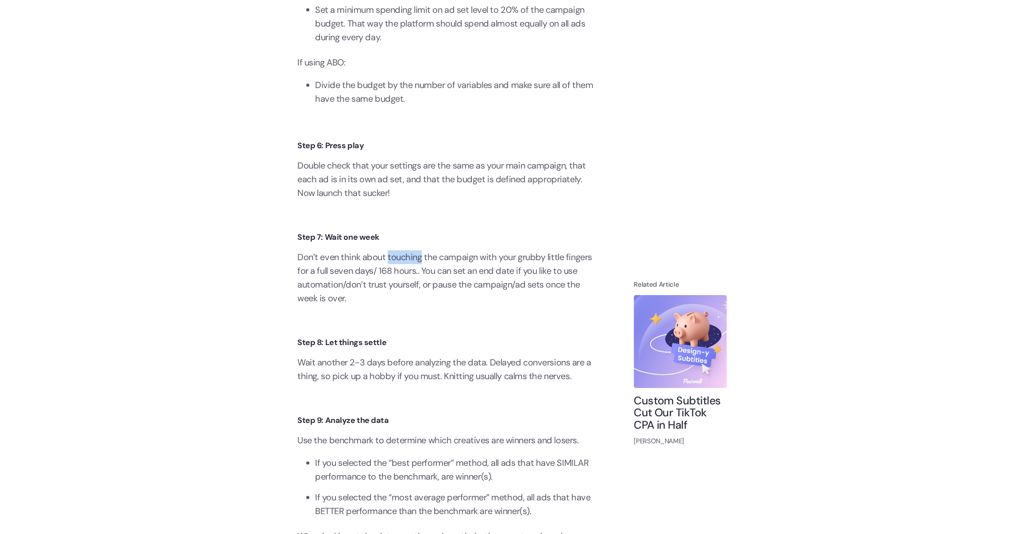
click at [404, 270] on p "Don’t even think about touching the campaign with your grubby little fingers fo…" at bounding box center [448, 278] width 301 height 55
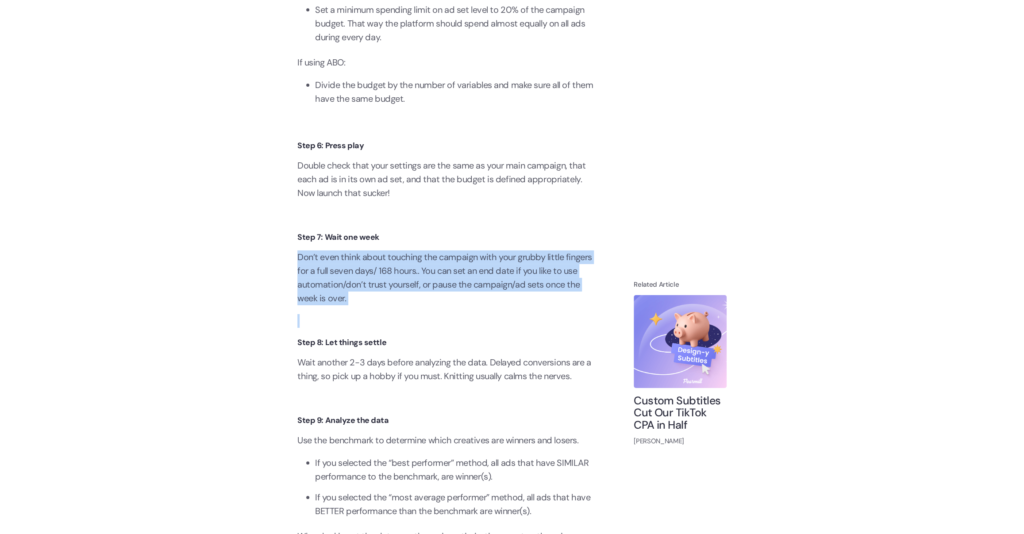
click at [404, 270] on p "Don’t even think about touching the campaign with your grubby little fingers fo…" at bounding box center [448, 278] width 301 height 55
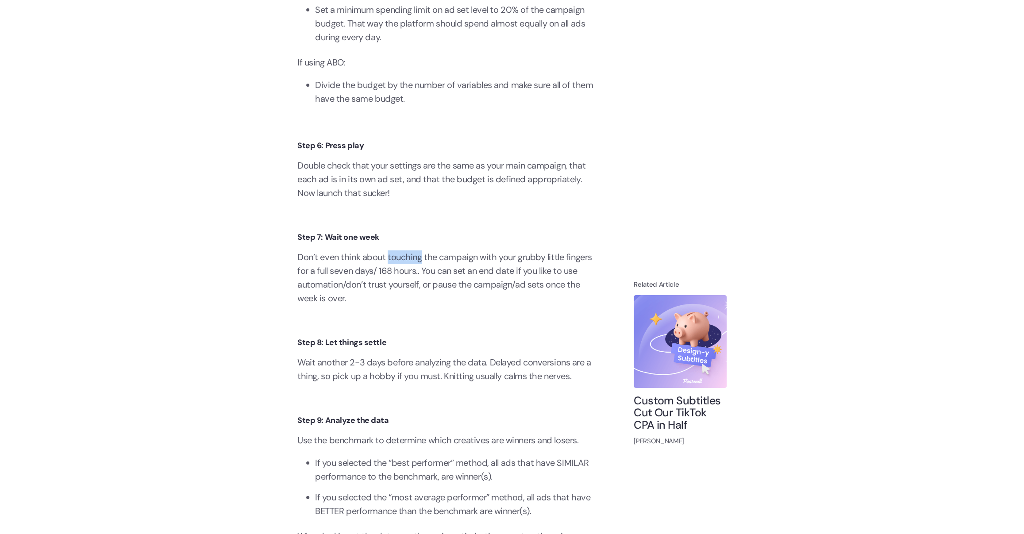
click at [404, 270] on p "Don’t even think about touching the campaign with your grubby little fingers fo…" at bounding box center [448, 278] width 301 height 55
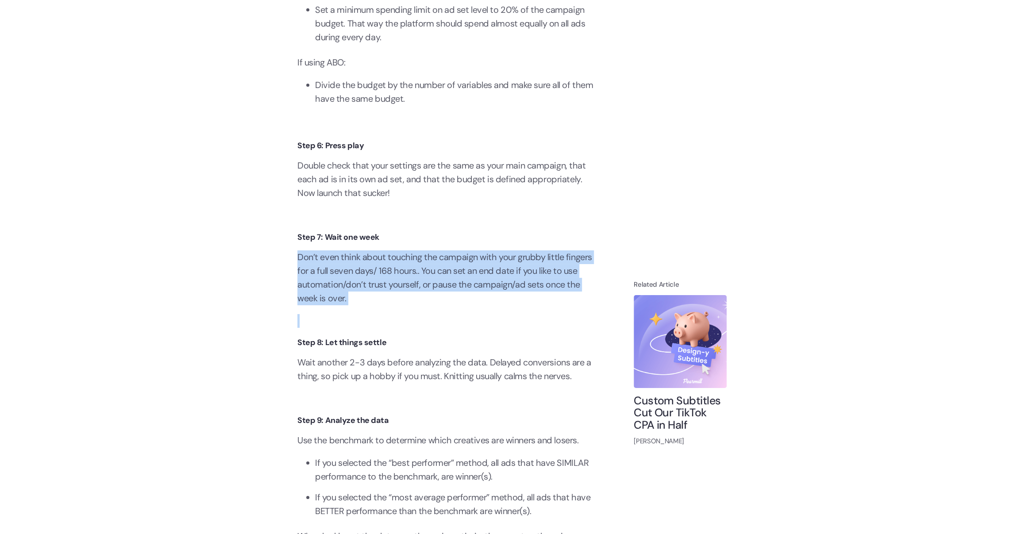
click at [404, 270] on p "Don’t even think about touching the campaign with your grubby little fingers fo…" at bounding box center [448, 278] width 301 height 55
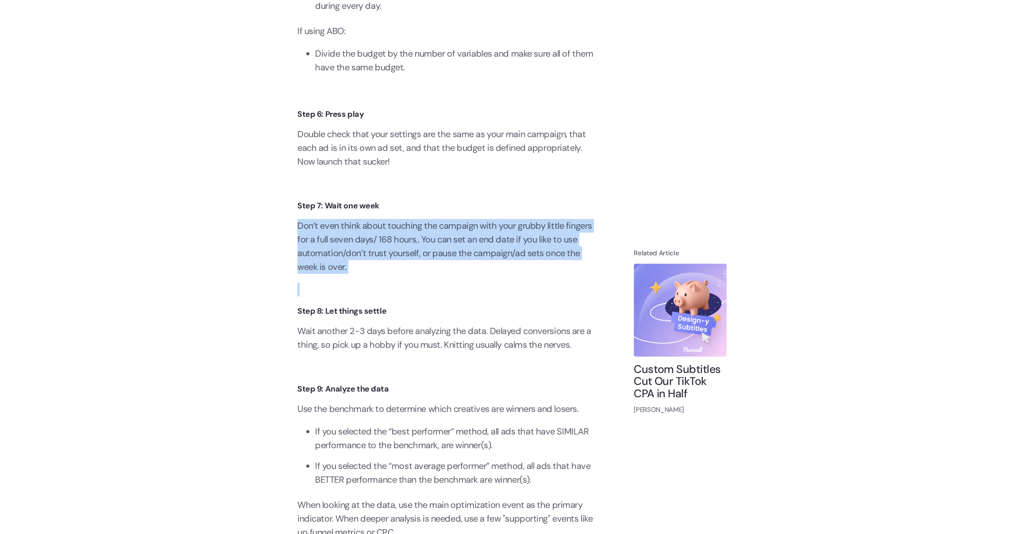
scroll to position [2526, 0]
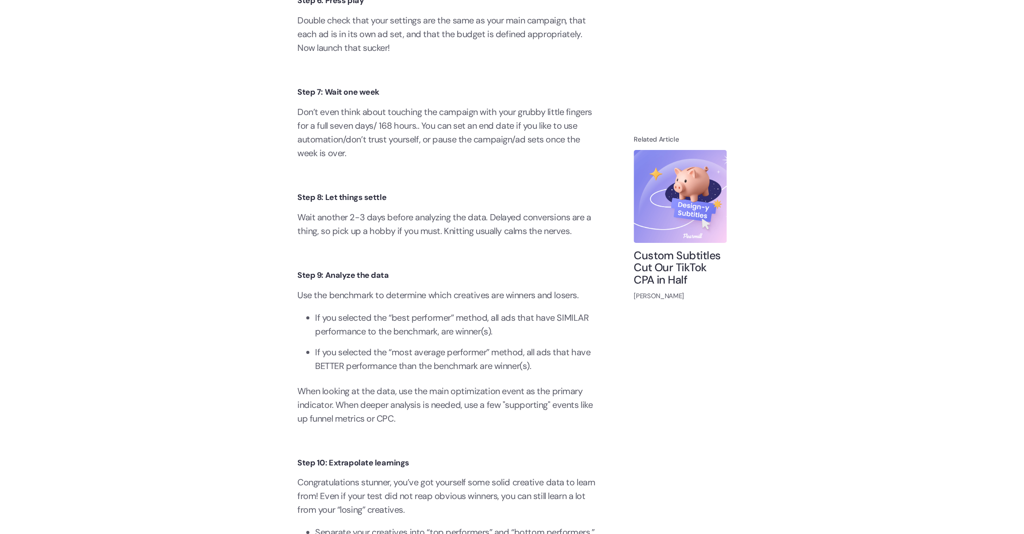
click at [421, 238] on p "Wait another 2-3 days before analyzing the data. Delayed conversions are a thin…" at bounding box center [448, 224] width 301 height 27
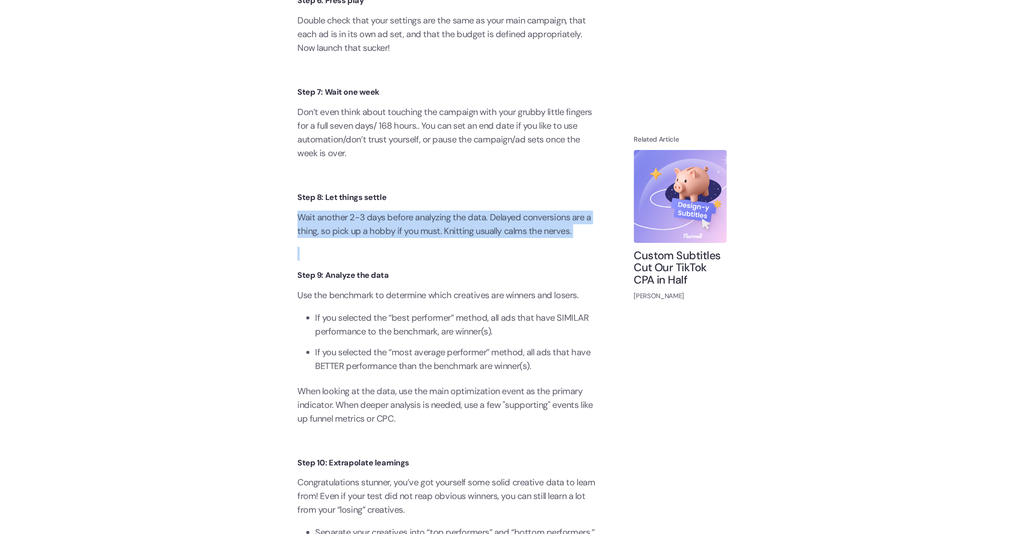
click at [421, 238] on p "Wait another 2-3 days before analyzing the data. Delayed conversions are a thin…" at bounding box center [448, 224] width 301 height 27
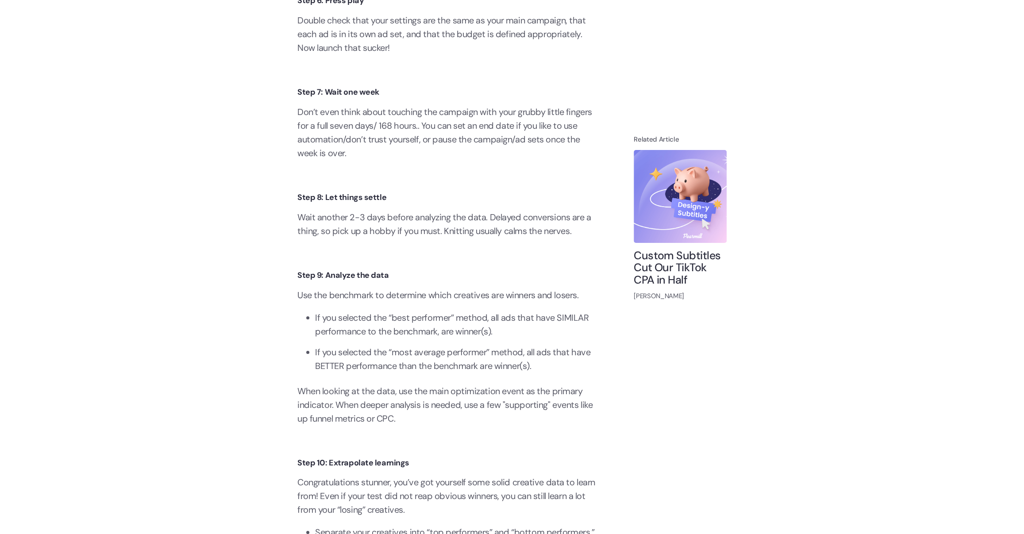
click at [410, 302] on p "Use the benchmark to determine which creatives are winners and losers." at bounding box center [448, 296] width 301 height 14
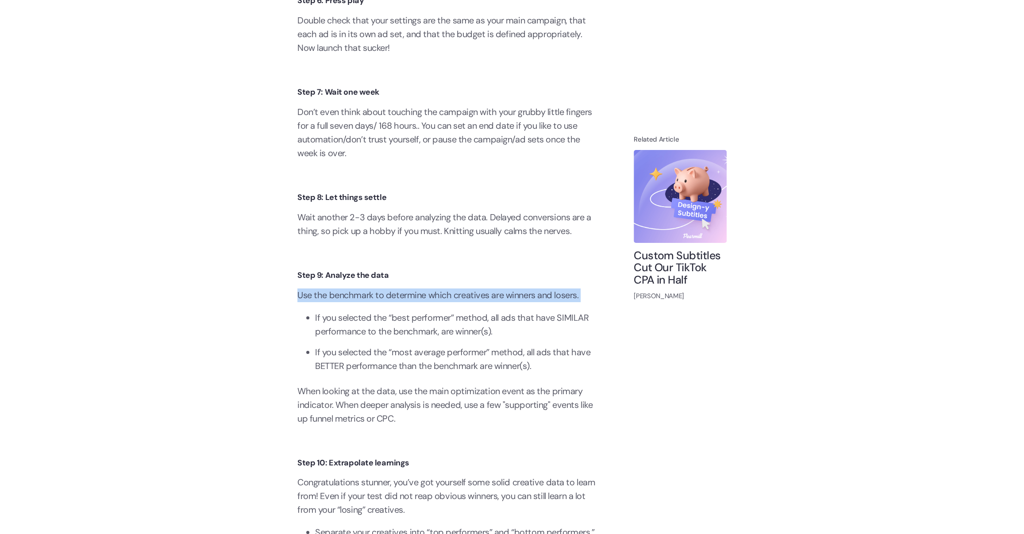
click at [410, 302] on p "Use the benchmark to determine which creatives are winners and losers." at bounding box center [448, 296] width 301 height 14
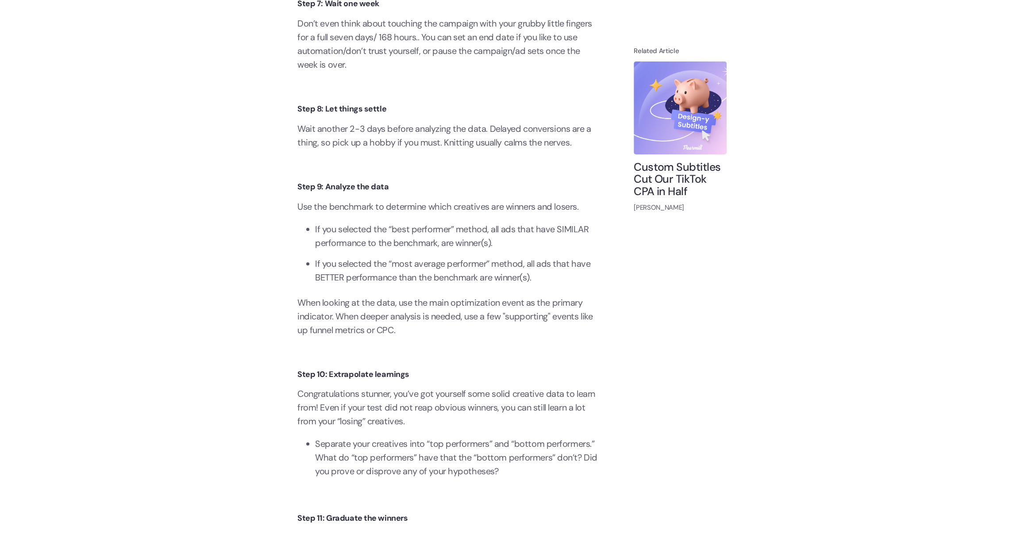
click at [432, 243] on li "If you selected the “best performer” method, all ads that have SIMILAR performa…" at bounding box center [456, 236] width 283 height 27
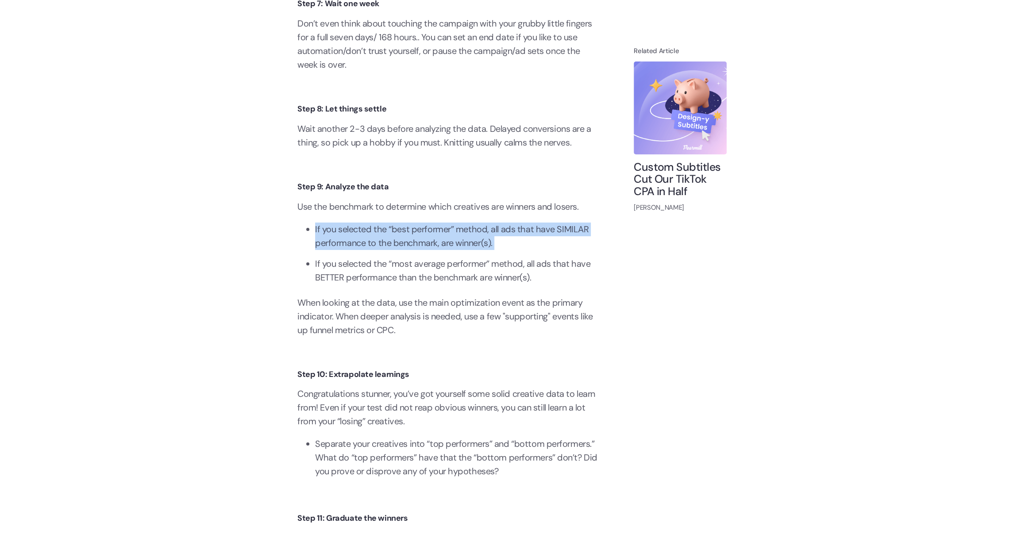
click at [432, 243] on li "If you selected the “best performer” method, all ads that have SIMILAR performa…" at bounding box center [456, 236] width 283 height 27
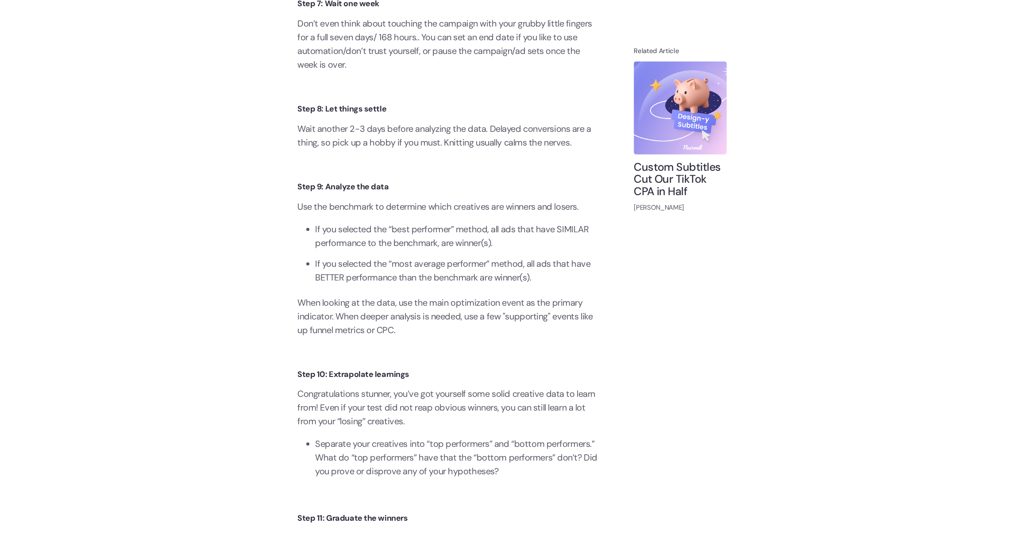
click at [432, 243] on li "If you selected the “best performer” method, all ads that have SIMILAR performa…" at bounding box center [456, 236] width 283 height 27
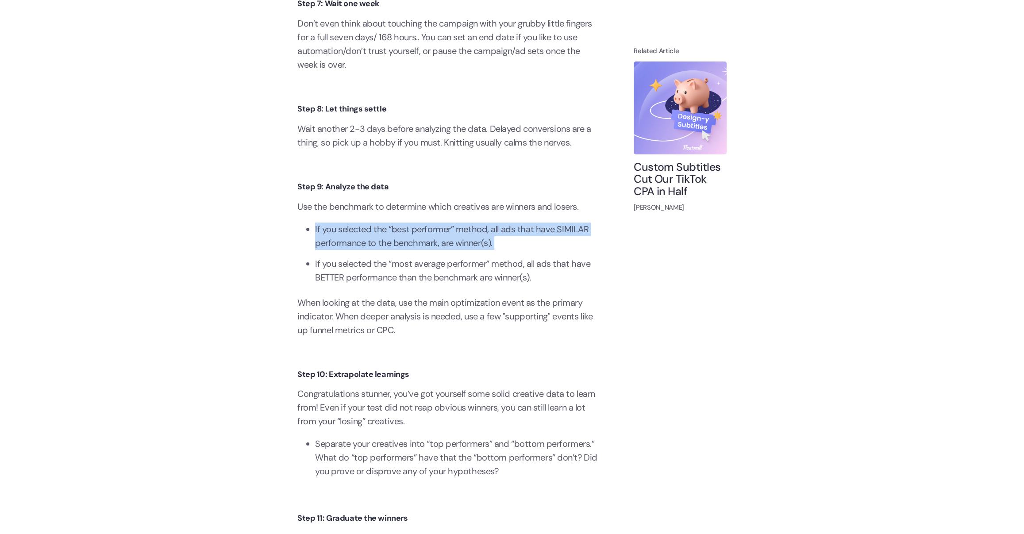
click at [432, 243] on li "If you selected the “best performer” method, all ads that have SIMILAR performa…" at bounding box center [456, 236] width 283 height 27
click at [410, 274] on li "If you selected the “most average performer” method, all ads that have BETTER p…" at bounding box center [456, 270] width 283 height 27
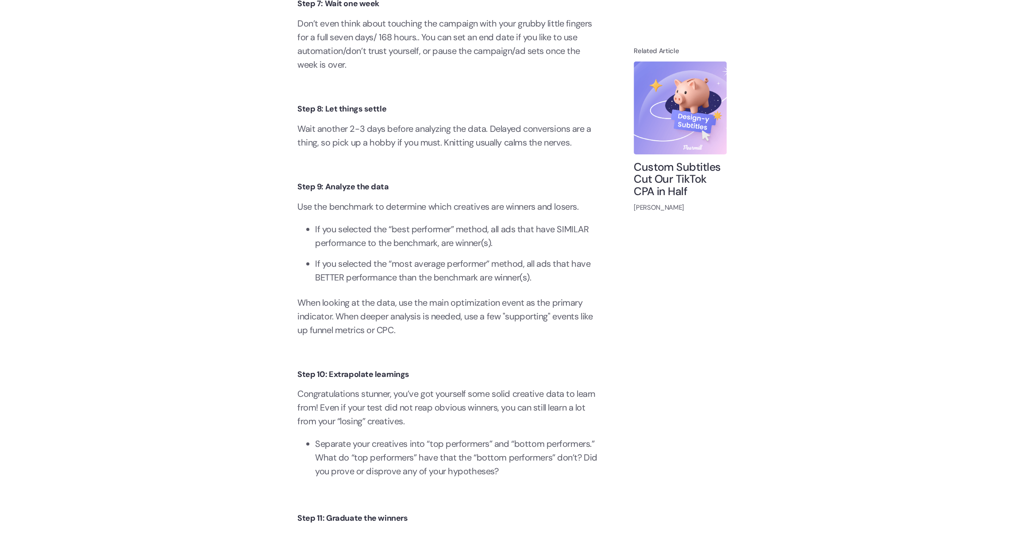
click at [410, 274] on li "If you selected the “most average performer” method, all ads that have BETTER p…" at bounding box center [456, 270] width 283 height 27
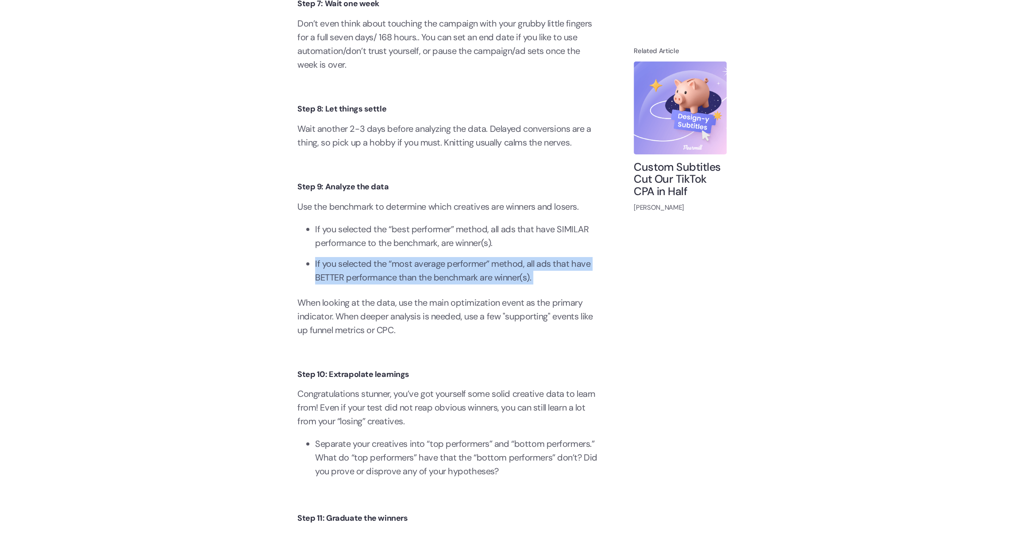
click at [410, 274] on li "If you selected the “most average performer” method, all ads that have BETTER p…" at bounding box center [456, 270] width 283 height 27
click at [383, 335] on p "When looking at the data, use the main optimization event as the primary indica…" at bounding box center [448, 316] width 301 height 41
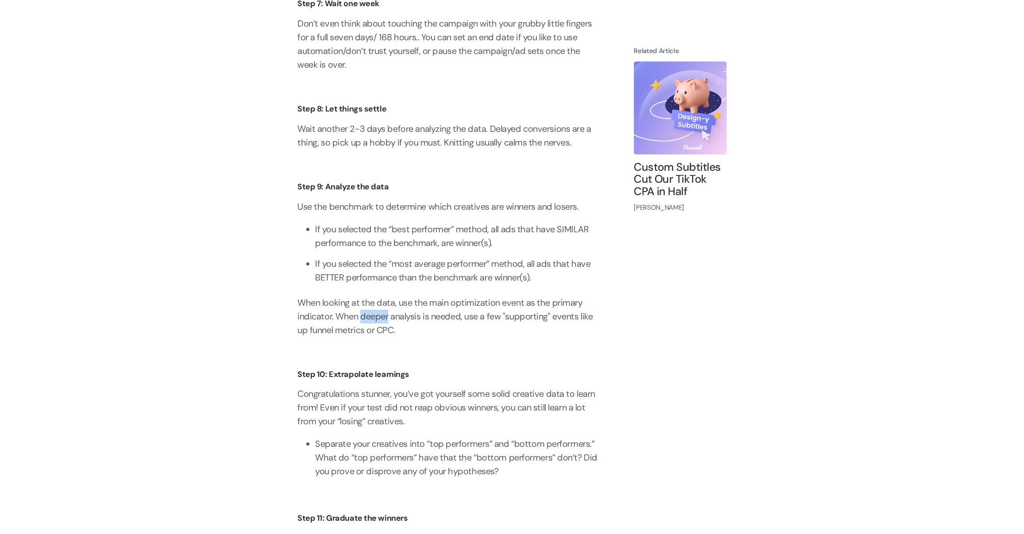
click at [383, 335] on p "When looking at the data, use the main optimization event as the primary indica…" at bounding box center [448, 316] width 301 height 41
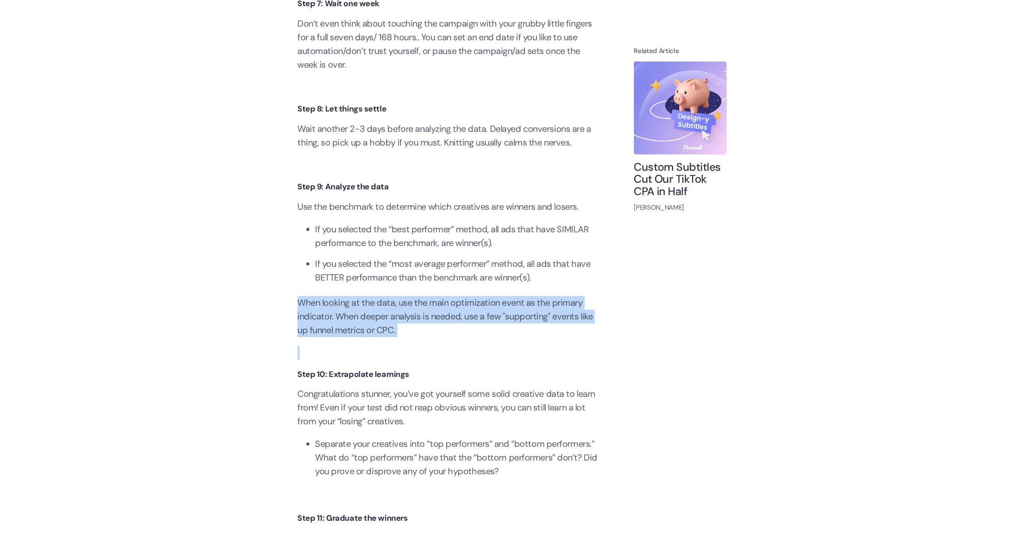
click at [391, 318] on p "When looking at the data, use the main optimization event as the primary indica…" at bounding box center [448, 316] width 301 height 41
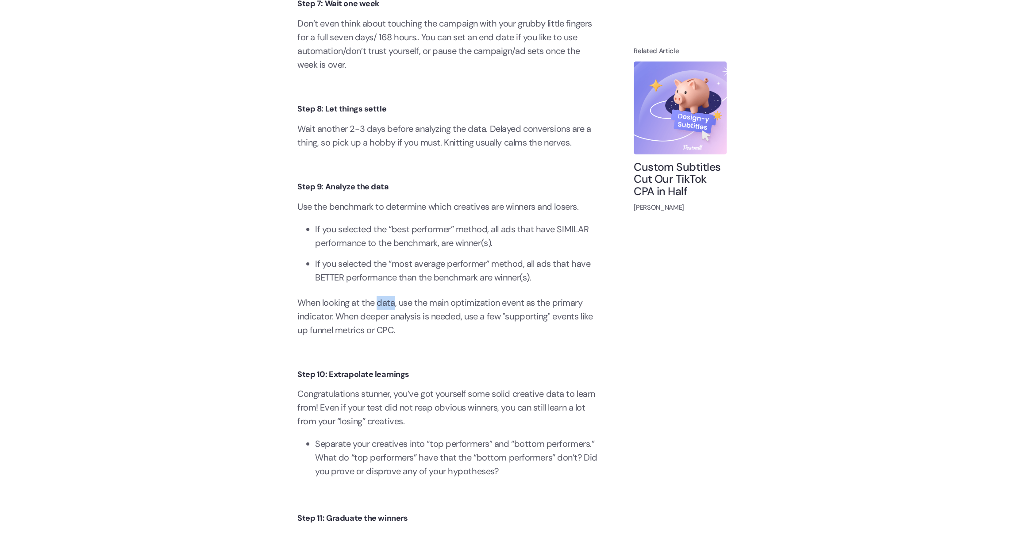
click at [391, 318] on p "When looking at the data, use the main optimization event as the primary indica…" at bounding box center [448, 316] width 301 height 41
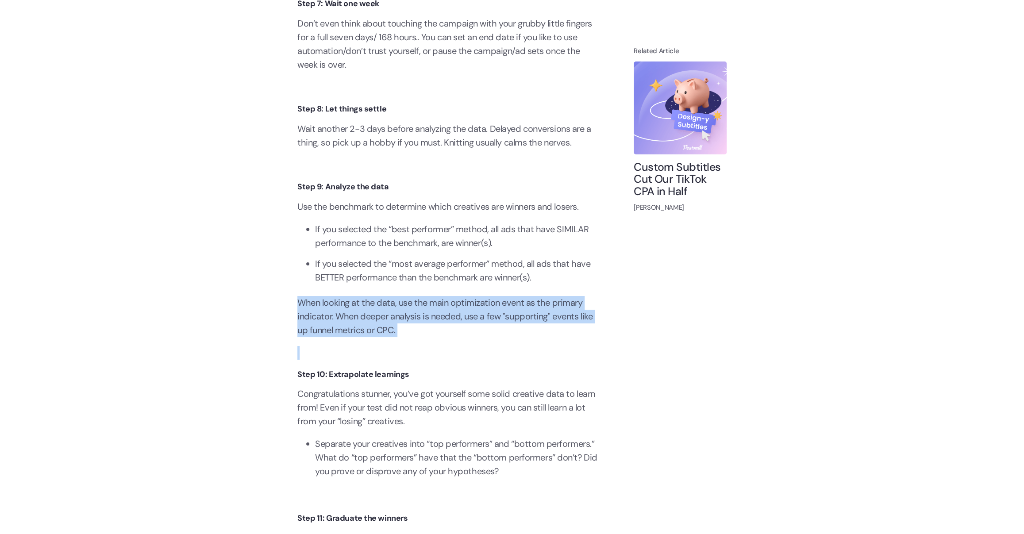
click at [391, 318] on p "When looking at the data, use the main optimization event as the primary indica…" at bounding box center [448, 316] width 301 height 41
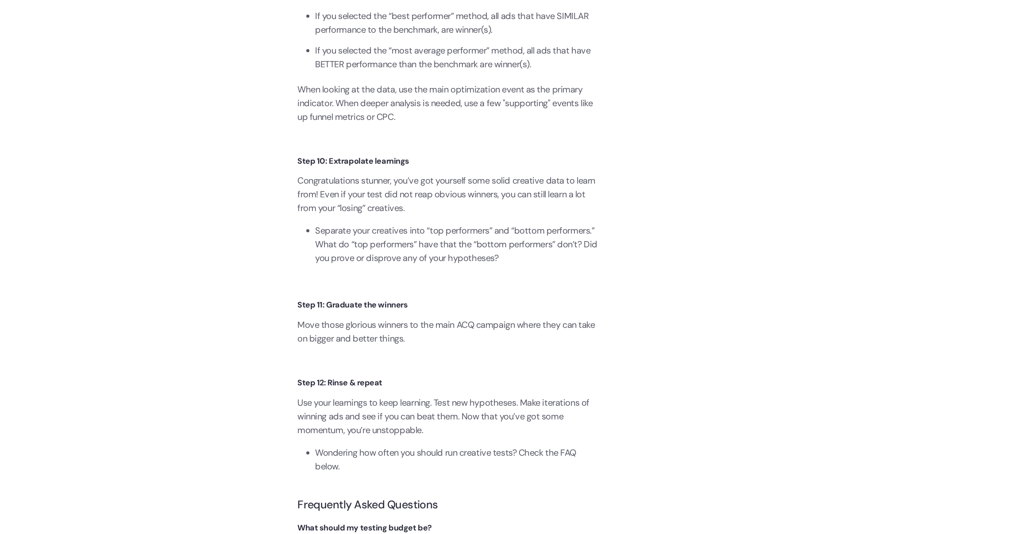
click at [399, 215] on p "Congratulations stunner, you’ve got yourself some solid creative data to learn …" at bounding box center [448, 194] width 301 height 41
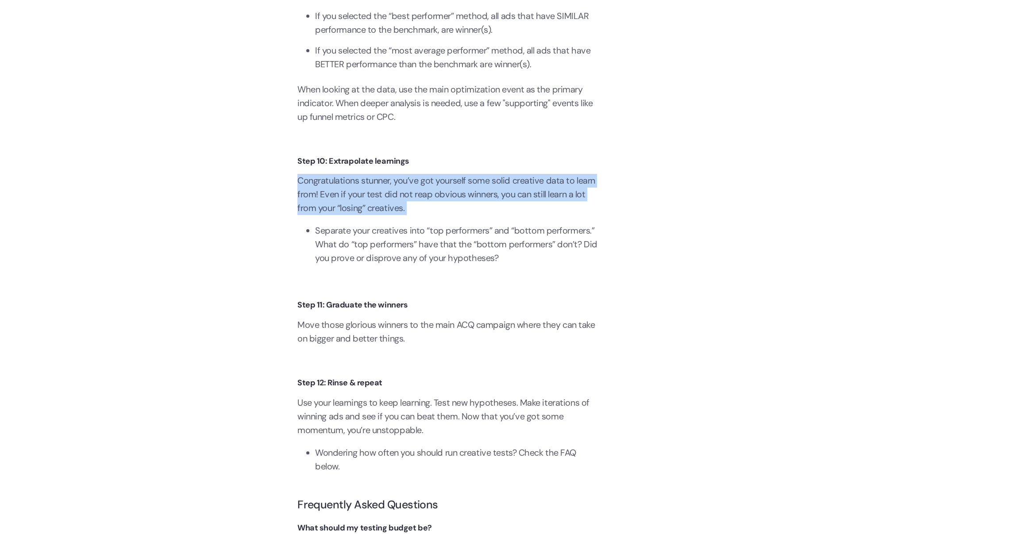
click at [399, 215] on p "Congratulations stunner, you’ve got yourself some solid creative data to learn …" at bounding box center [448, 194] width 301 height 41
click at [398, 215] on p "Congratulations stunner, you’ve got yourself some solid creative data to learn …" at bounding box center [448, 194] width 301 height 41
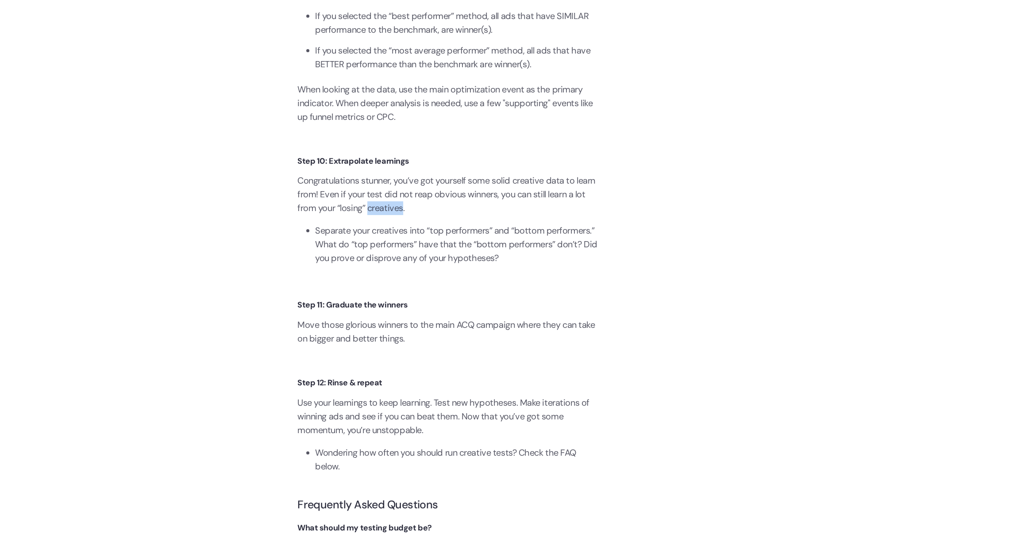
click at [397, 215] on p "Congratulations stunner, you’ve got yourself some solid creative data to learn …" at bounding box center [448, 194] width 301 height 41
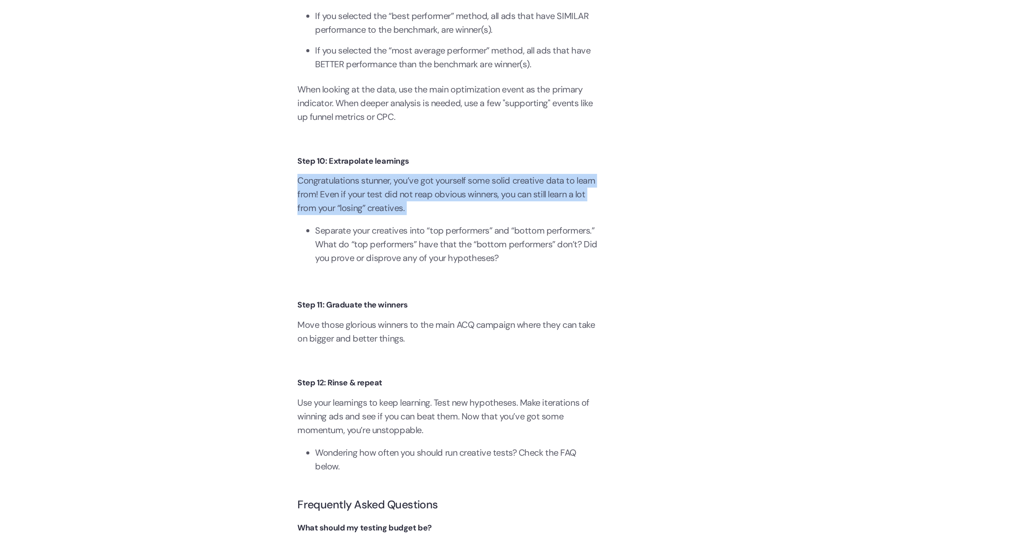
click at [397, 215] on p "Congratulations stunner, you’ve got yourself some solid creative data to learn …" at bounding box center [448, 194] width 301 height 41
click at [391, 263] on li "Separate your creatives into “top performers” and “bottom performers.” What do …" at bounding box center [456, 244] width 283 height 41
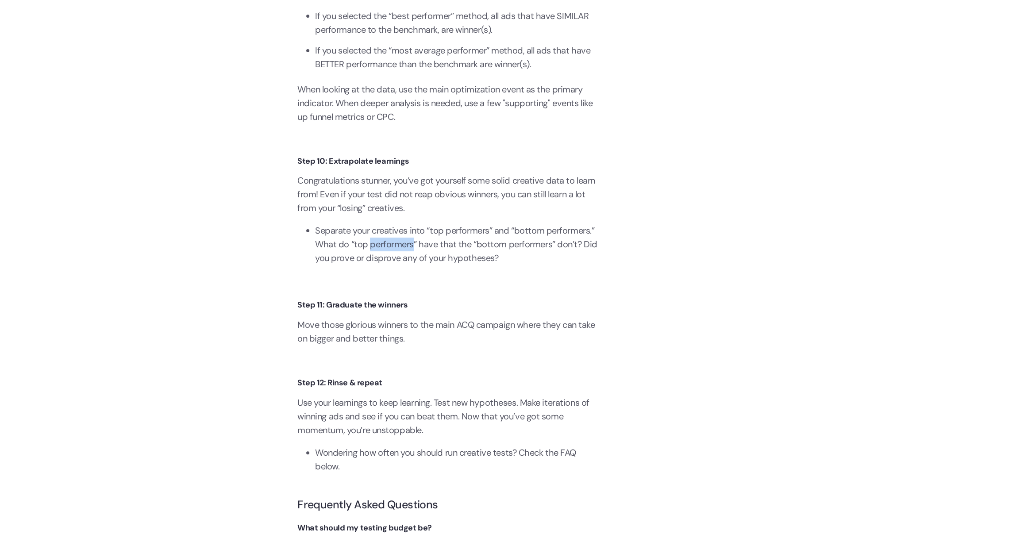
click at [391, 263] on li "Separate your creatives into “top performers” and “bottom performers.” What do …" at bounding box center [456, 244] width 283 height 41
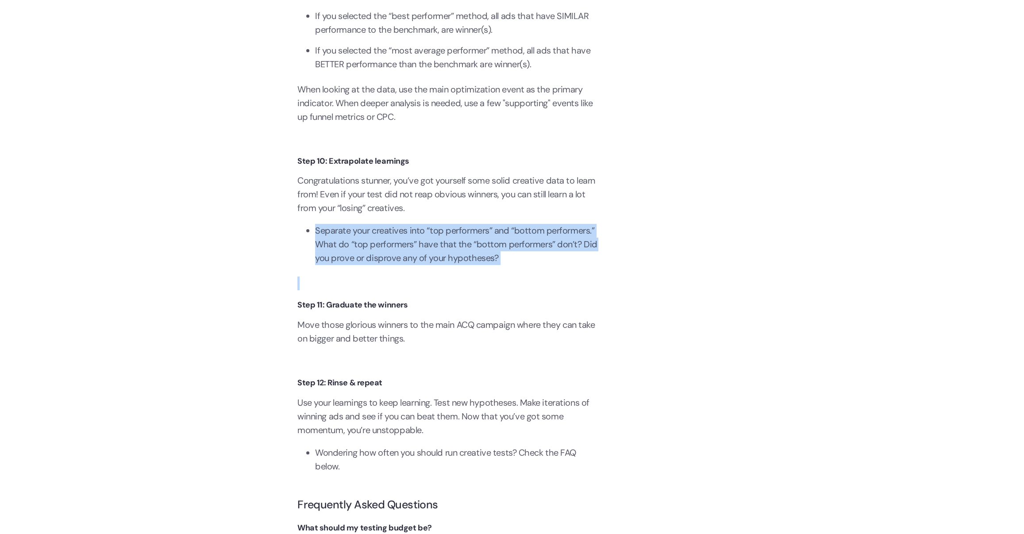
click at [391, 263] on li "Separate your creatives into “top performers” and “bottom performers.” What do …" at bounding box center [456, 244] width 283 height 41
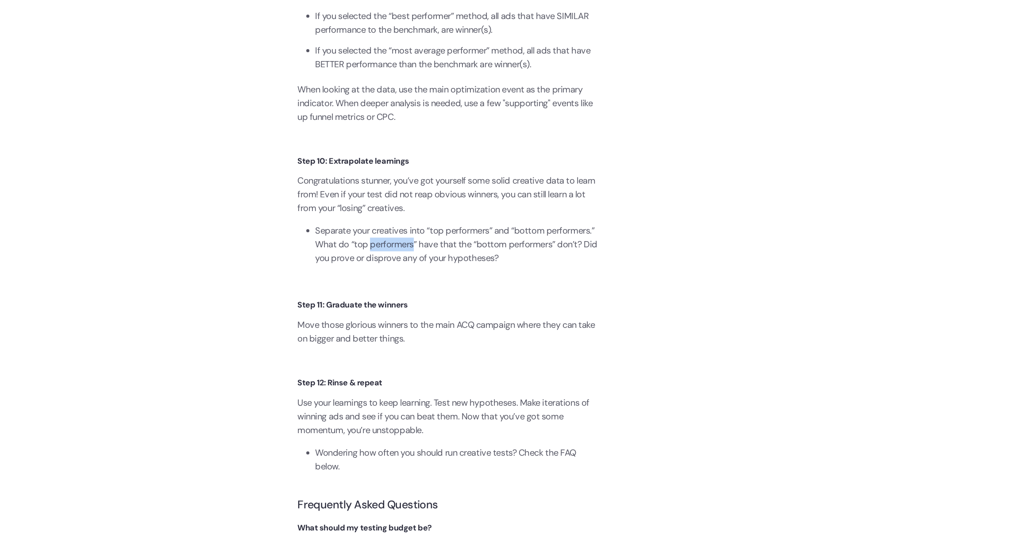
click at [391, 263] on li "Separate your creatives into “top performers” and “bottom performers.” What do …" at bounding box center [456, 244] width 283 height 41
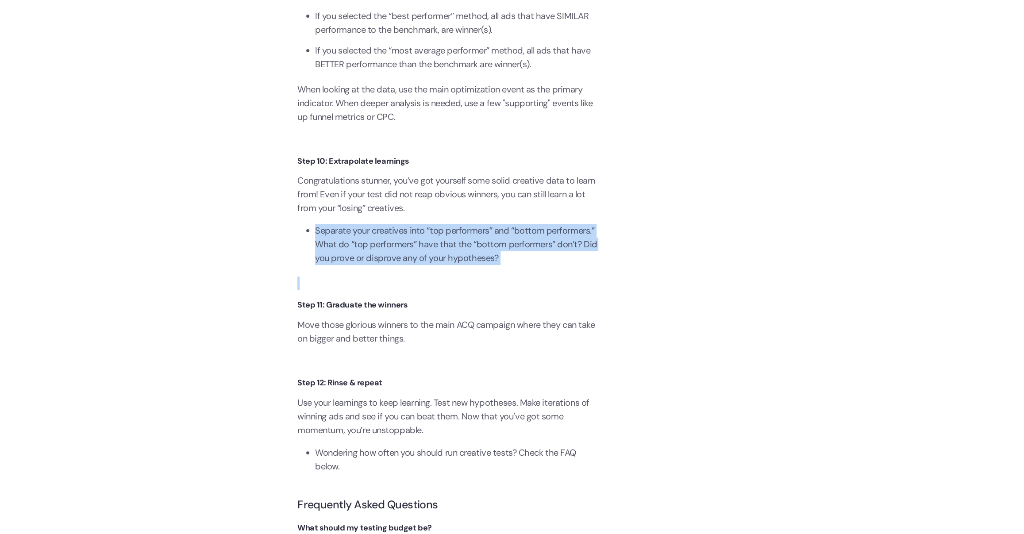
click at [391, 263] on li "Separate your creatives into “top performers” and “bottom performers.” What do …" at bounding box center [456, 244] width 283 height 41
click at [389, 265] on li "Separate your creatives into “top performers” and “bottom performers.” What do …" at bounding box center [456, 244] width 283 height 41
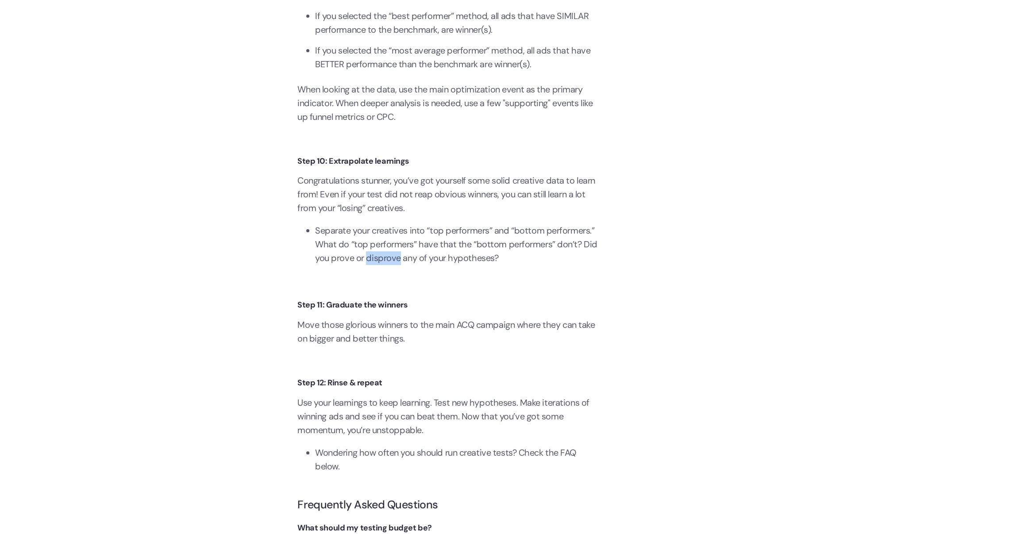
click at [389, 265] on li "Separate your creatives into “top performers” and “bottom performers.” What do …" at bounding box center [456, 244] width 283 height 41
click at [388, 265] on li "Separate your creatives into “top performers” and “bottom performers.” What do …" at bounding box center [456, 244] width 283 height 41
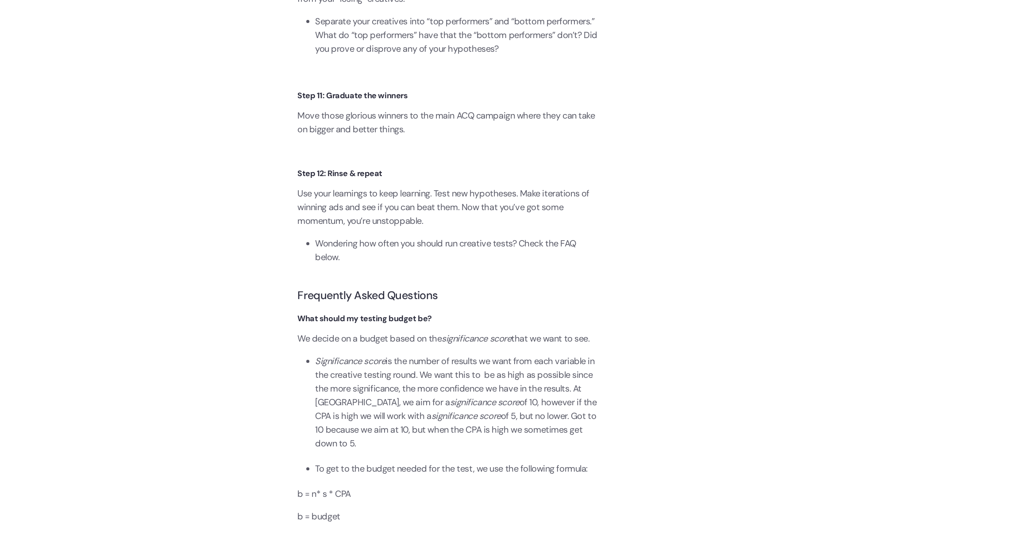
click at [384, 225] on p "Use your learnings to keep learning. Test new hypotheses. Make iterations of wi…" at bounding box center [448, 207] width 301 height 41
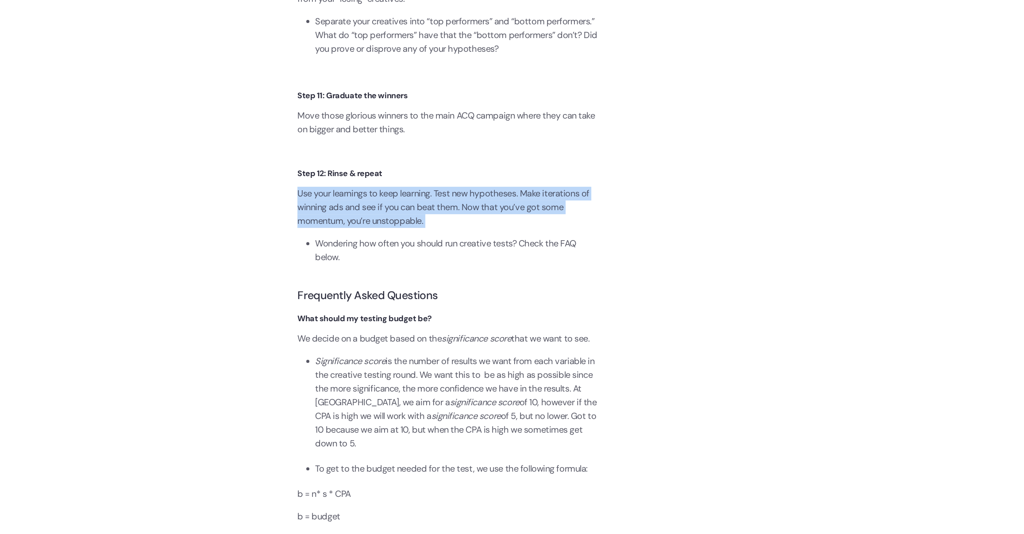
click at [384, 225] on p "Use your learnings to keep learning. Test new hypotheses. Make iterations of wi…" at bounding box center [448, 207] width 301 height 41
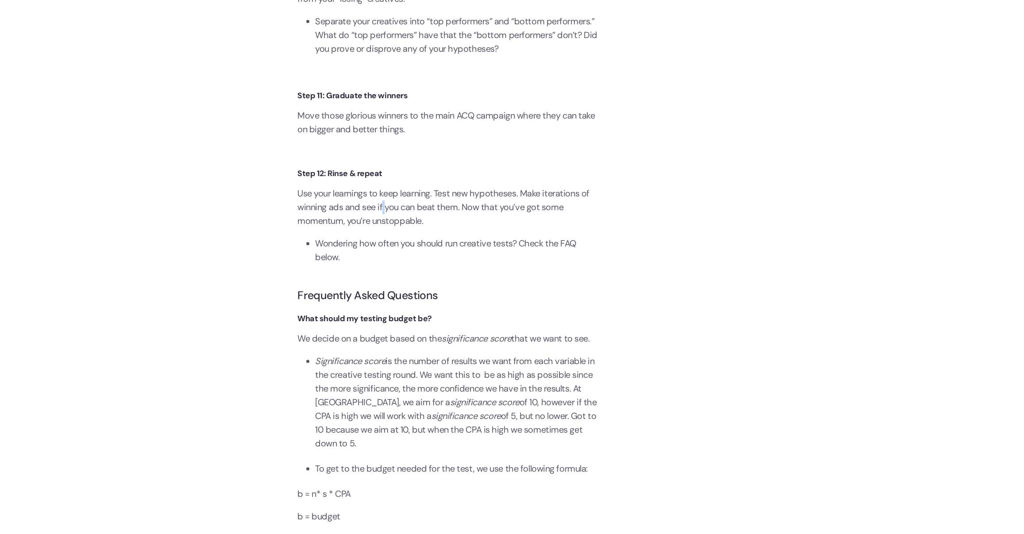
click at [384, 225] on p "Use your learnings to keep learning. Test new hypotheses. Make iterations of wi…" at bounding box center [448, 207] width 301 height 41
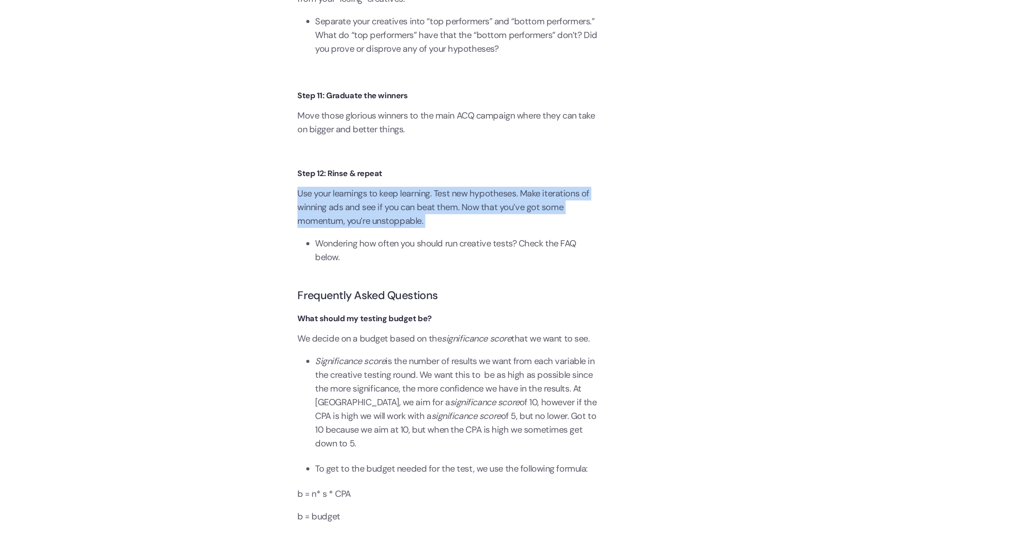
click at [384, 225] on p "Use your learnings to keep learning. Test new hypotheses. Make iterations of wi…" at bounding box center [448, 207] width 301 height 41
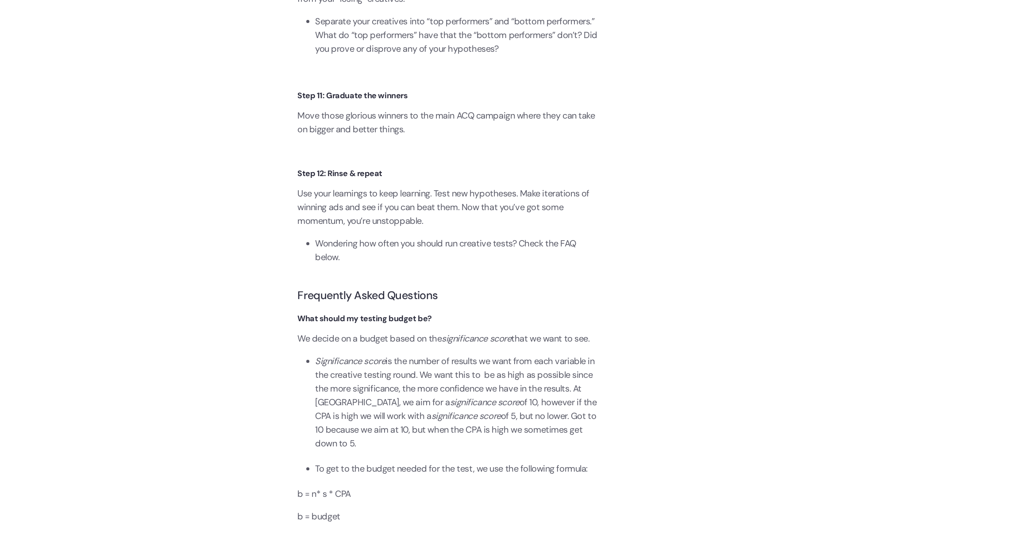
click at [383, 251] on li "Wondering how often you should run creative tests? Check the FAQ below. ‍" at bounding box center [456, 257] width 283 height 41
click at [385, 270] on li "Wondering how often you should run creative tests? Check the FAQ below. ‍" at bounding box center [456, 257] width 283 height 41
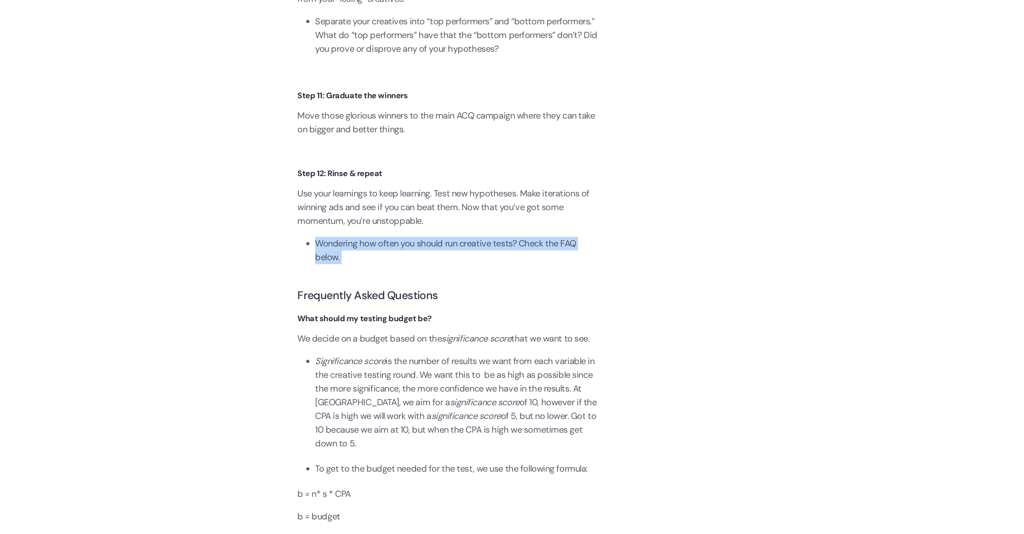
click at [405, 220] on p "Use your learnings to keep learning. Test new hypotheses. Make iterations of wi…" at bounding box center [448, 207] width 301 height 41
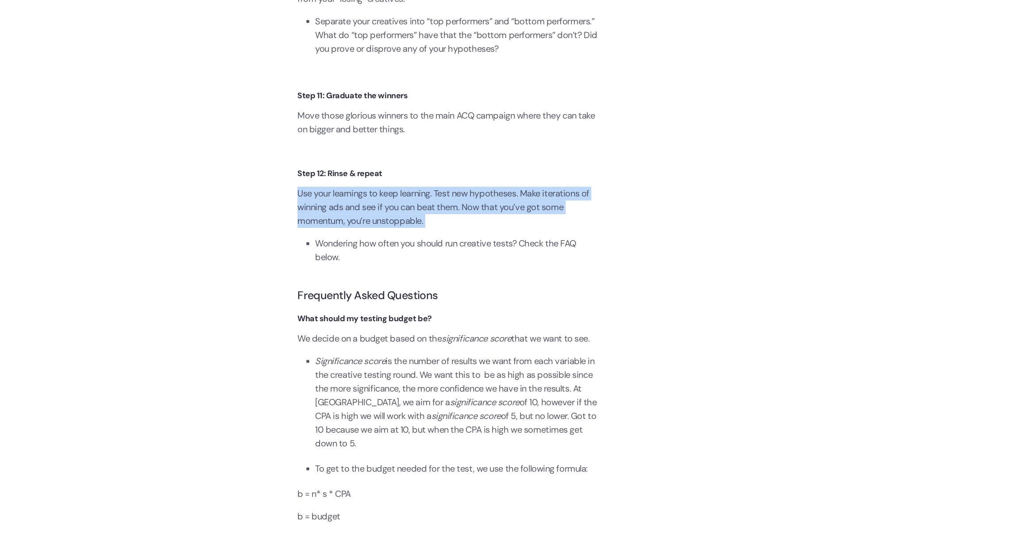
click at [405, 220] on p "Use your learnings to keep learning. Test new hypotheses. Make iterations of wi…" at bounding box center [448, 207] width 301 height 41
click at [402, 228] on p "Use your learnings to keep learning. Test new hypotheses. Make iterations of wi…" at bounding box center [448, 207] width 301 height 41
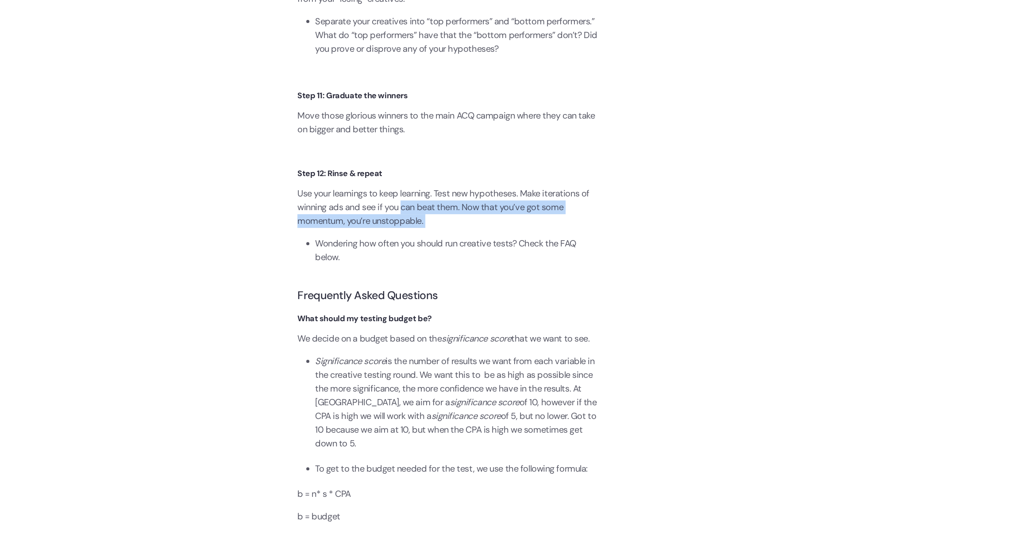
click at [402, 228] on p "Use your learnings to keep learning. Test new hypotheses. Make iterations of wi…" at bounding box center [448, 207] width 301 height 41
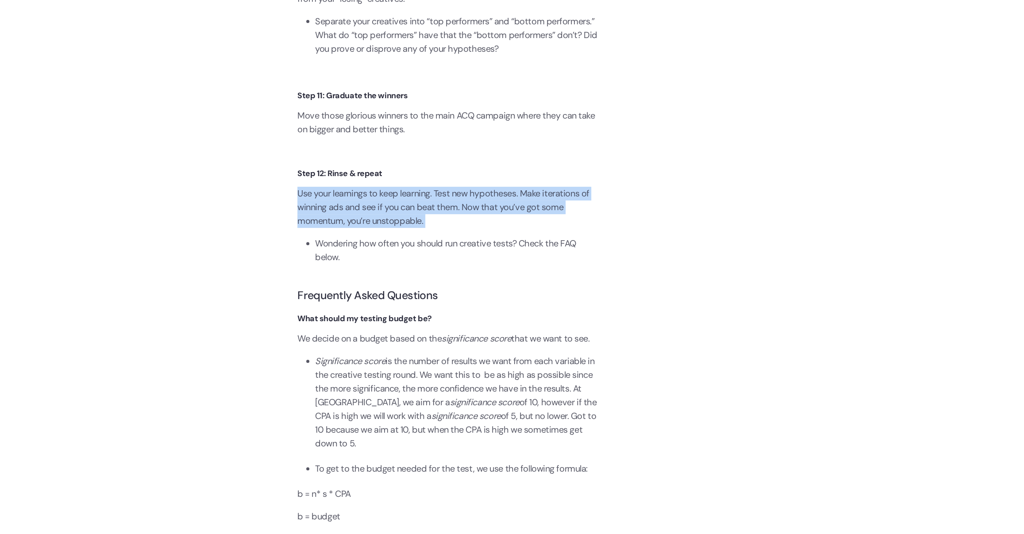
click at [402, 228] on p "Use your learnings to keep learning. Test new hypotheses. Make iterations of wi…" at bounding box center [448, 207] width 301 height 41
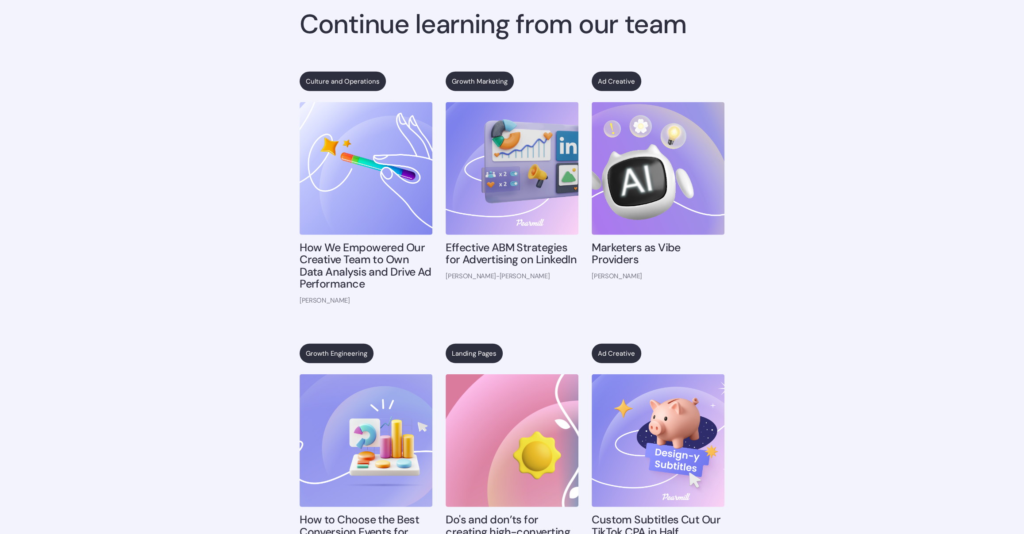
scroll to position [4231, 0]
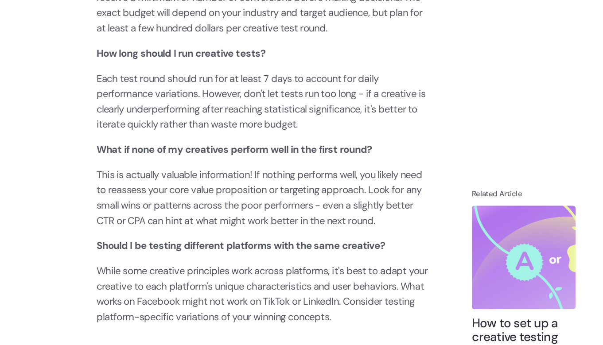
scroll to position [2296, 0]
